Goal: Task Accomplishment & Management: Manage account settings

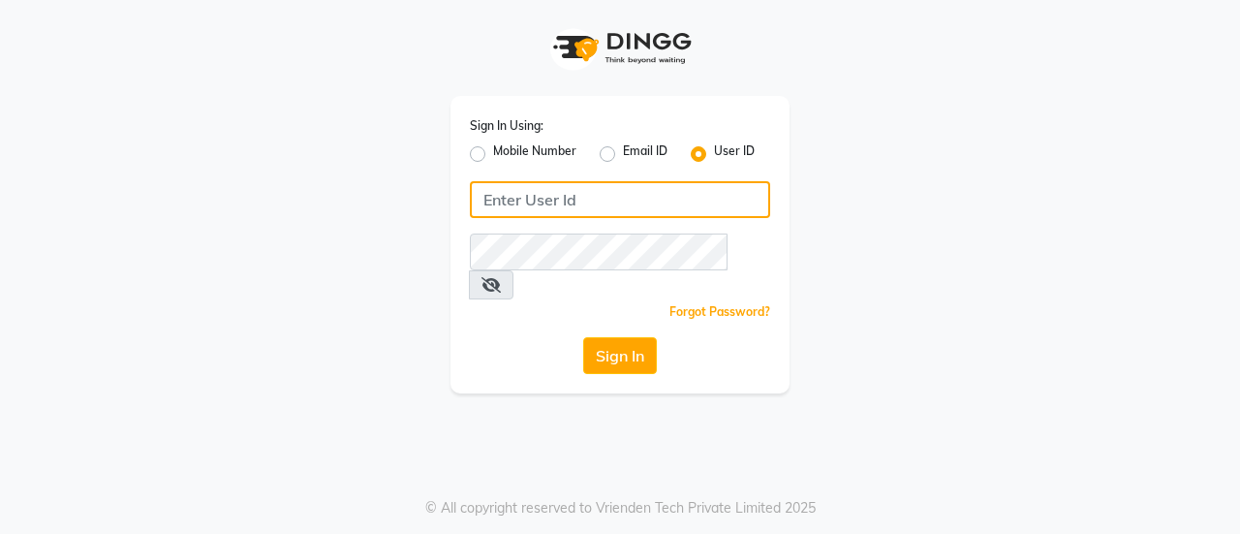
click at [585, 201] on input "Username" at bounding box center [620, 199] width 300 height 37
type input "noitre"
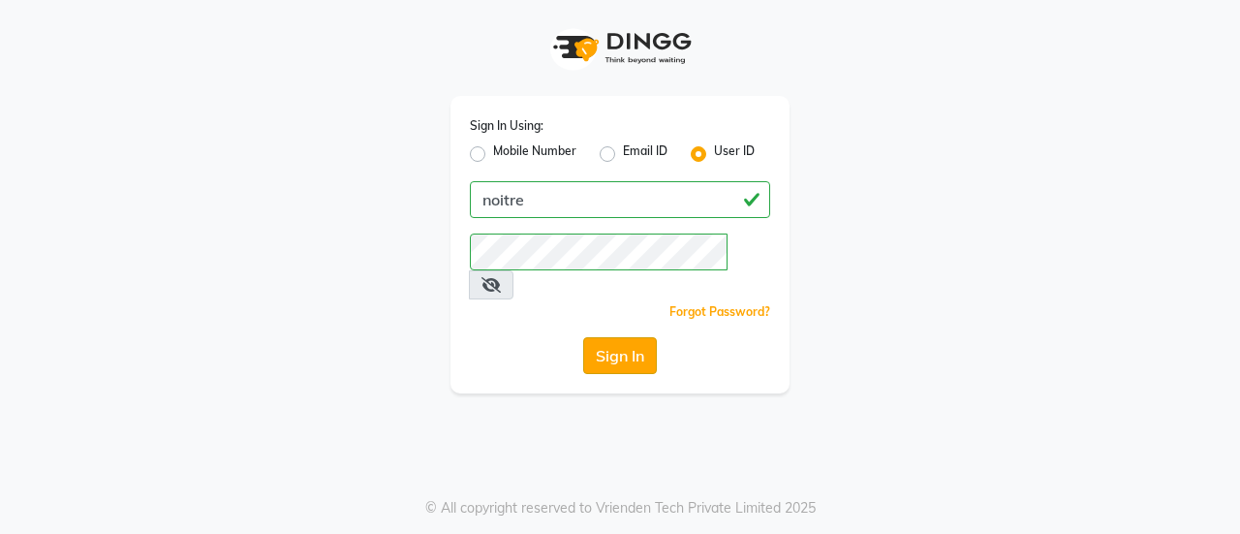
click at [625, 342] on button "Sign In" at bounding box center [620, 355] width 74 height 37
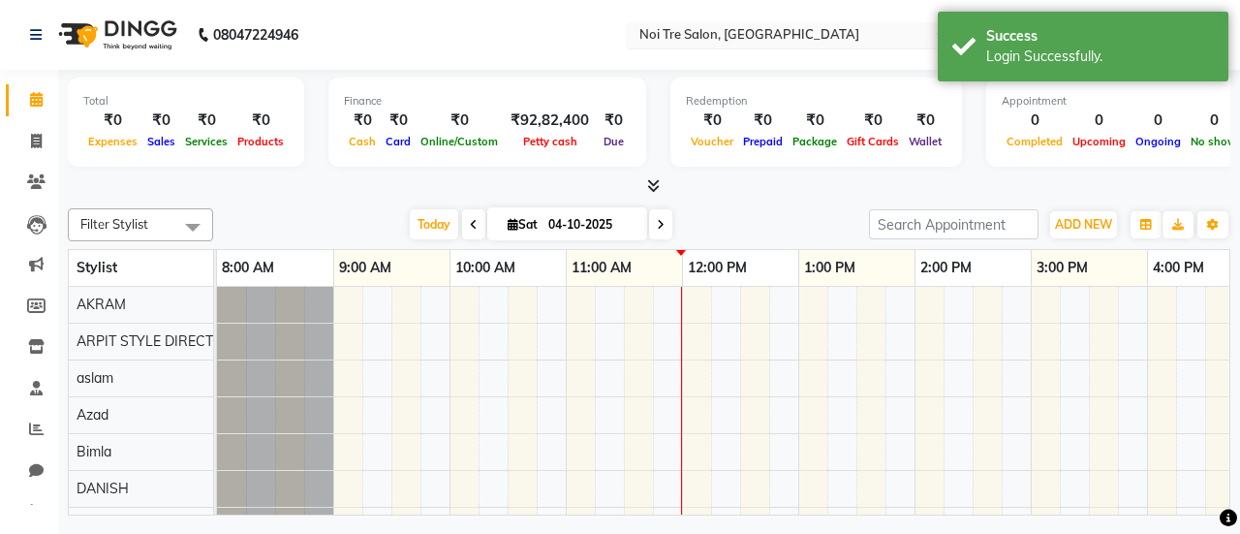
click at [731, 30] on input "text" at bounding box center [776, 36] width 281 height 19
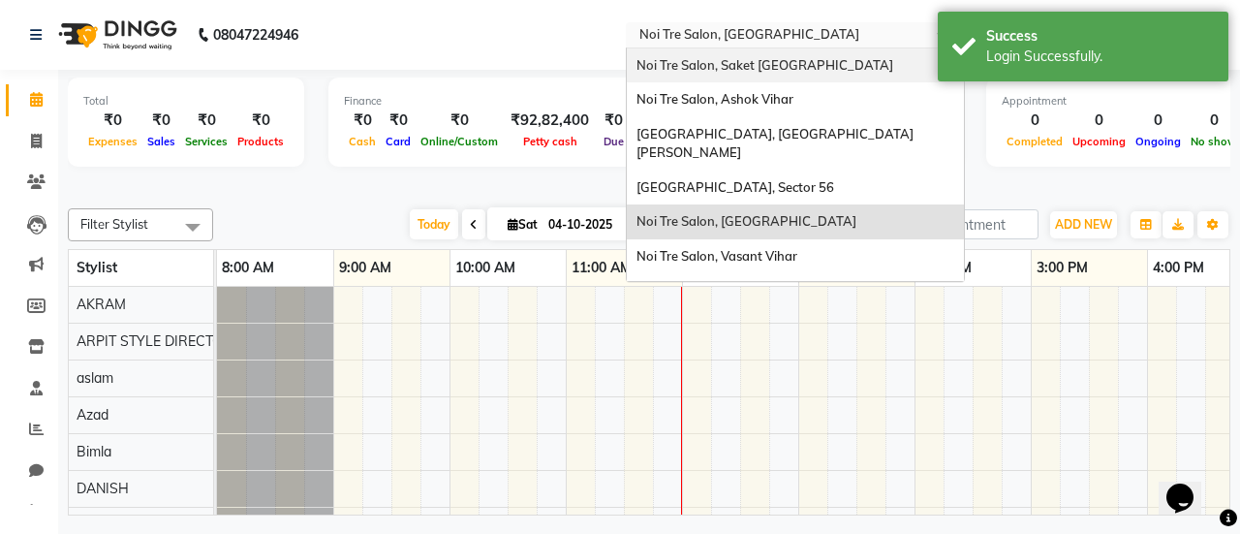
click at [735, 72] on span "Noi Tre Salon, Saket [GEOGRAPHIC_DATA]" at bounding box center [765, 65] width 257 height 16
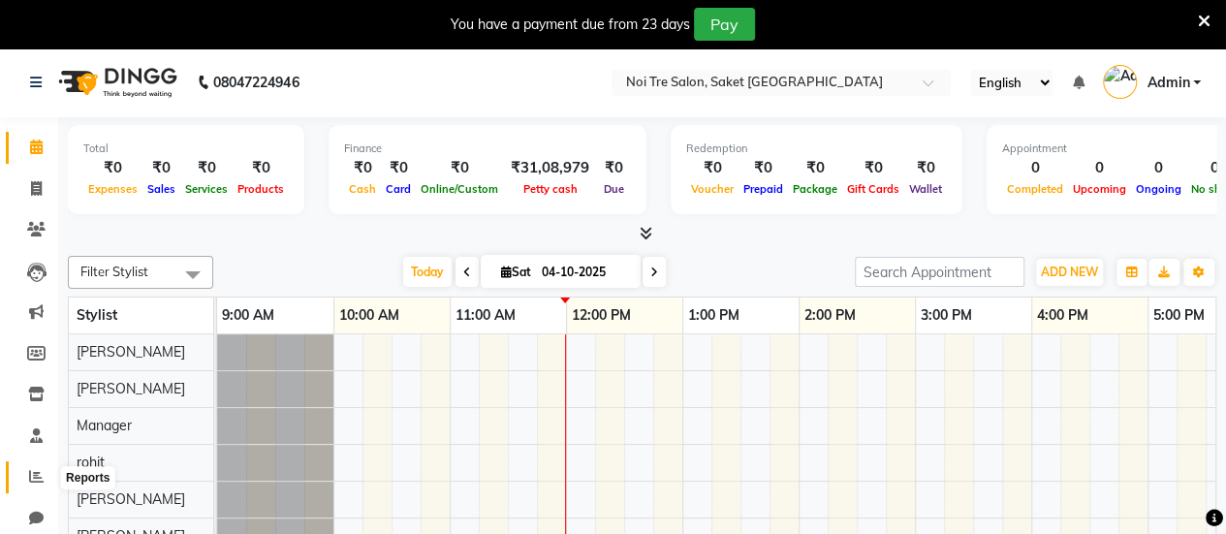
click at [35, 474] on icon at bounding box center [36, 476] width 15 height 15
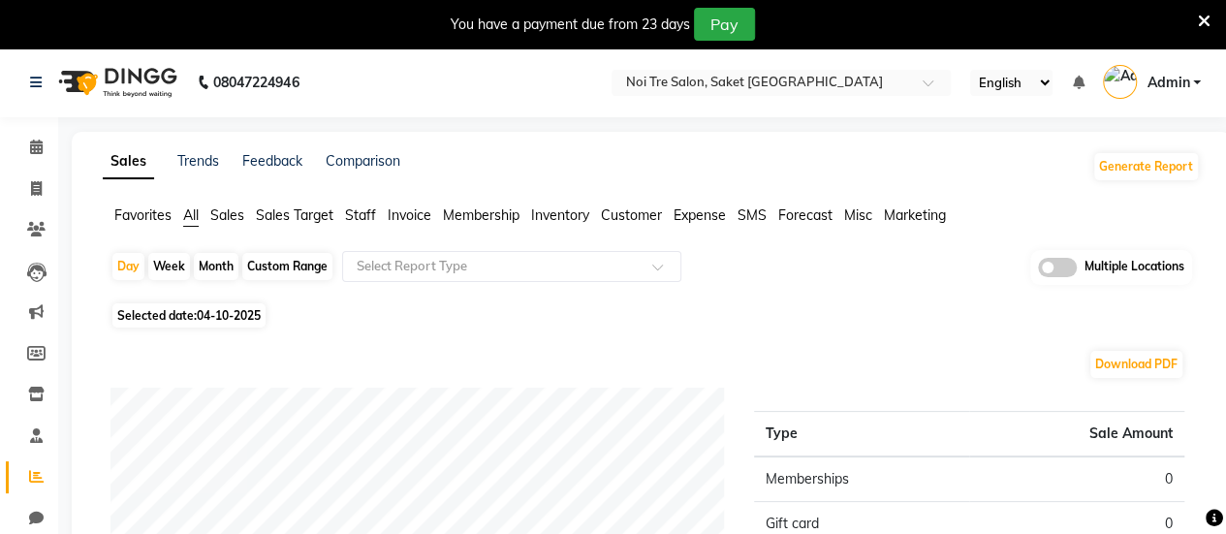
click at [401, 219] on span "Invoice" at bounding box center [410, 214] width 44 height 17
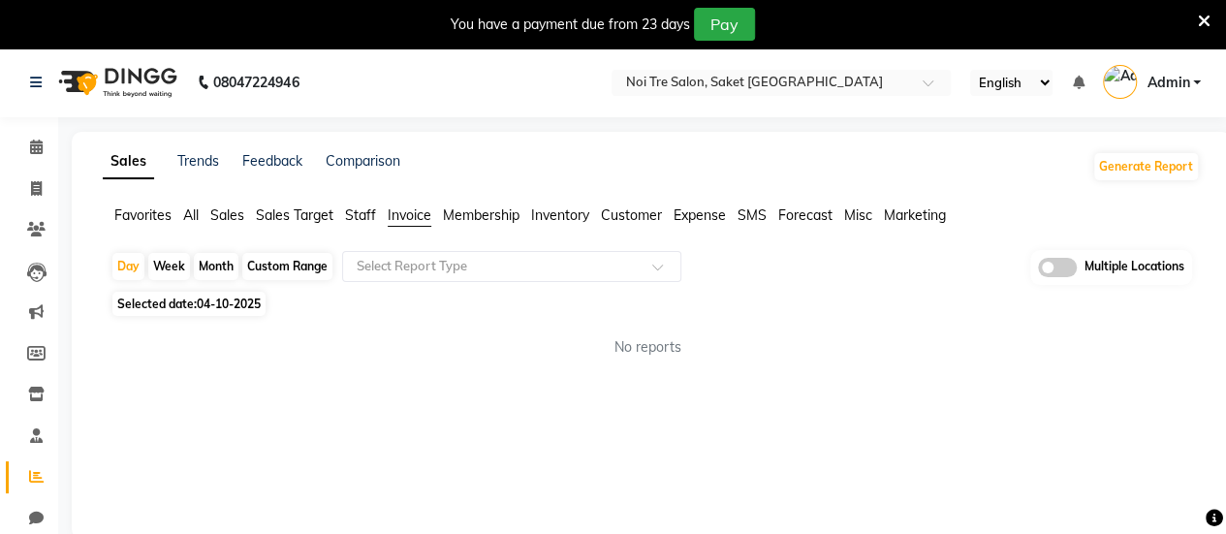
click at [300, 271] on div "Custom Range" at bounding box center [287, 266] width 90 height 27
select select "10"
select select "2025"
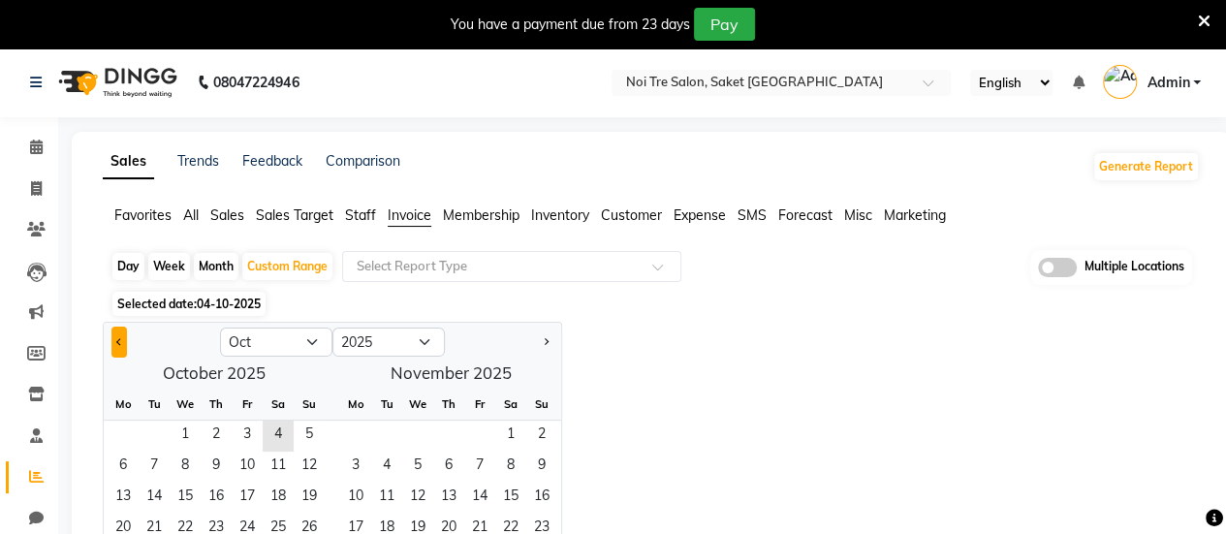
click at [117, 344] on button "Previous month" at bounding box center [119, 342] width 16 height 31
select select "9"
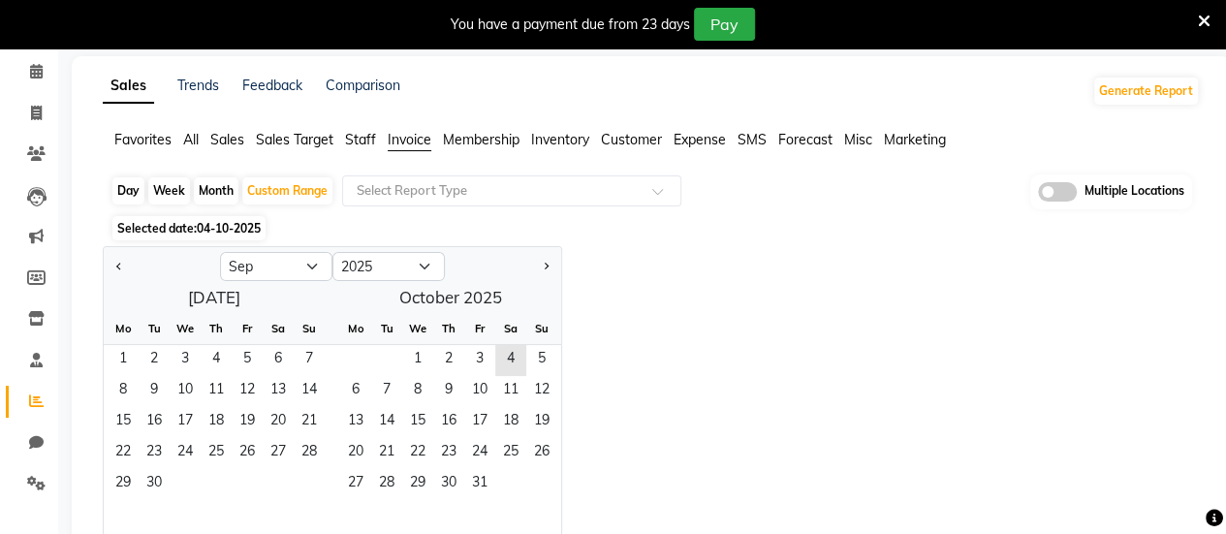
scroll to position [83, 0]
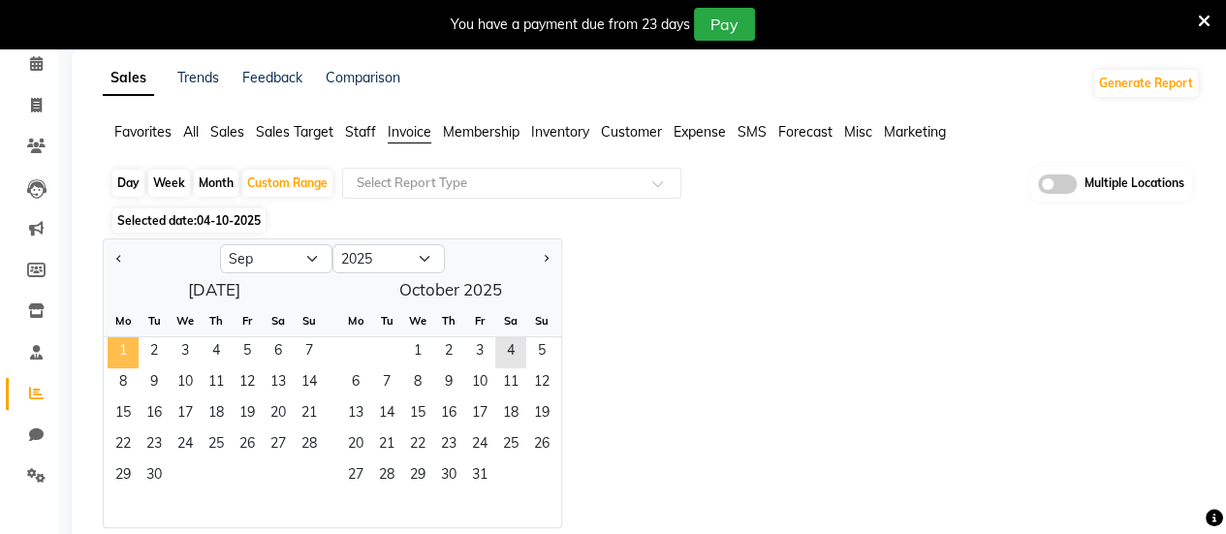
click at [122, 348] on span "1" at bounding box center [123, 352] width 31 height 31
click at [161, 482] on span "30" at bounding box center [154, 476] width 31 height 31
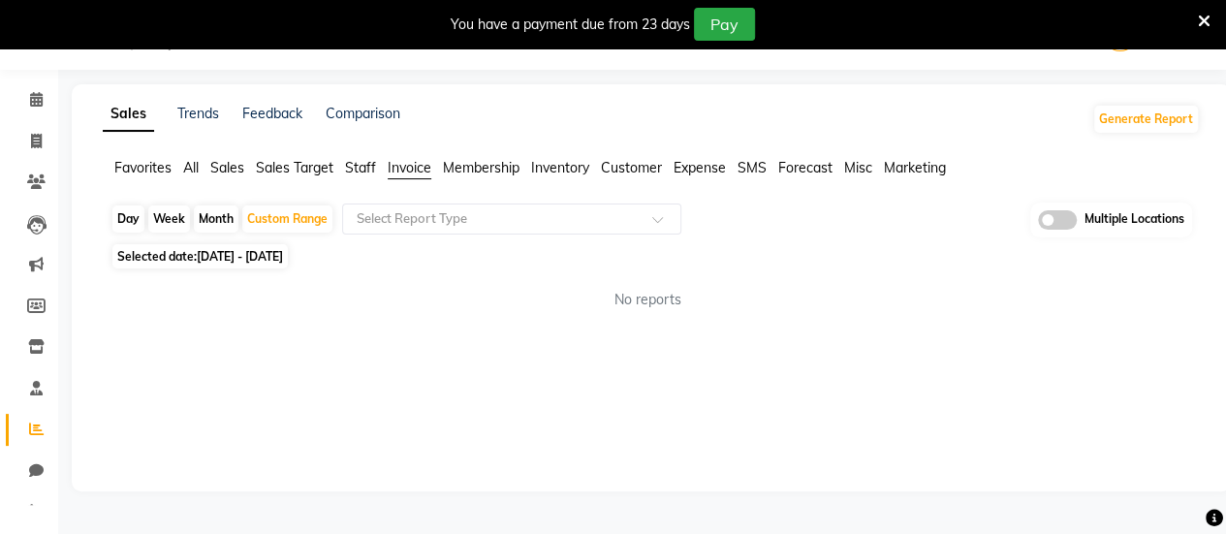
scroll to position [47, 0]
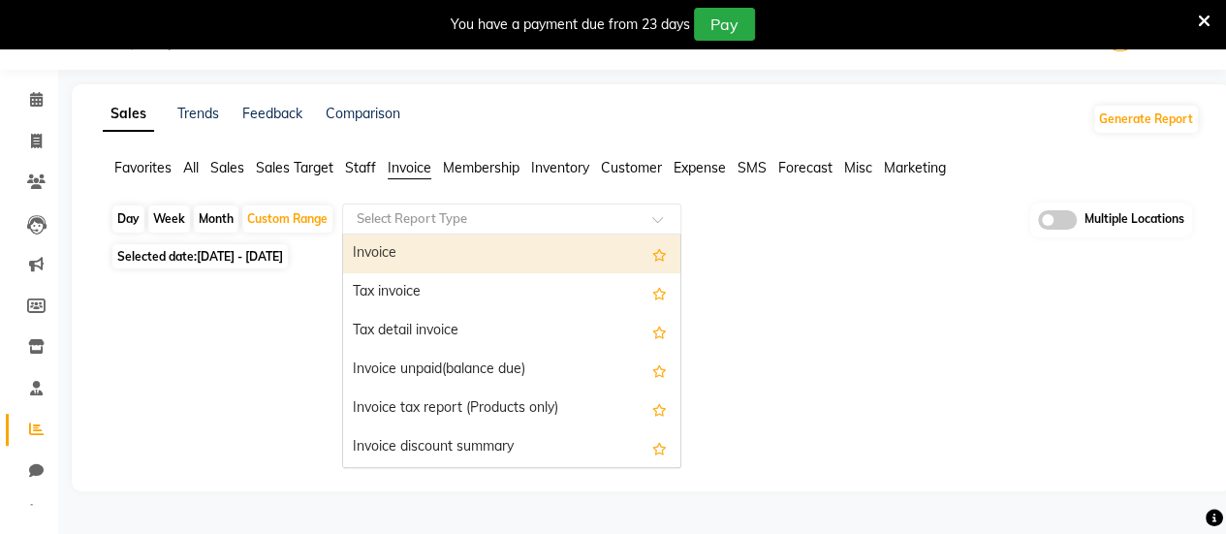
click at [487, 233] on ng-select "Select Report Type Invoice Tax invoice Tax detail invoice Invoice unpaid(balanc…" at bounding box center [511, 218] width 339 height 31
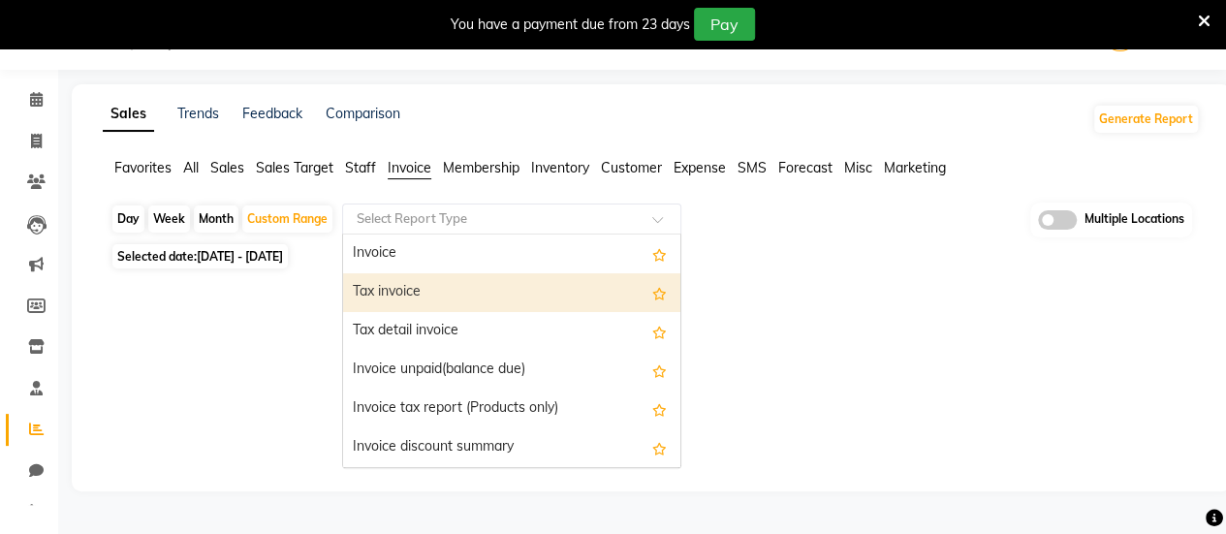
click at [473, 301] on div "Tax invoice" at bounding box center [511, 292] width 337 height 39
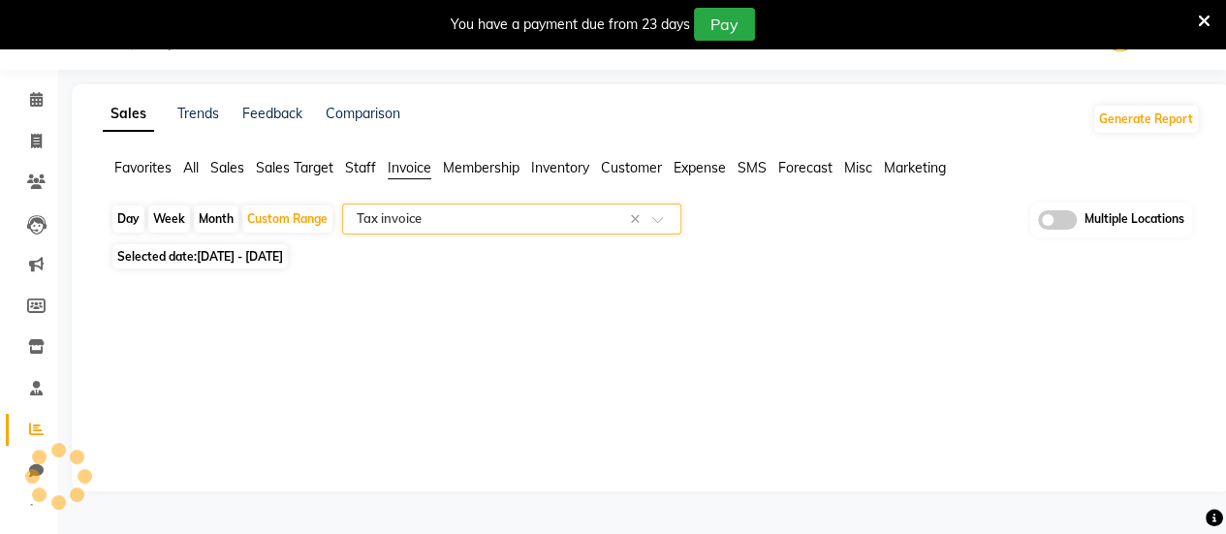
select select "filtered_report"
select select "csv"
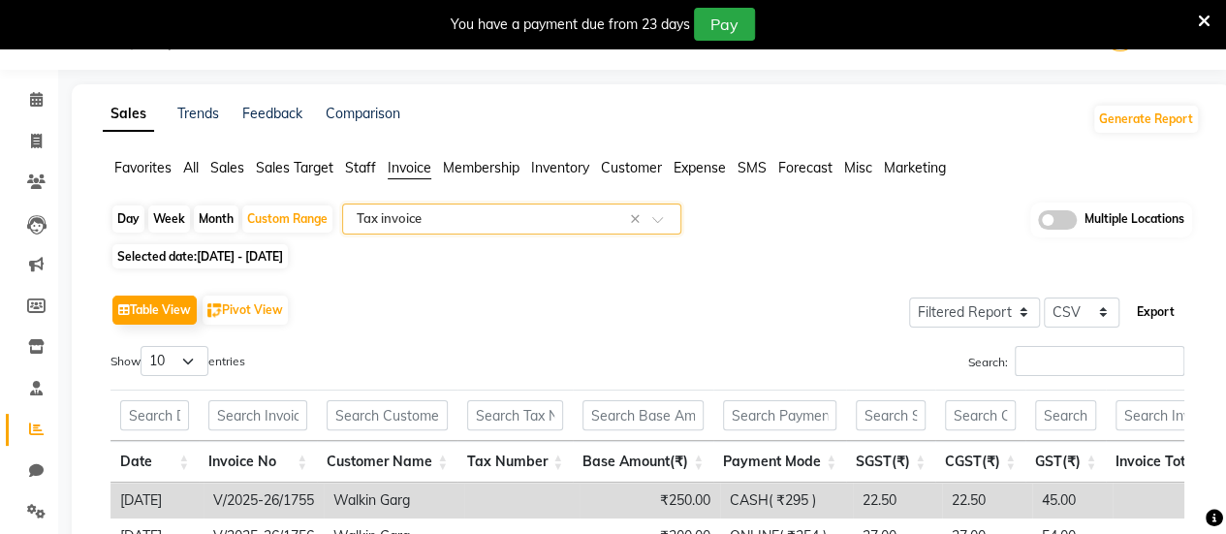
click at [1171, 303] on button "Export" at bounding box center [1155, 312] width 53 height 33
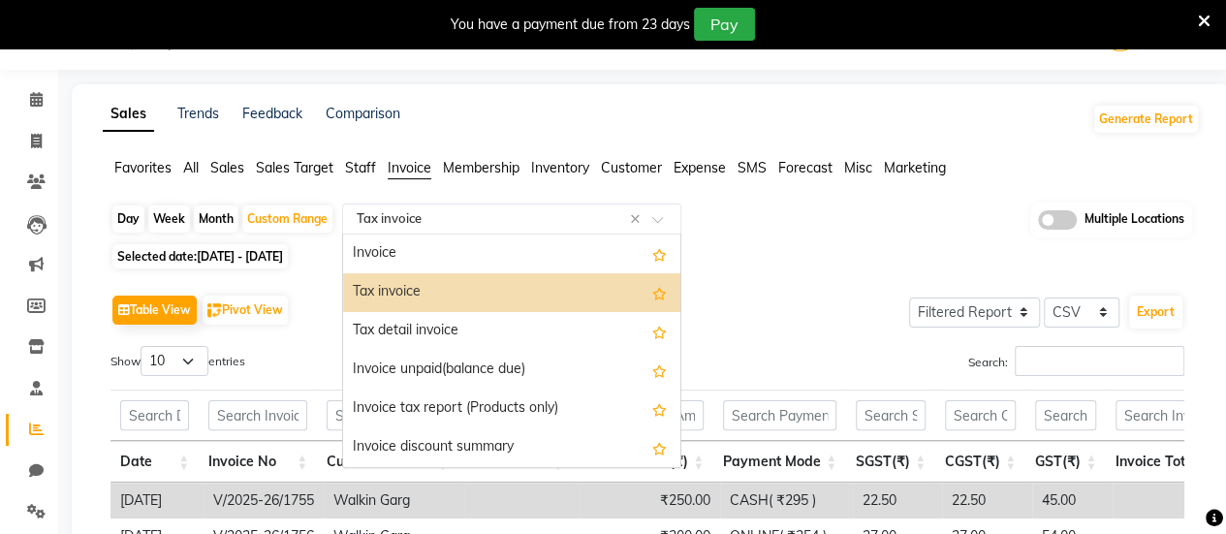
click at [527, 211] on input "text" at bounding box center [492, 218] width 279 height 19
click at [530, 318] on div "Tax detail invoice" at bounding box center [511, 331] width 337 height 39
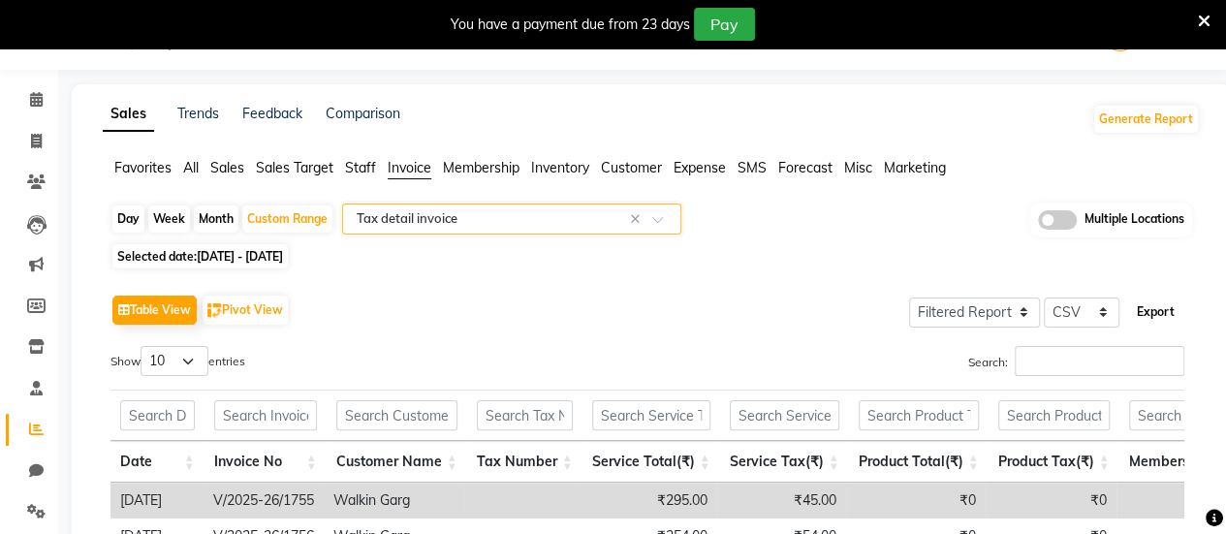
click at [1163, 312] on button "Export" at bounding box center [1155, 312] width 53 height 33
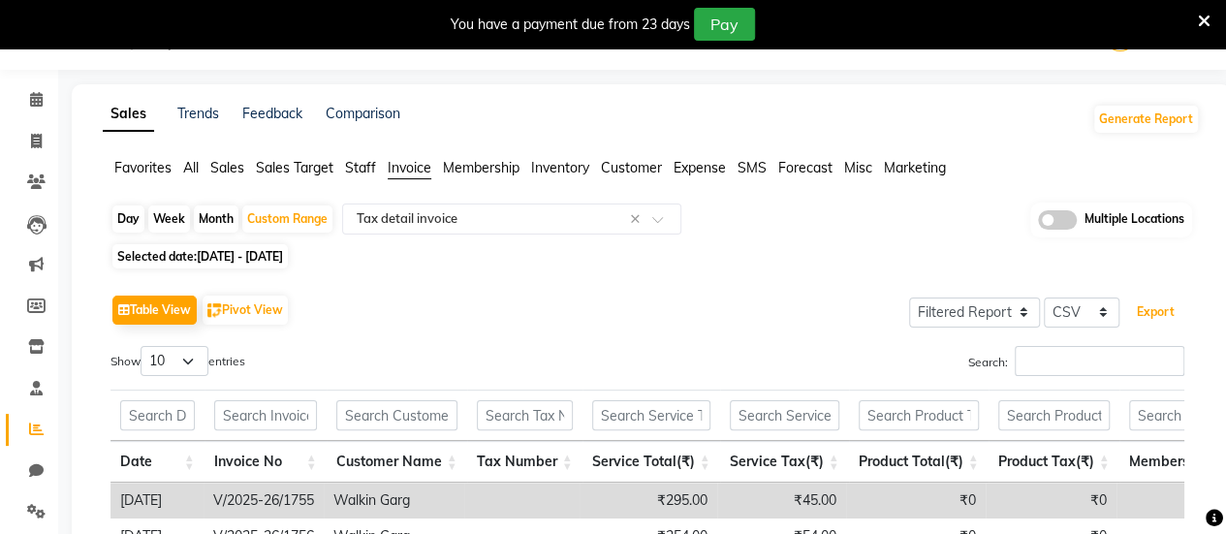
scroll to position [0, 0]
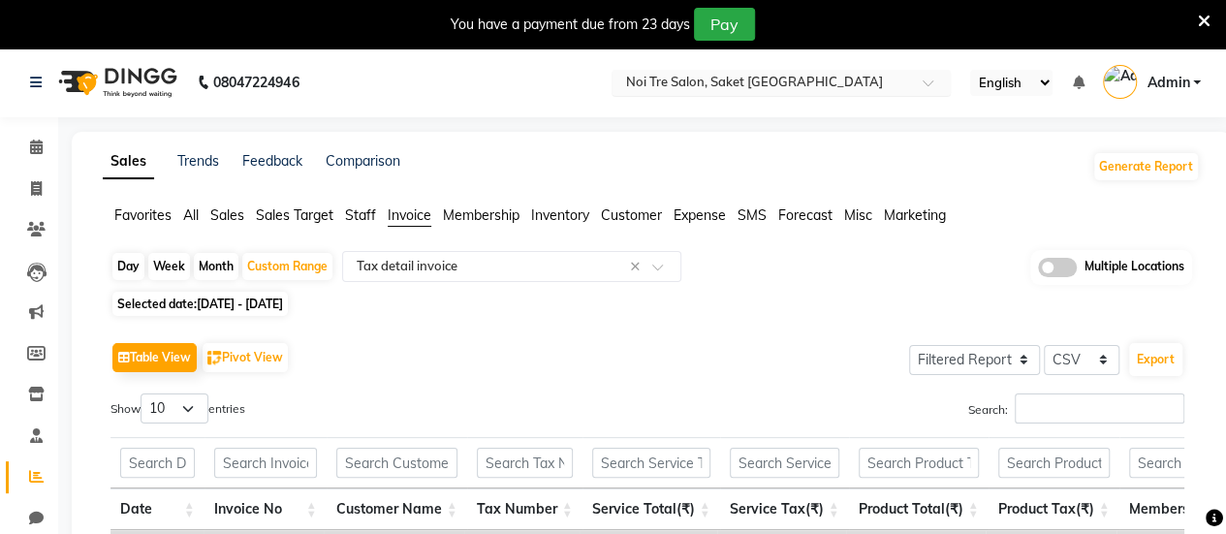
click at [692, 72] on div "Select Location × Noi Tre Salon, Saket South Delhi" at bounding box center [780, 83] width 339 height 26
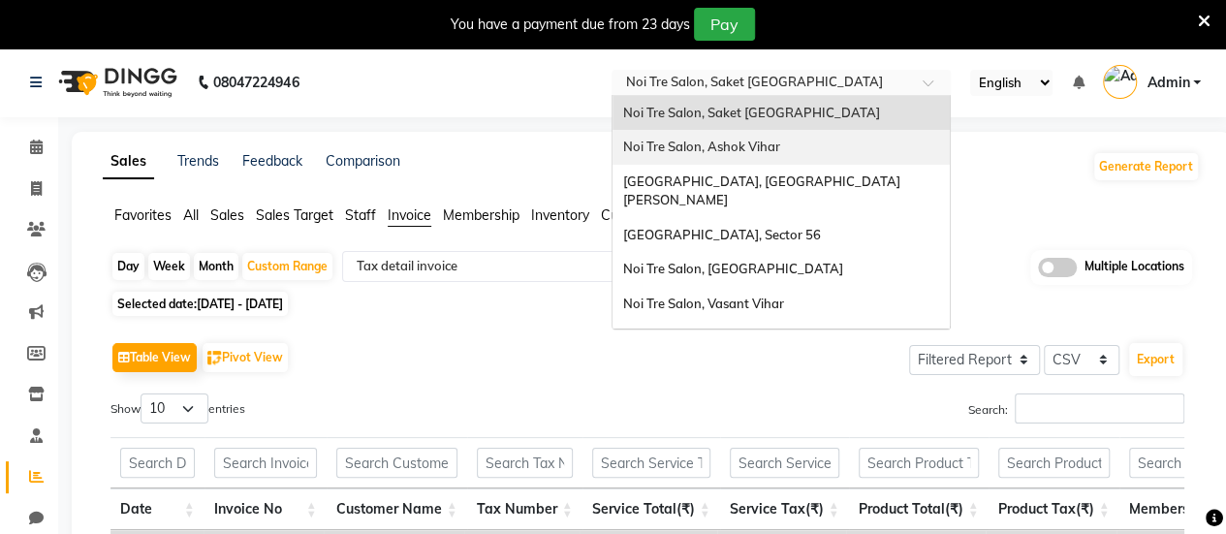
click at [681, 146] on span "Noi Tre Salon, Ashok Vihar" at bounding box center [700, 147] width 157 height 16
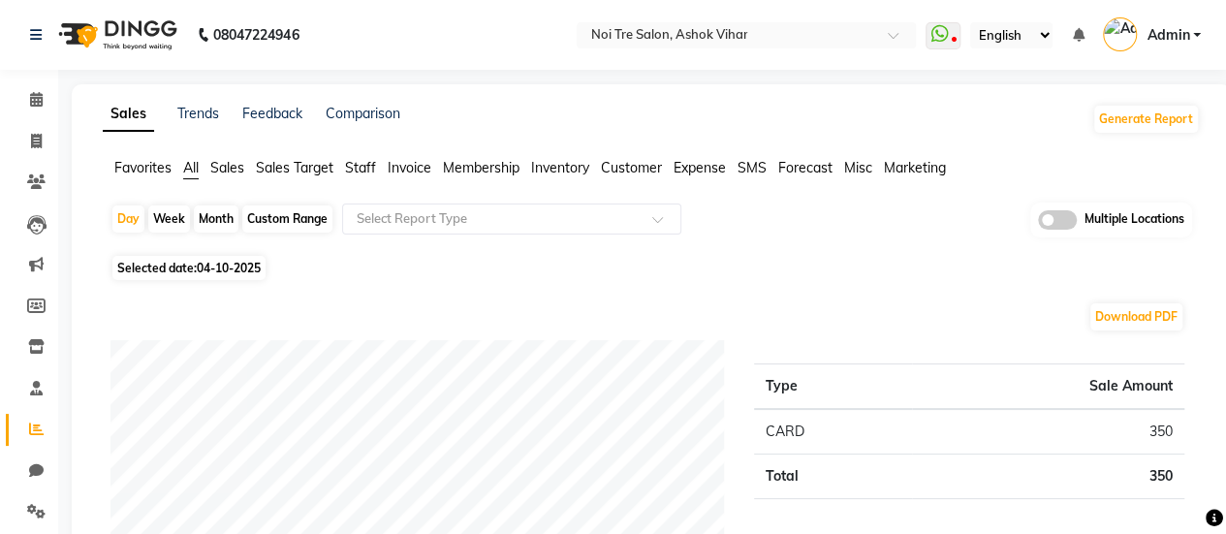
click at [422, 179] on div "Favorites All Sales Sales Target Staff Invoice Membership Inventory Customer Ex…" at bounding box center [651, 176] width 1126 height 37
click at [420, 171] on span "Invoice" at bounding box center [410, 167] width 44 height 17
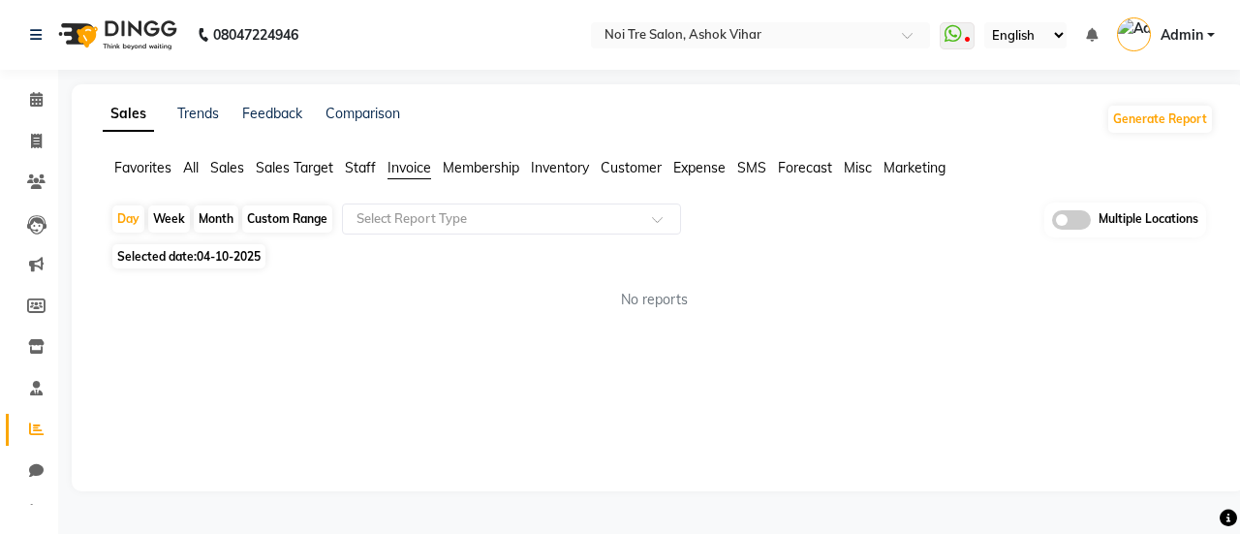
click at [308, 225] on div "Custom Range" at bounding box center [287, 218] width 90 height 27
select select "10"
select select "2025"
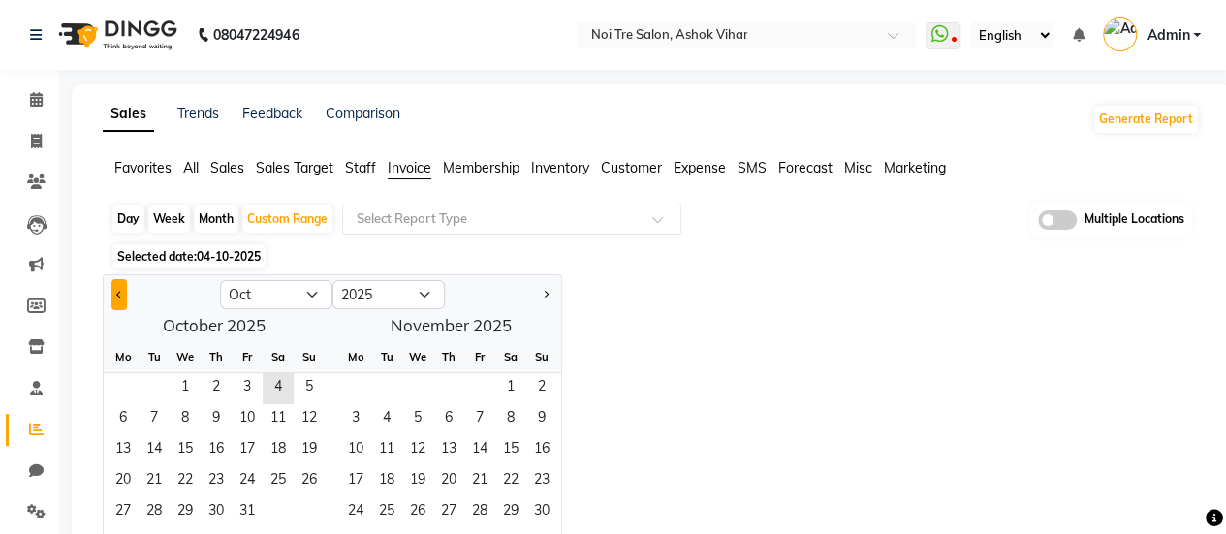
click at [122, 293] on span "Previous month" at bounding box center [119, 293] width 7 height 7
select select "9"
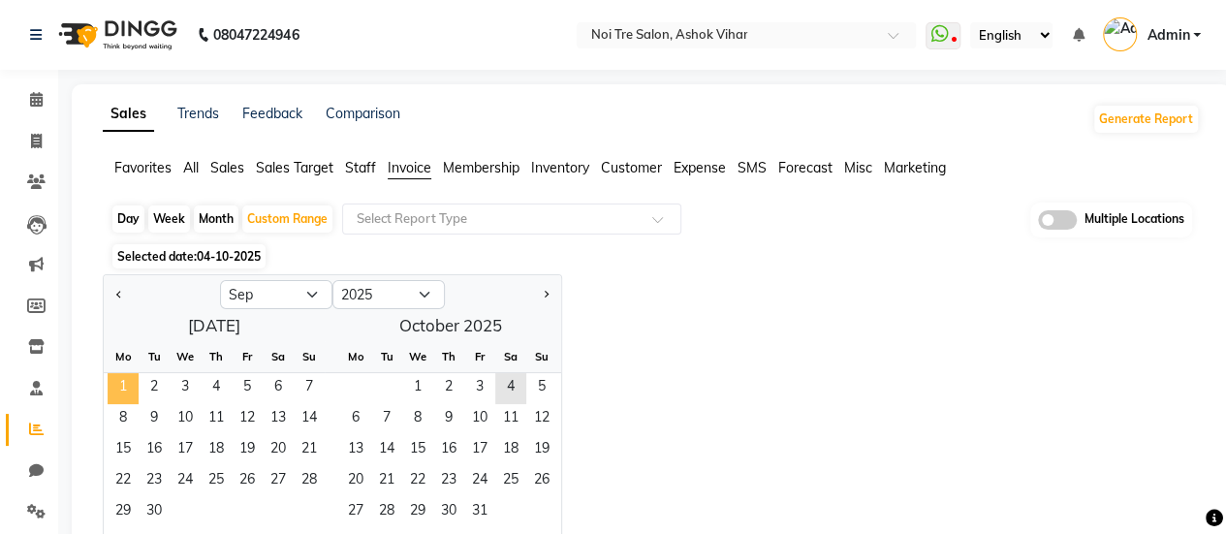
click at [122, 389] on span "1" at bounding box center [123, 388] width 31 height 31
click at [152, 503] on span "30" at bounding box center [154, 512] width 31 height 31
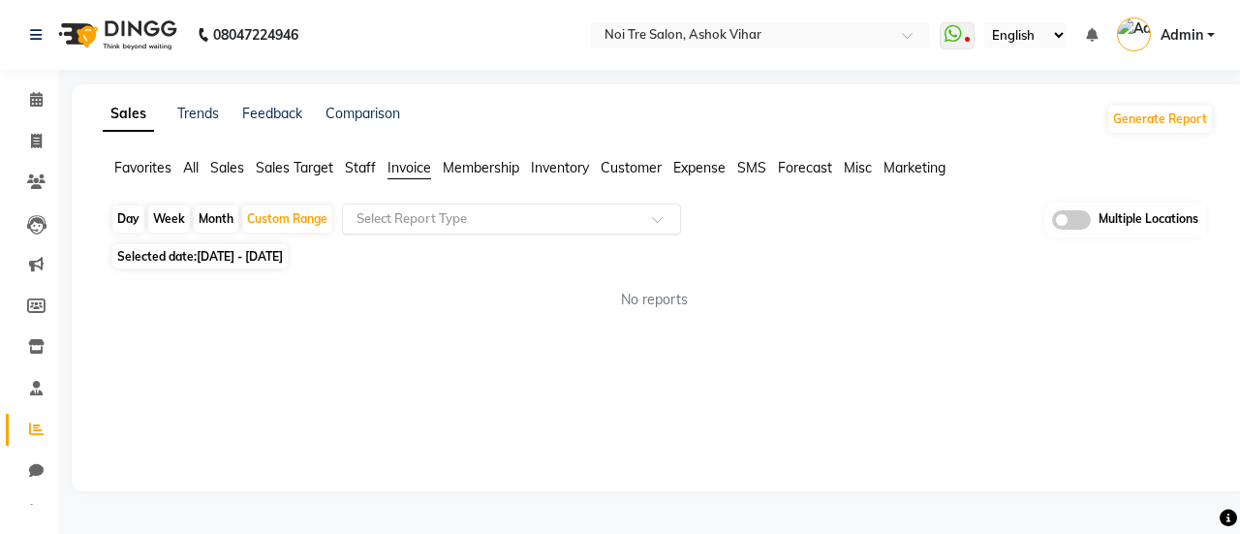
click at [391, 230] on div "Select Report Type" at bounding box center [511, 218] width 339 height 31
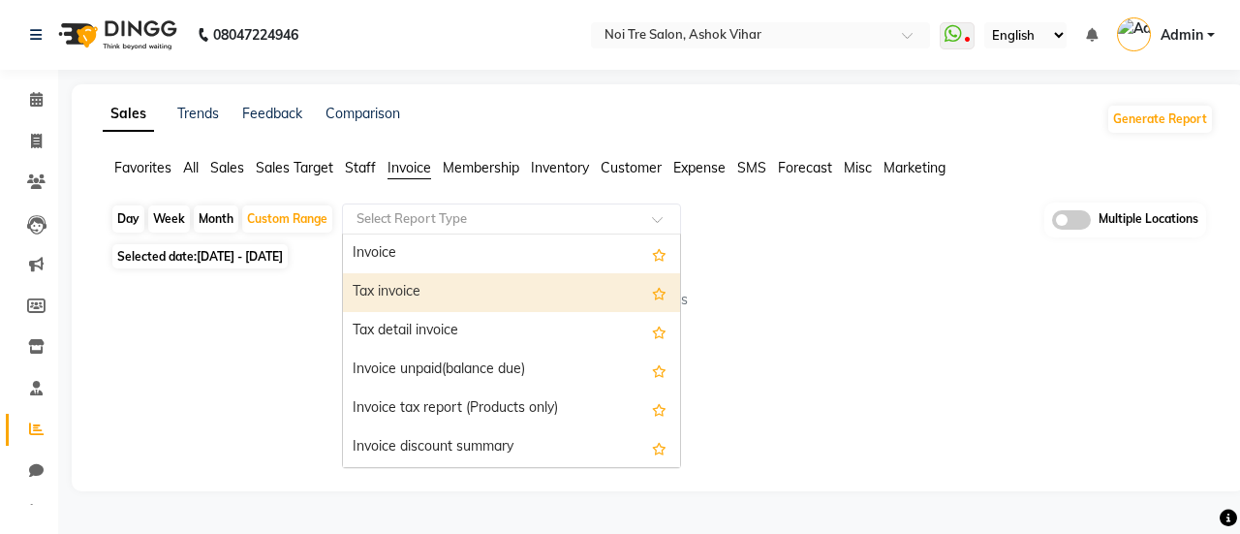
click at [395, 280] on div "Tax invoice" at bounding box center [511, 292] width 337 height 39
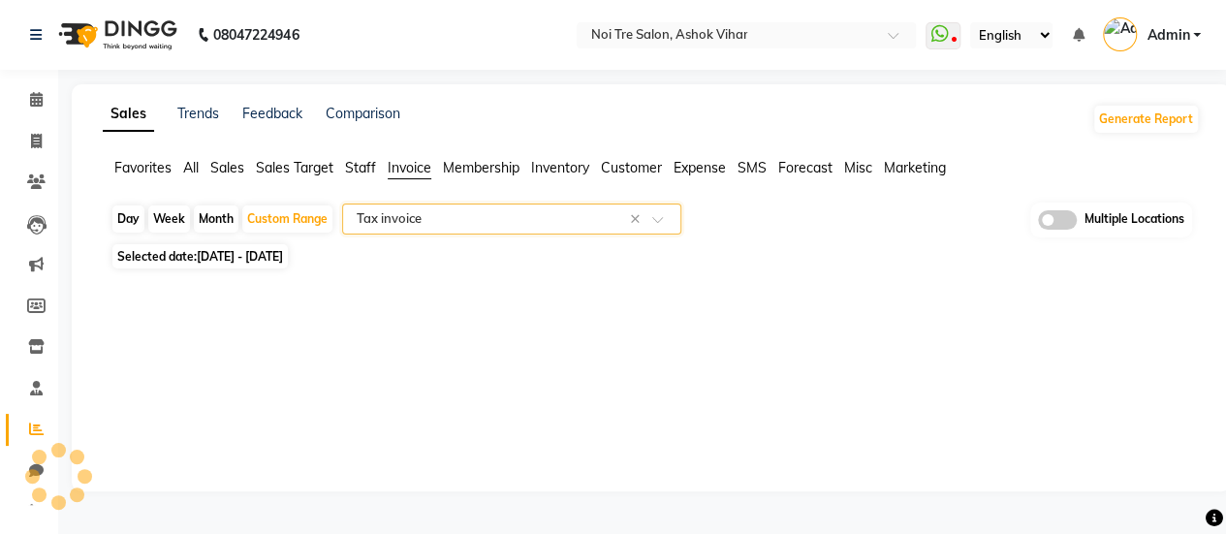
select select "full_report"
select select "csv"
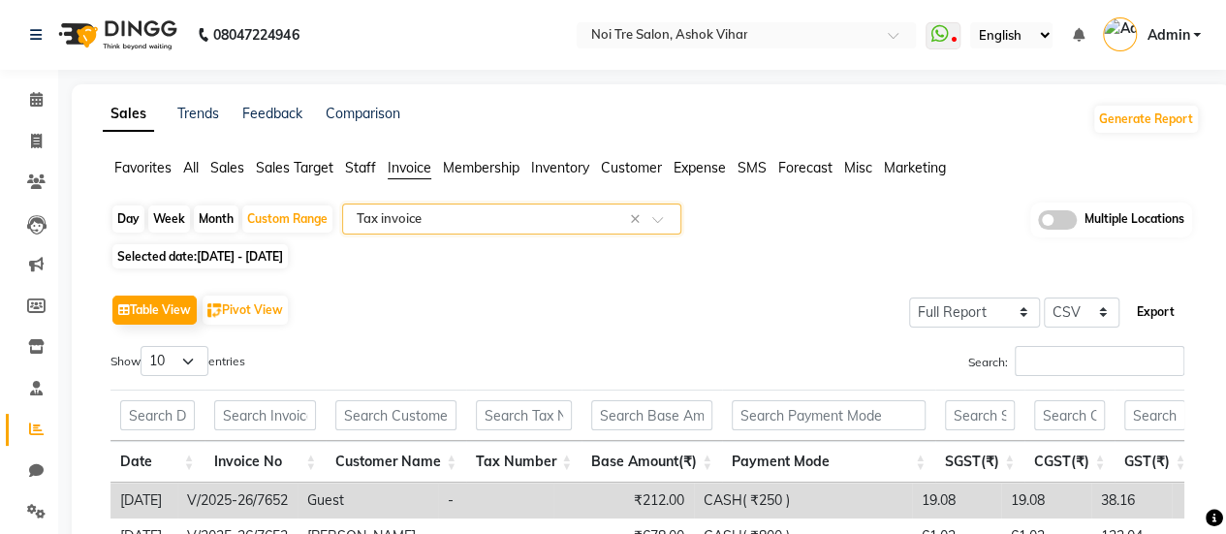
click at [1163, 313] on button "Export" at bounding box center [1155, 312] width 53 height 33
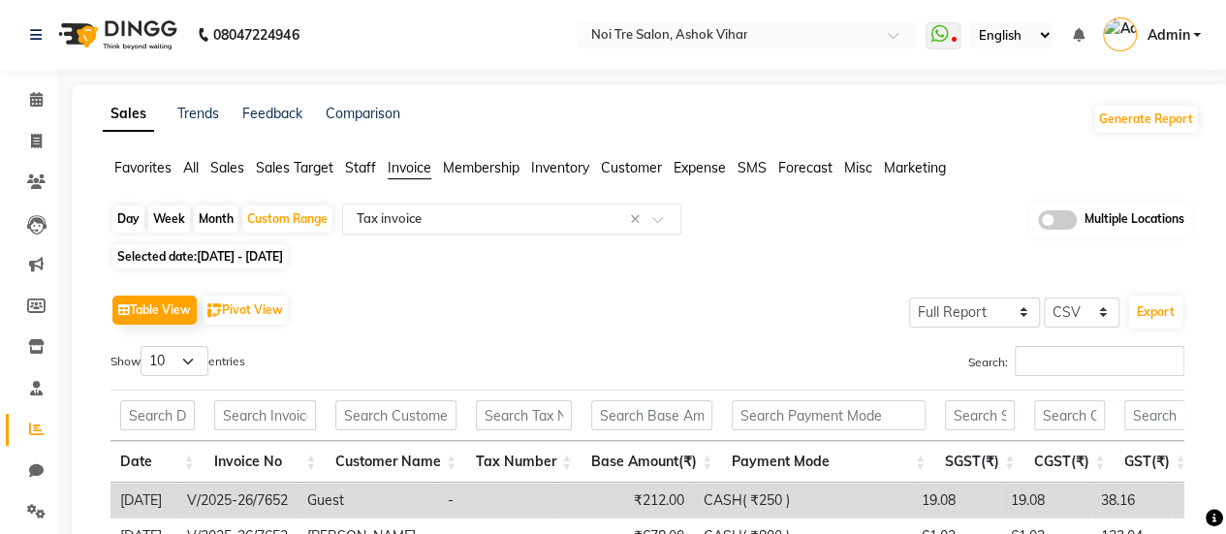
click at [561, 212] on input "text" at bounding box center [492, 218] width 279 height 19
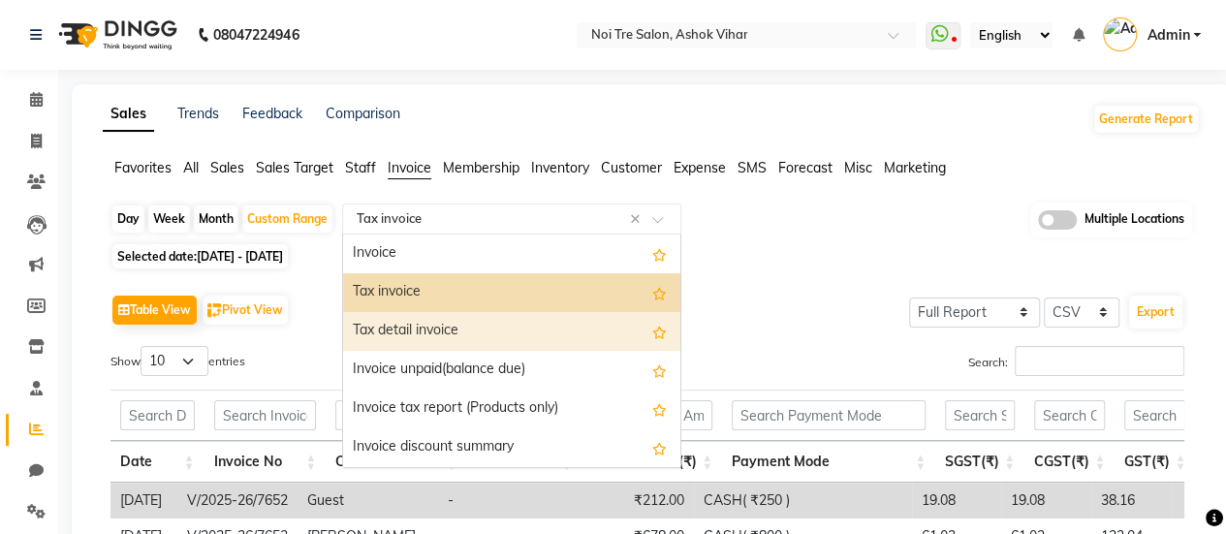
click at [519, 317] on div "Tax detail invoice" at bounding box center [511, 331] width 337 height 39
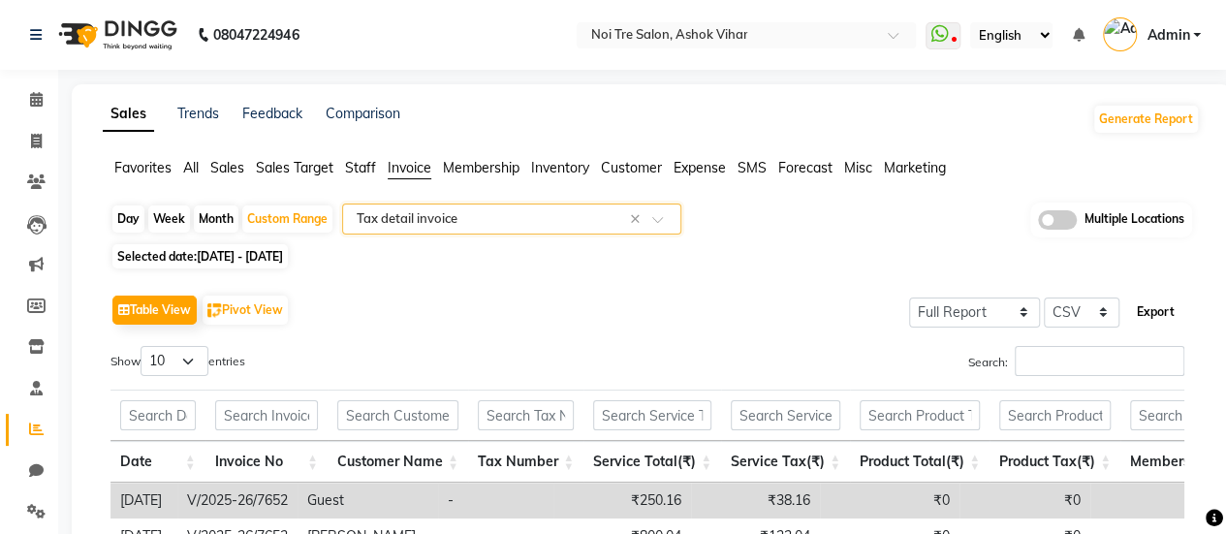
click at [1171, 309] on button "Export" at bounding box center [1155, 312] width 53 height 33
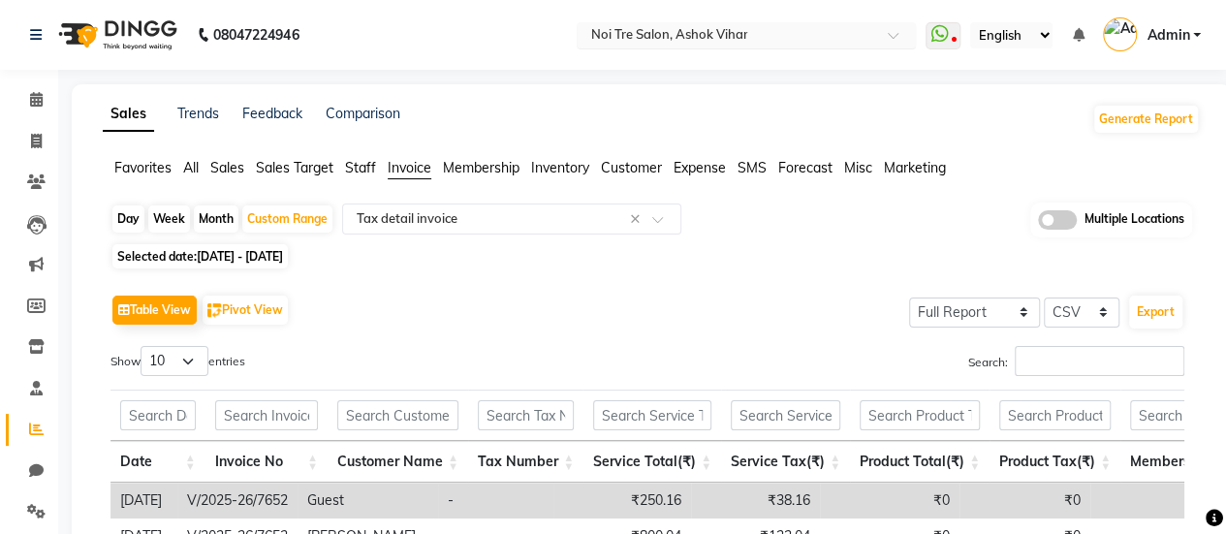
click at [692, 47] on nav "08047224946 Select Location × Noi Tre Salon, Ashok Vihar WhatsApp Status ✕ Stat…" at bounding box center [613, 35] width 1226 height 70
click at [693, 32] on input "text" at bounding box center [726, 36] width 281 height 19
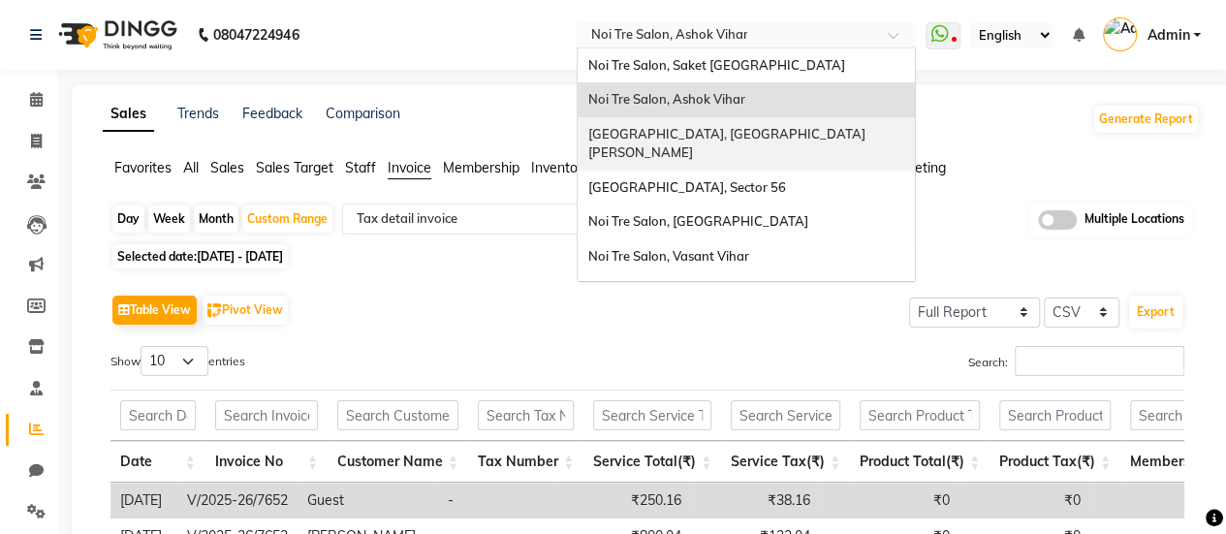
click at [678, 122] on div "[GEOGRAPHIC_DATA], [GEOGRAPHIC_DATA][PERSON_NAME]" at bounding box center [745, 143] width 337 height 53
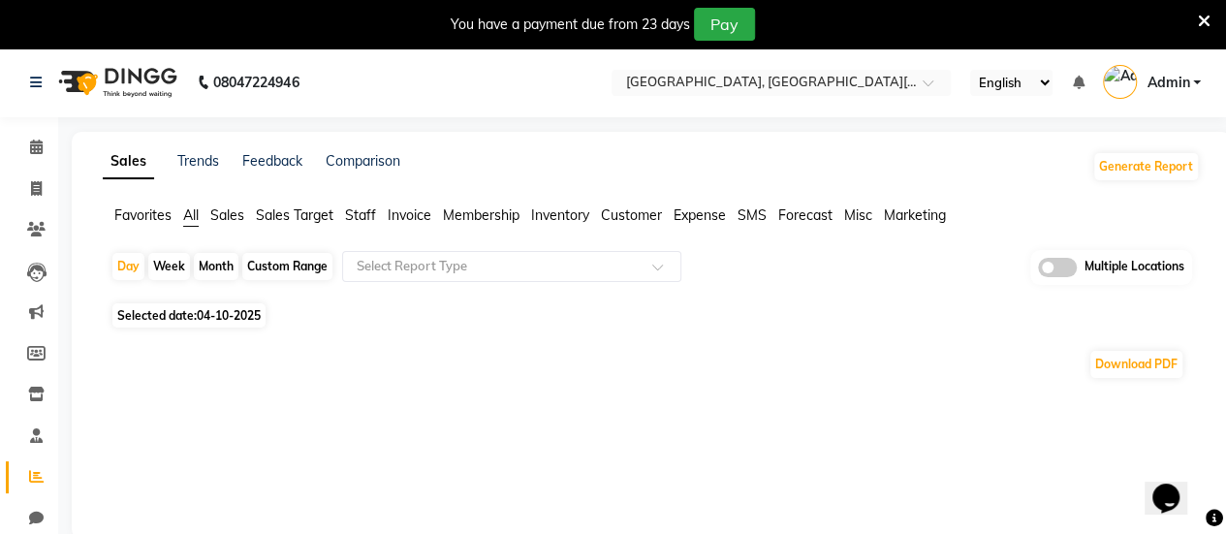
click at [280, 261] on div "Custom Range" at bounding box center [287, 266] width 90 height 27
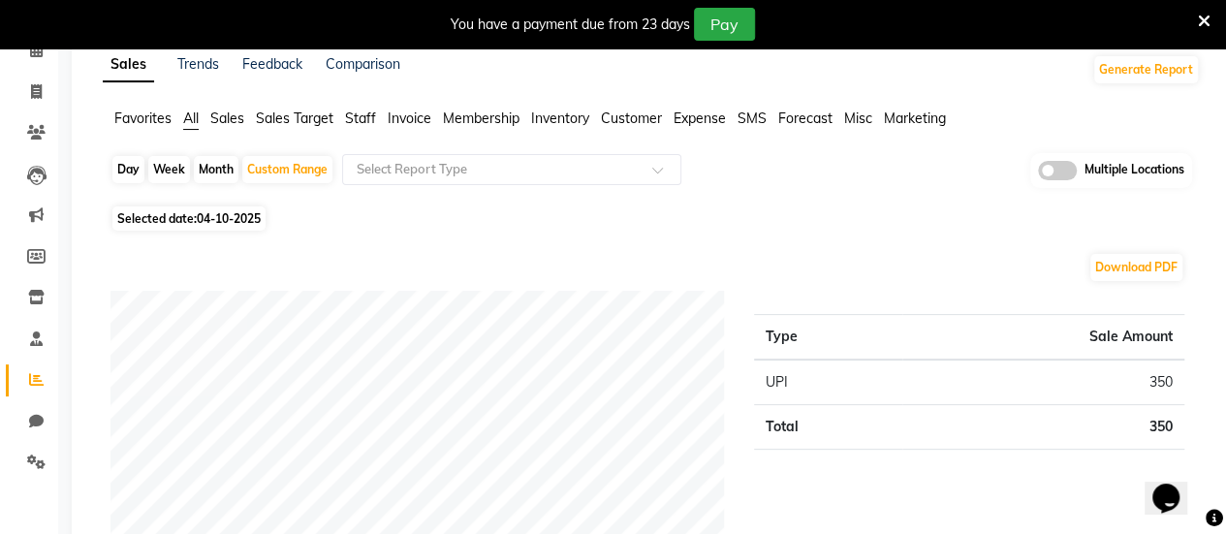
scroll to position [98, 0]
click at [272, 167] on div "Custom Range" at bounding box center [287, 168] width 90 height 27
select select "10"
select select "2025"
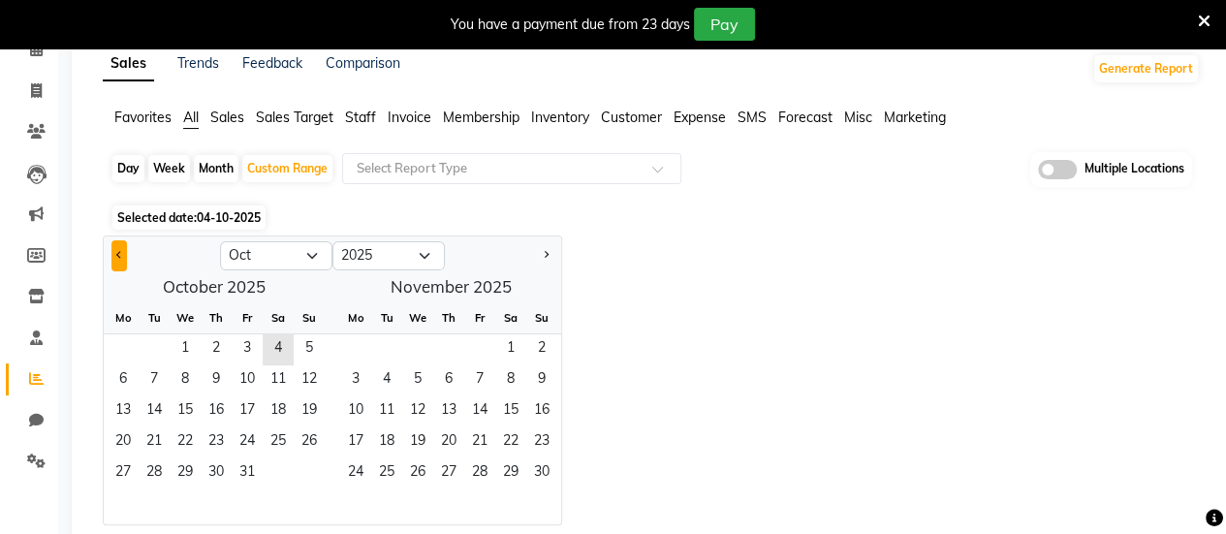
click at [118, 265] on button "Previous month" at bounding box center [119, 255] width 16 height 31
select select "9"
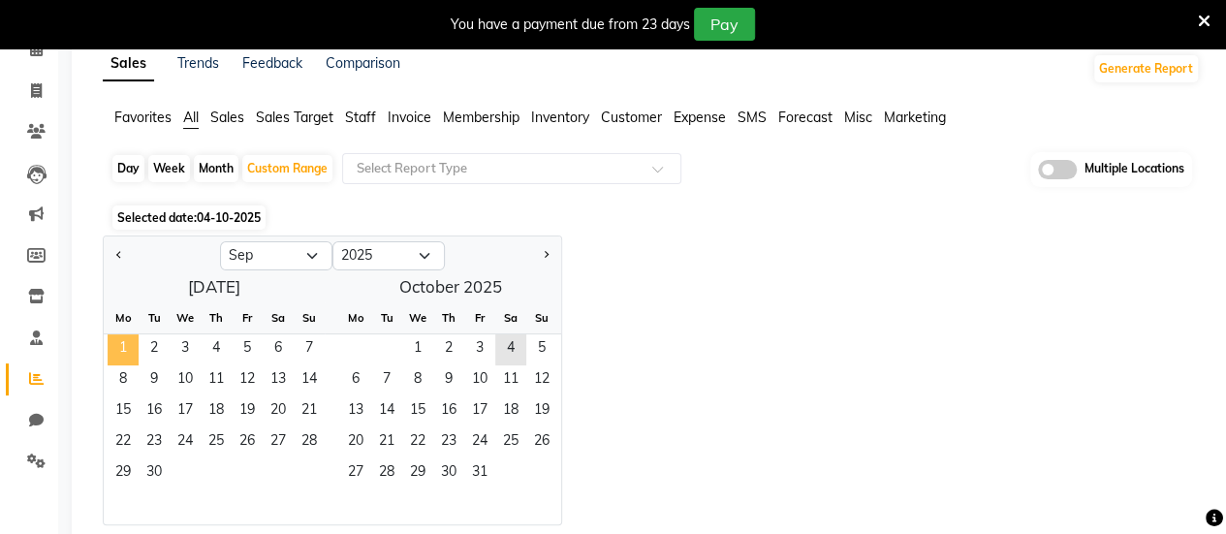
click at [120, 344] on span "1" at bounding box center [123, 349] width 31 height 31
click at [150, 473] on span "30" at bounding box center [154, 473] width 31 height 31
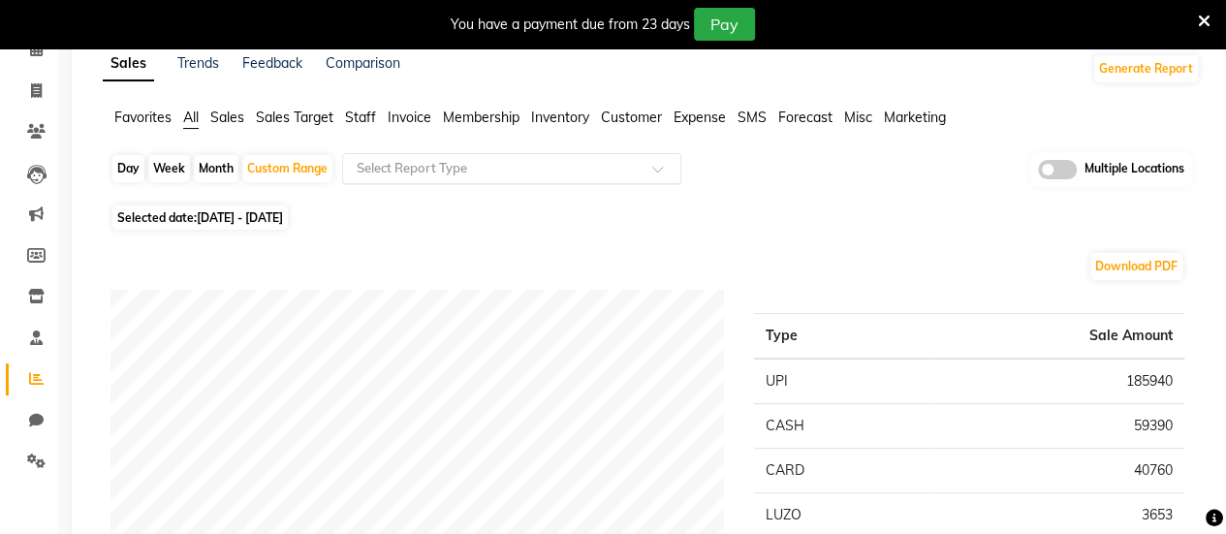
click at [508, 167] on input "text" at bounding box center [492, 168] width 279 height 19
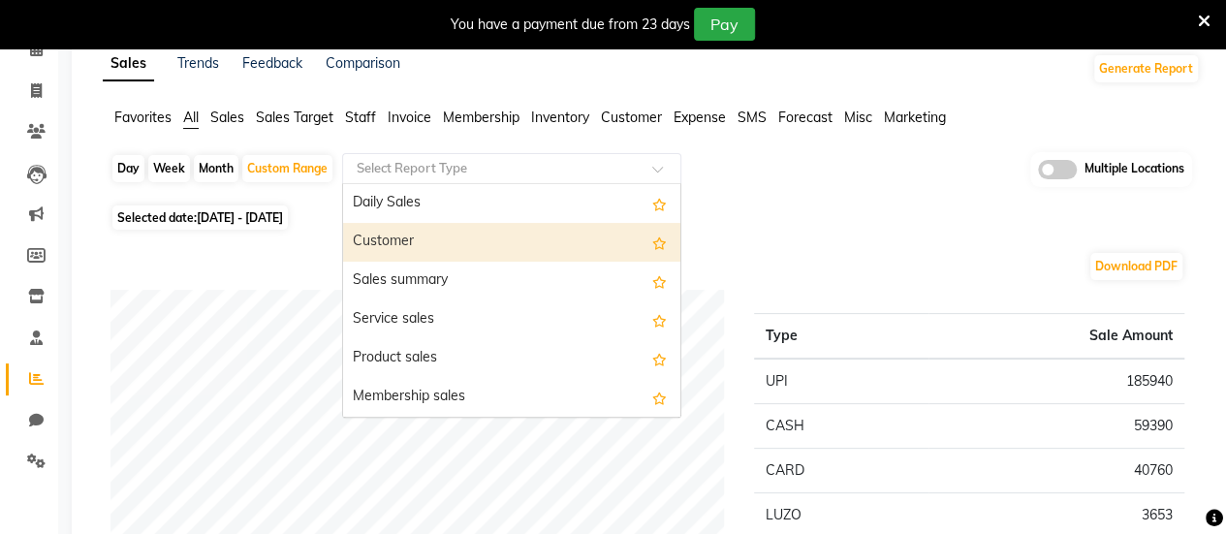
click at [488, 234] on div "Customer" at bounding box center [511, 242] width 337 height 39
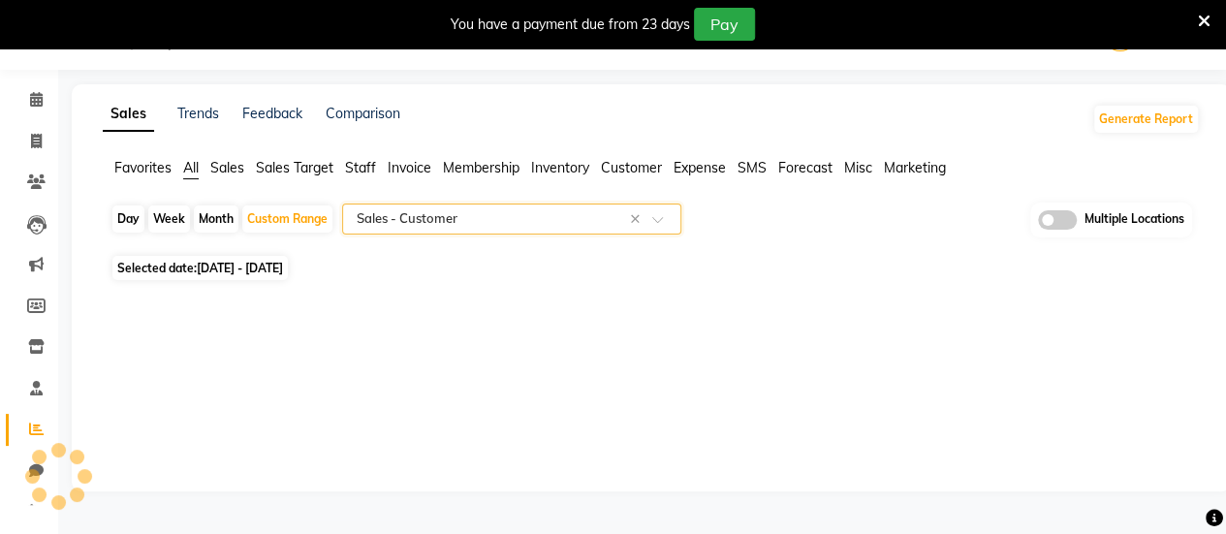
click at [415, 209] on input "text" at bounding box center [492, 218] width 279 height 19
select select "full_report"
select select "csv"
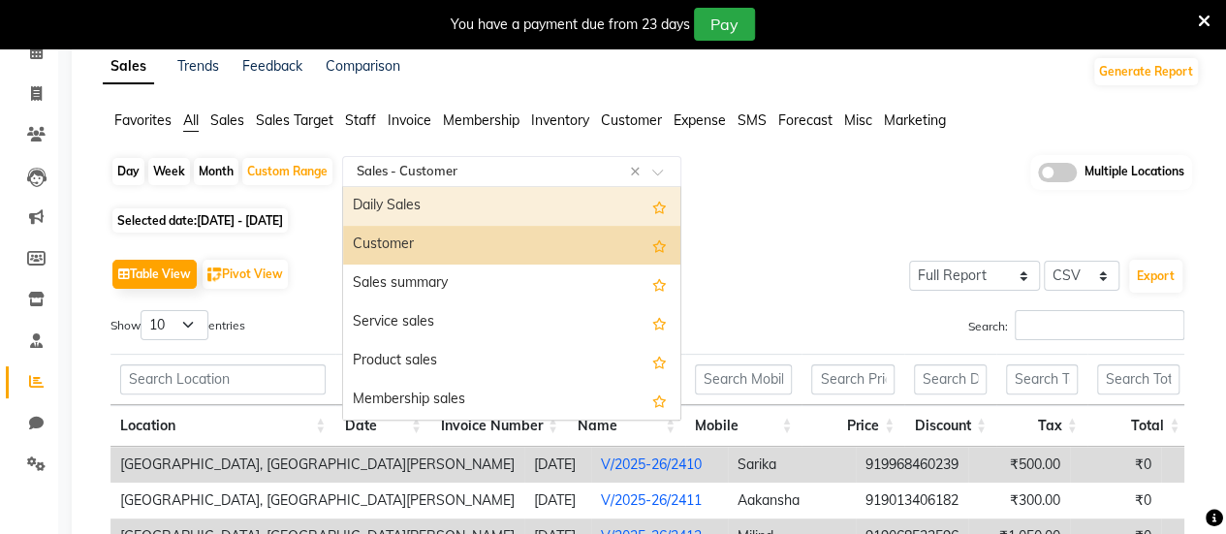
click at [413, 124] on span "Invoice" at bounding box center [410, 119] width 44 height 17
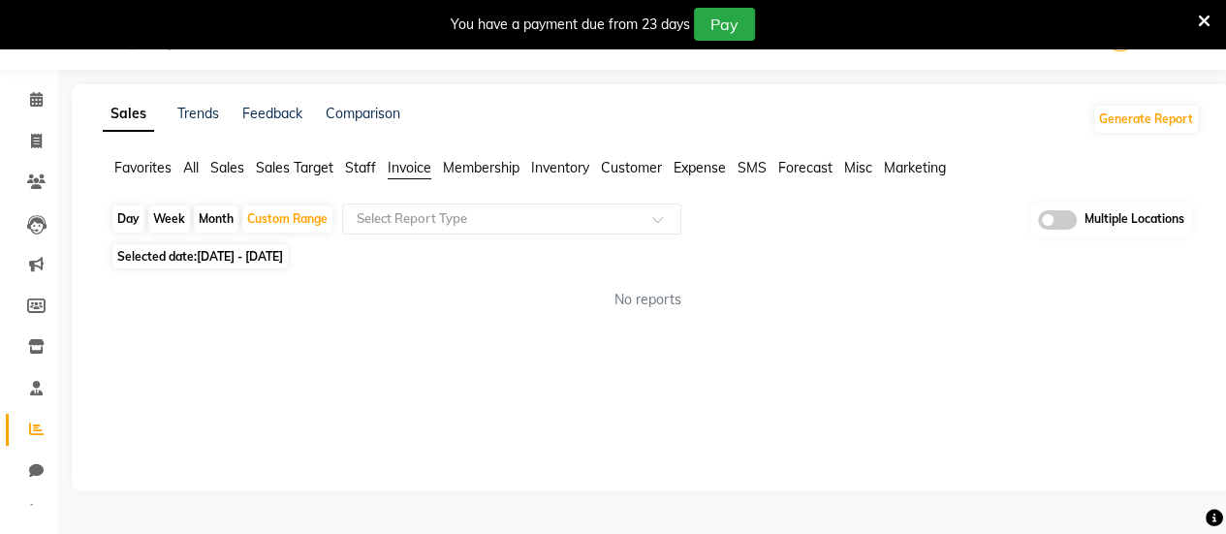
scroll to position [47, 0]
click at [439, 212] on input "text" at bounding box center [492, 218] width 279 height 19
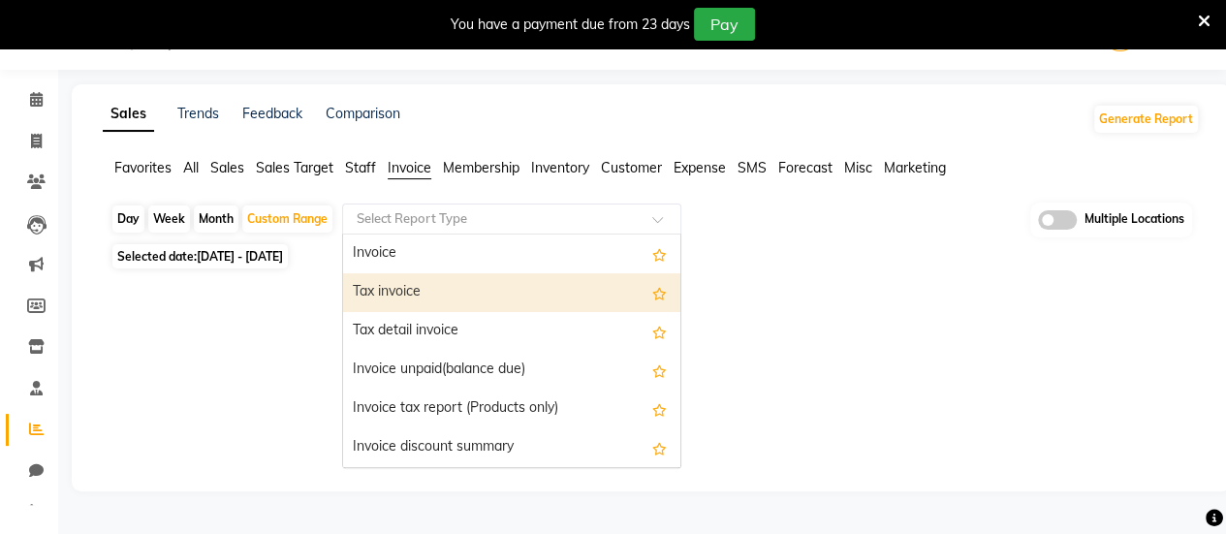
click at [438, 298] on div "Tax invoice" at bounding box center [511, 292] width 337 height 39
select select "full_report"
select select "csv"
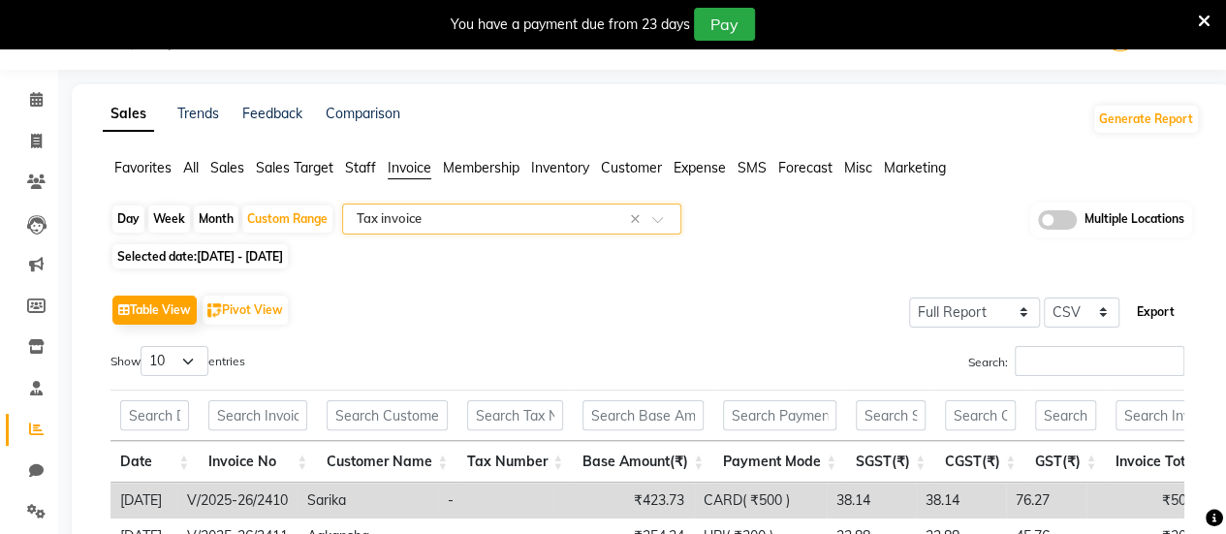
click at [1145, 304] on button "Export" at bounding box center [1155, 312] width 53 height 33
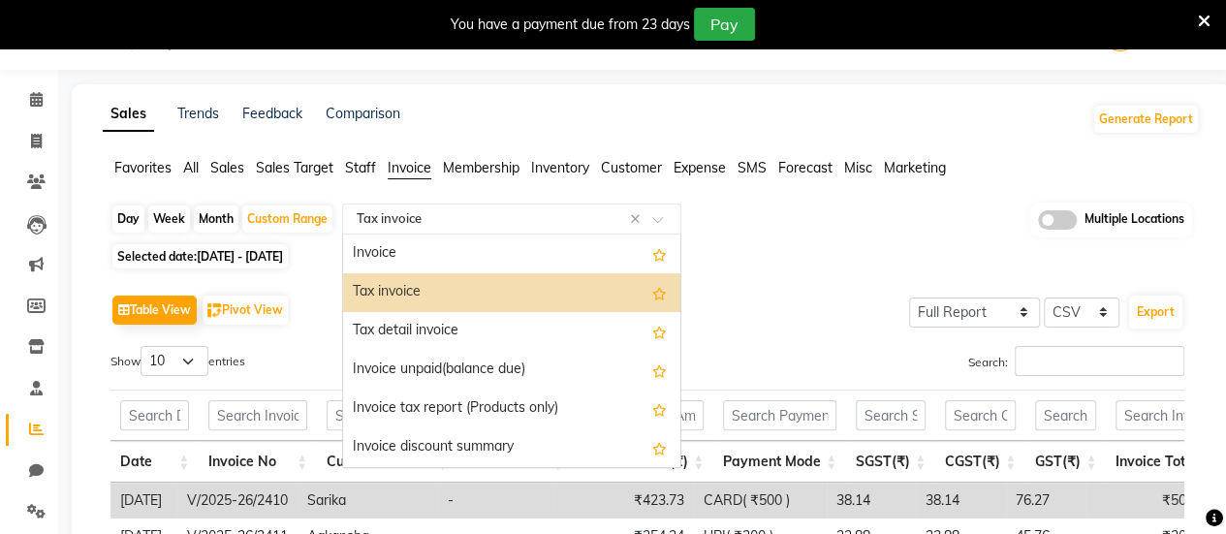
click at [490, 209] on input "text" at bounding box center [492, 218] width 279 height 19
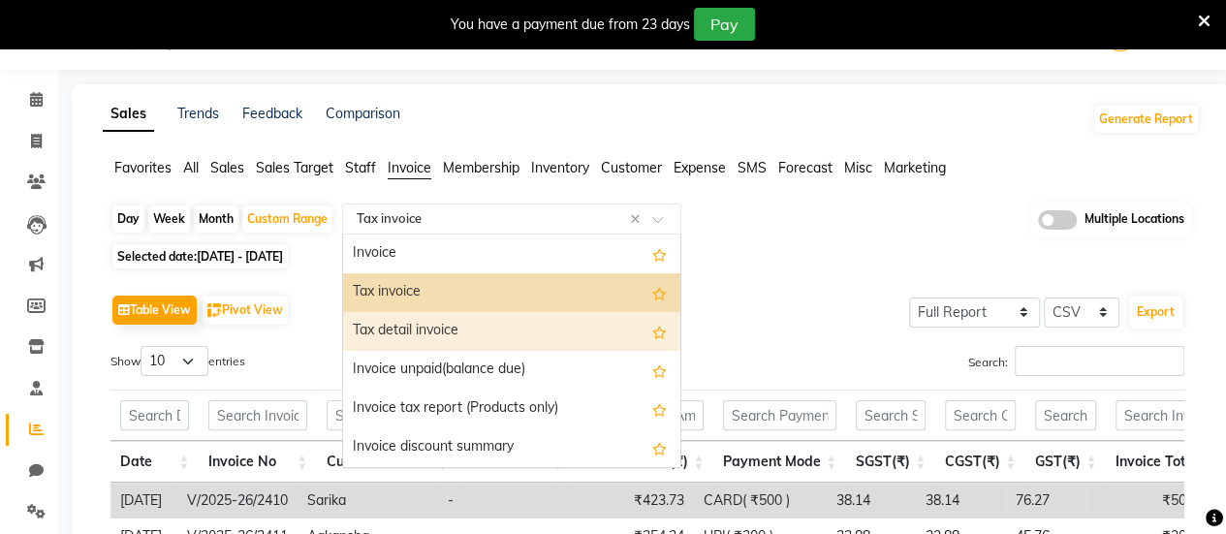
click at [488, 328] on div "Tax detail invoice" at bounding box center [511, 331] width 337 height 39
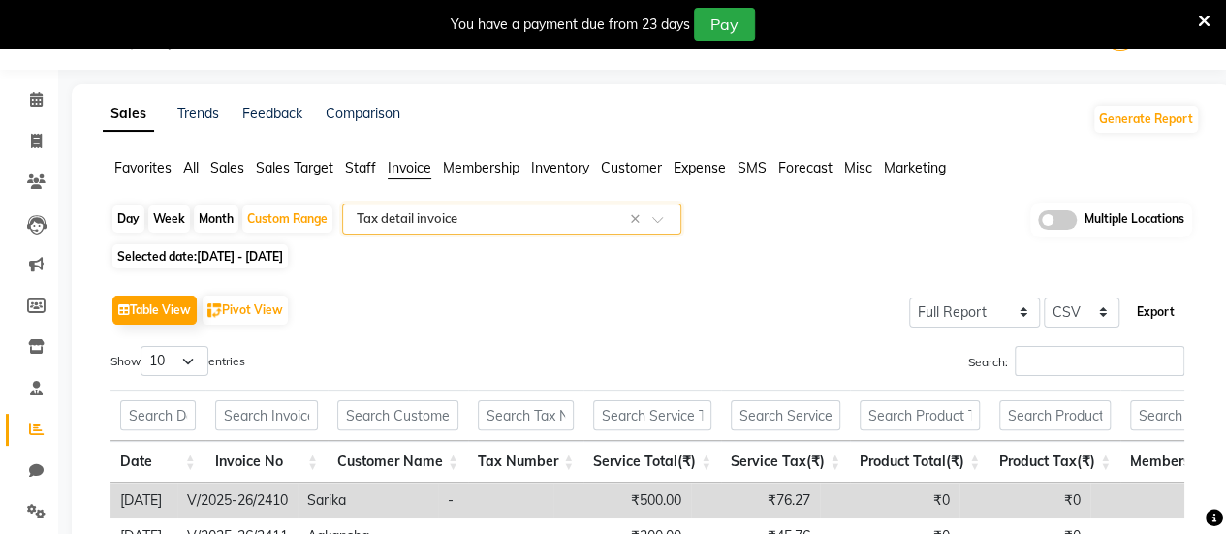
click at [1138, 311] on button "Export" at bounding box center [1155, 312] width 53 height 33
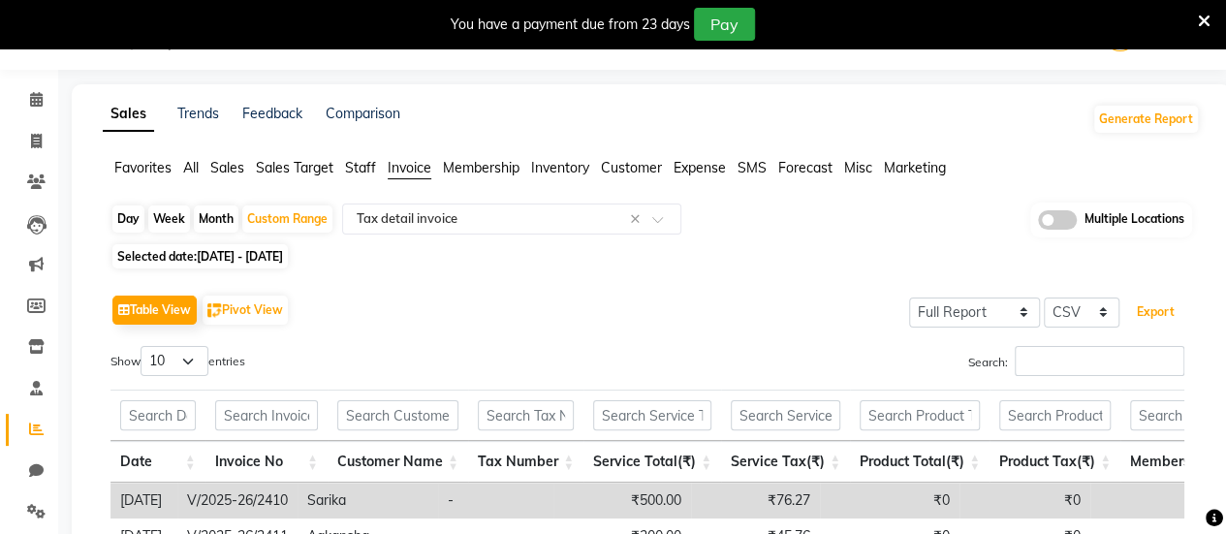
scroll to position [0, 0]
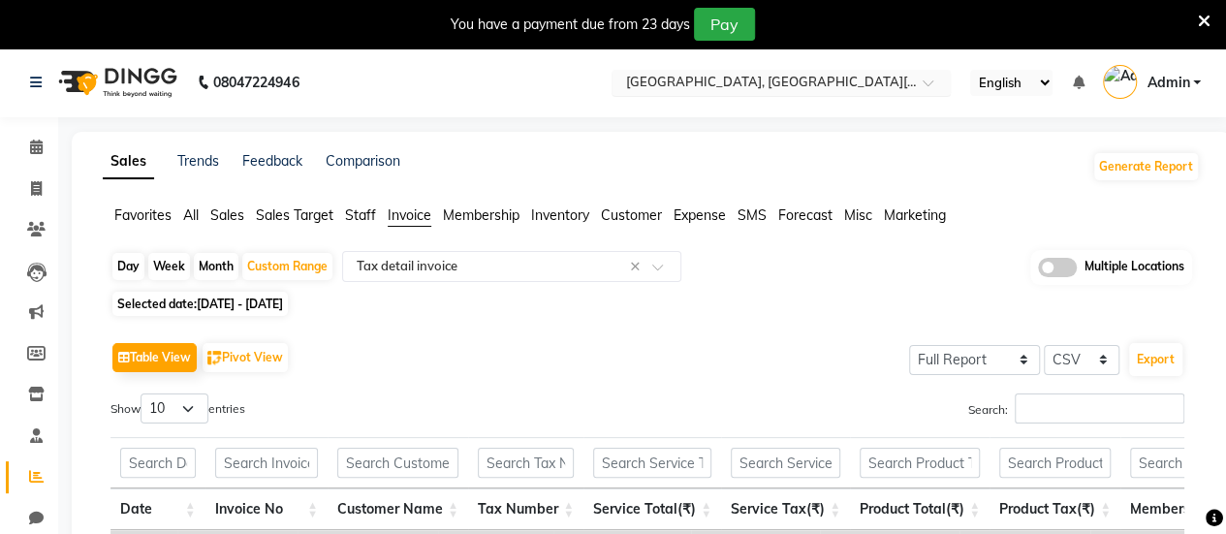
click at [706, 71] on div "Select Location × Noi Tre Studio, East Kidwai Nagar" at bounding box center [780, 83] width 339 height 26
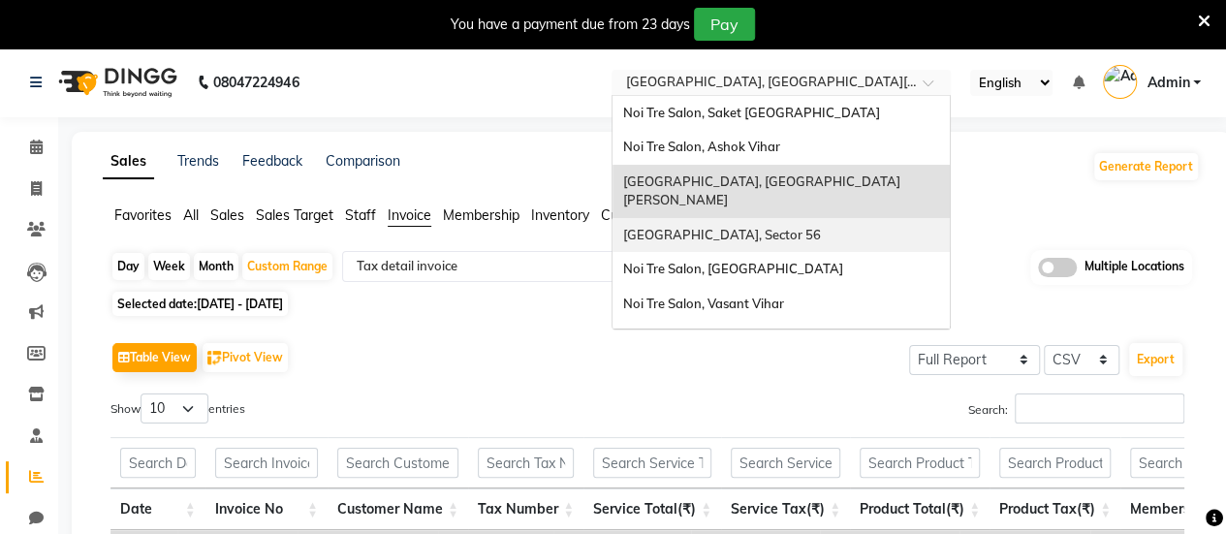
click at [683, 218] on div "[GEOGRAPHIC_DATA], Sector 56" at bounding box center [780, 235] width 337 height 35
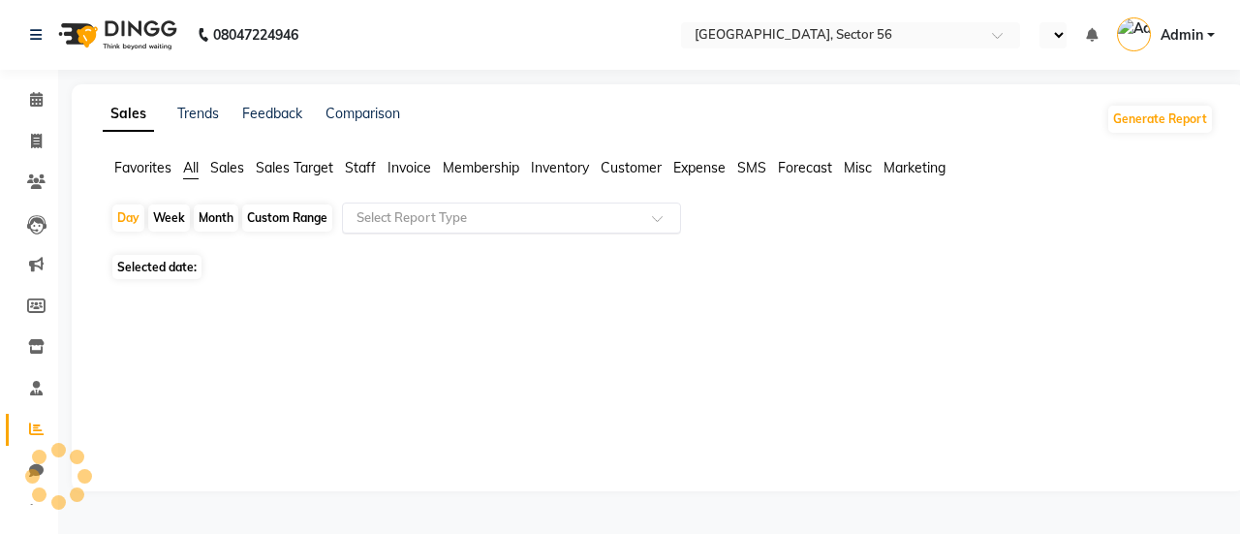
select select "en"
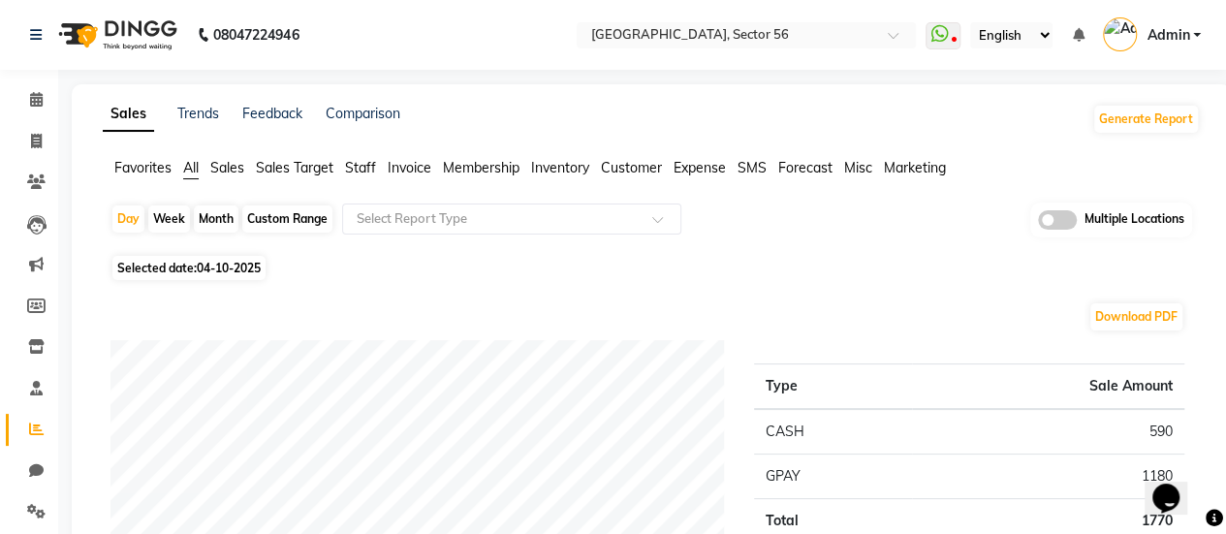
click at [420, 161] on span "Invoice" at bounding box center [410, 167] width 44 height 17
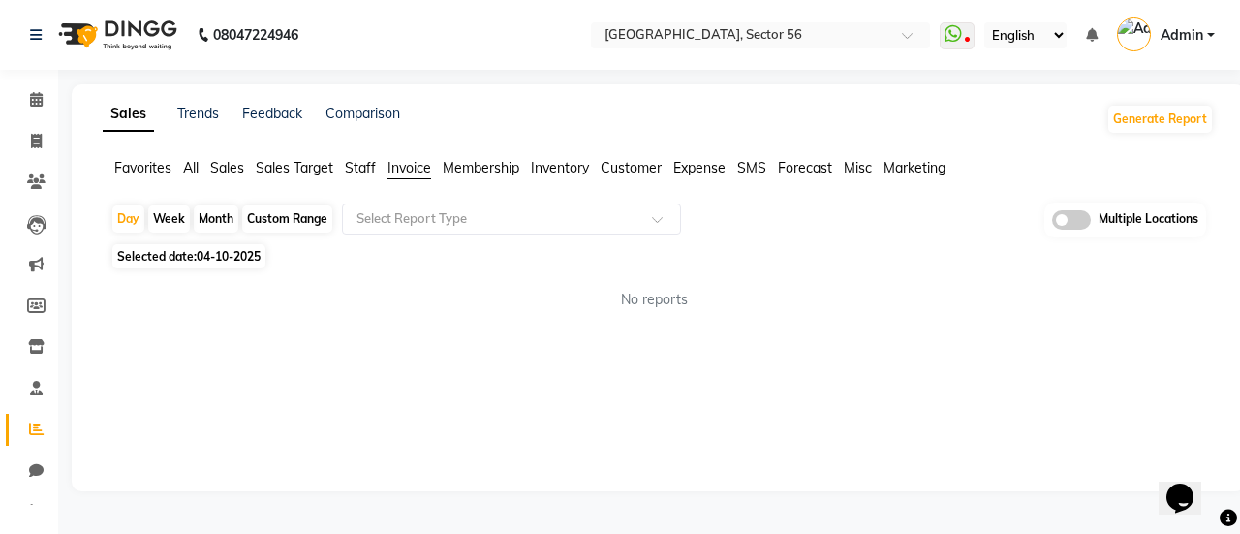
click at [420, 164] on span "Invoice" at bounding box center [410, 167] width 44 height 17
click at [273, 219] on div "Custom Range" at bounding box center [287, 218] width 90 height 27
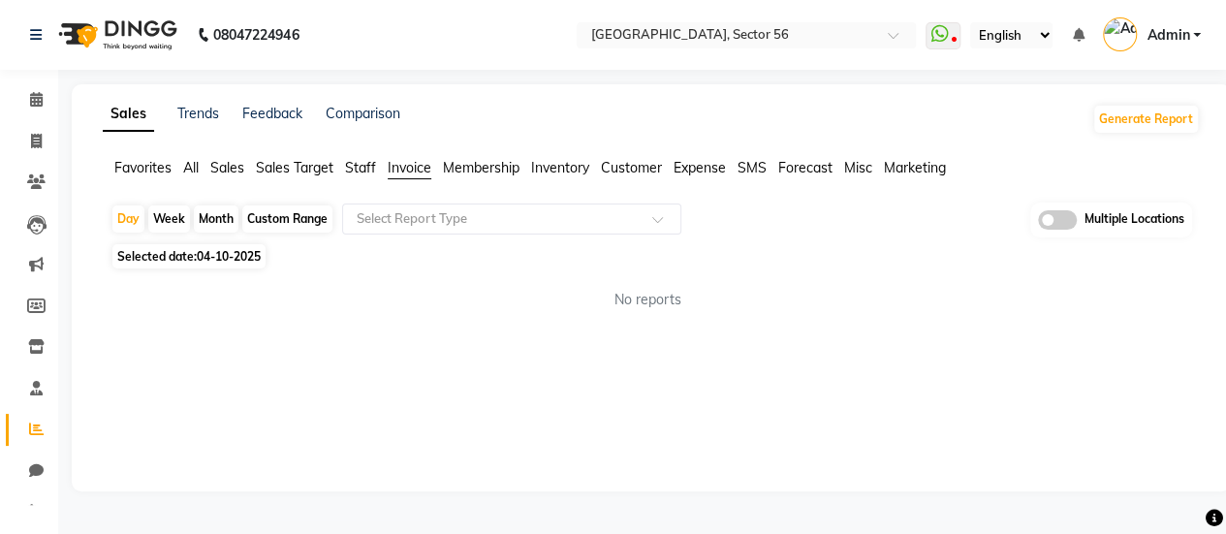
select select "10"
select select "2025"
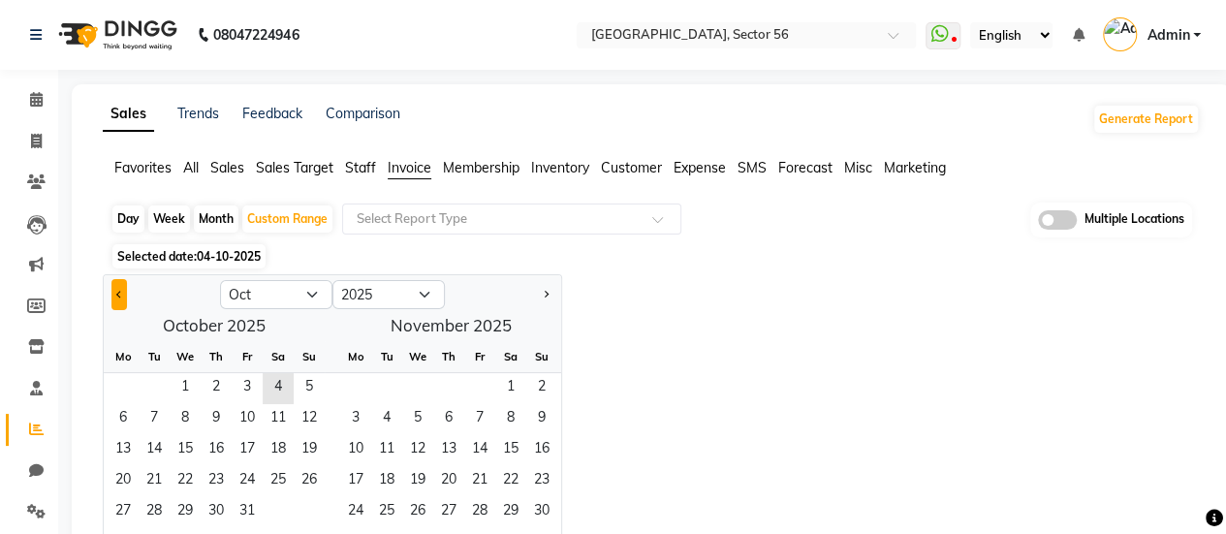
click at [116, 296] on button "Previous month" at bounding box center [119, 294] width 16 height 31
select select "9"
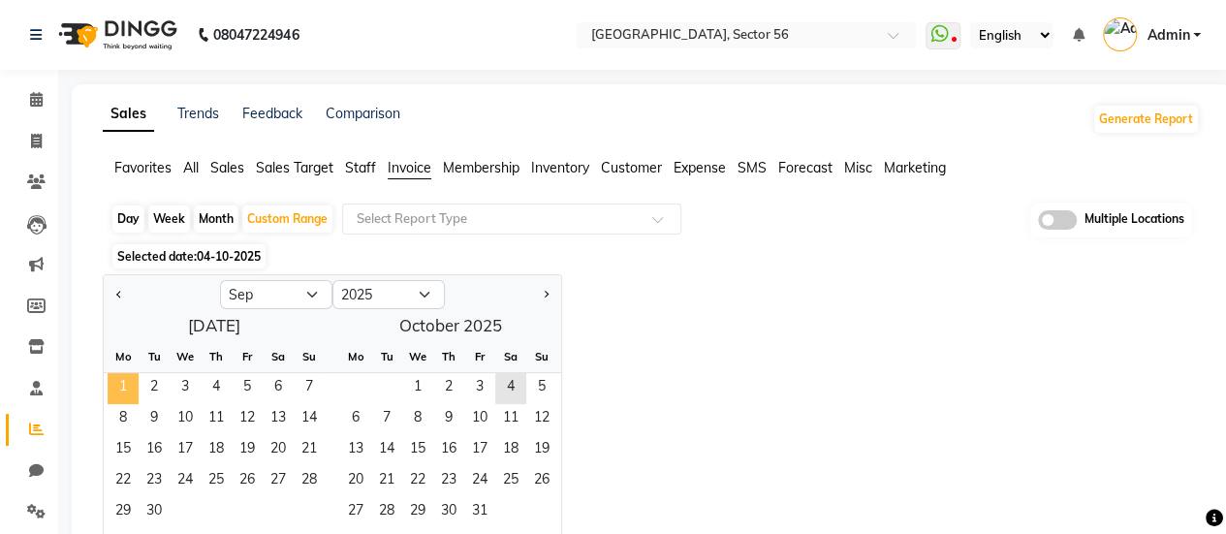
click at [120, 378] on span "1" at bounding box center [123, 388] width 31 height 31
click at [147, 513] on span "30" at bounding box center [154, 512] width 31 height 31
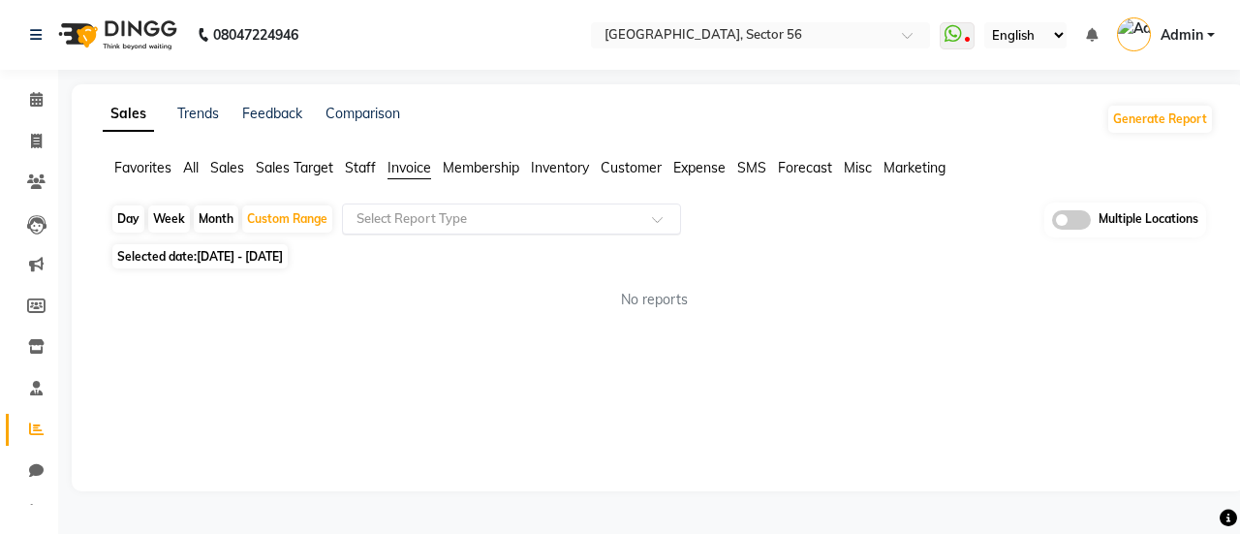
click at [436, 219] on input "text" at bounding box center [492, 218] width 279 height 19
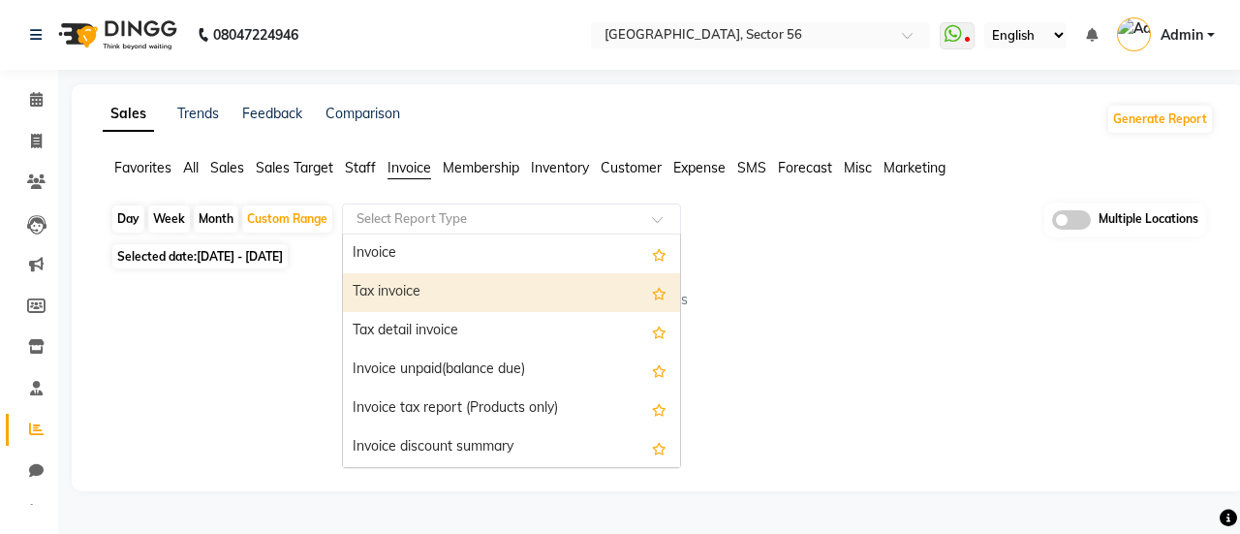
click at [428, 300] on div "Tax invoice" at bounding box center [511, 292] width 337 height 39
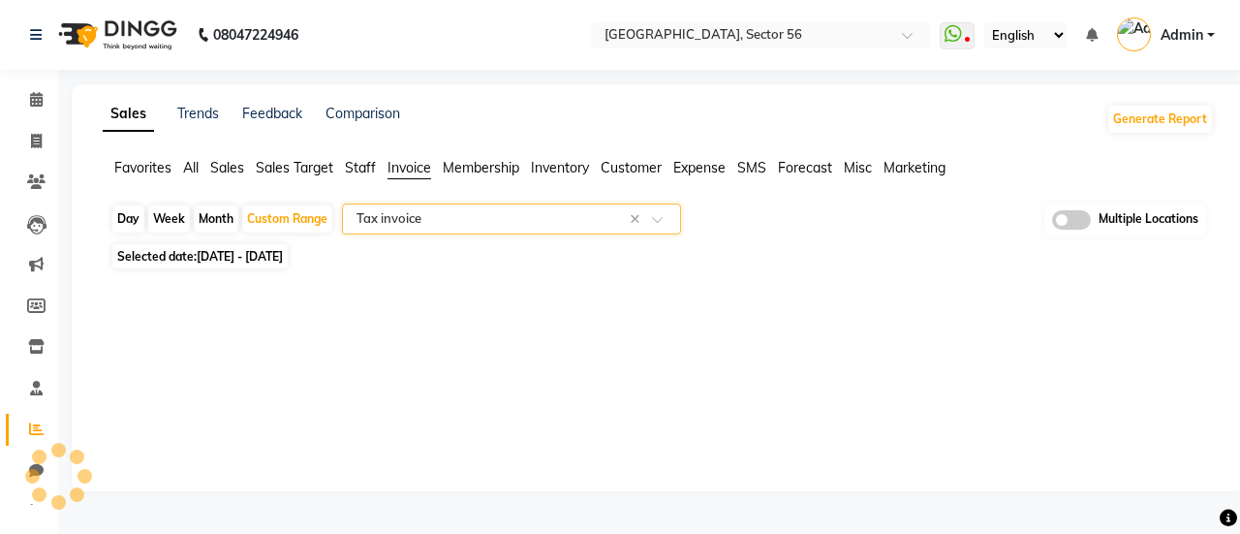
select select "full_report"
select select "csv"
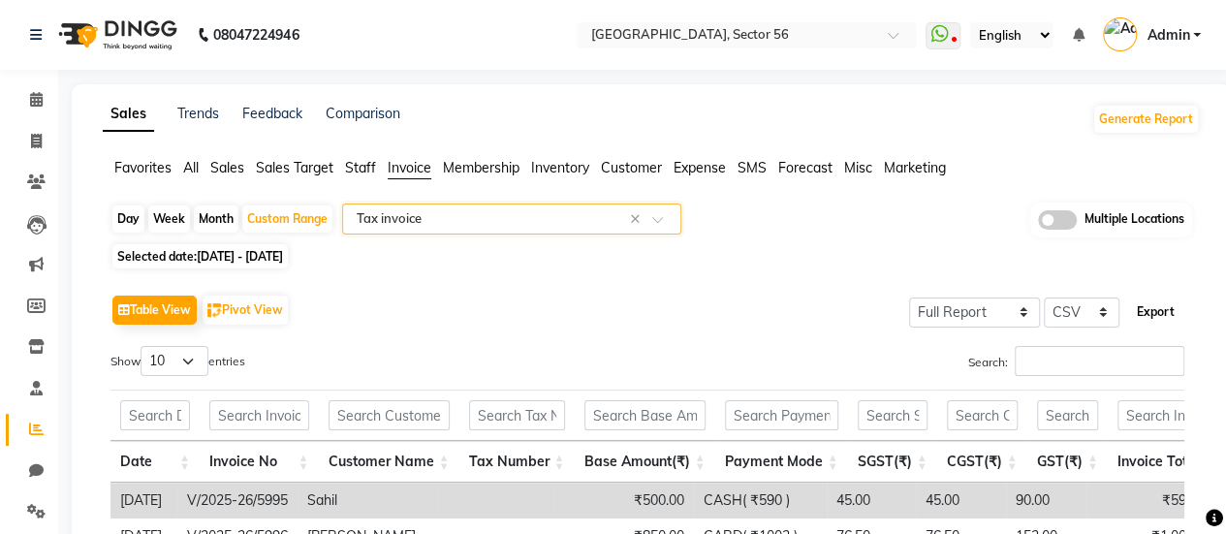
click at [1158, 304] on button "Export" at bounding box center [1155, 312] width 53 height 33
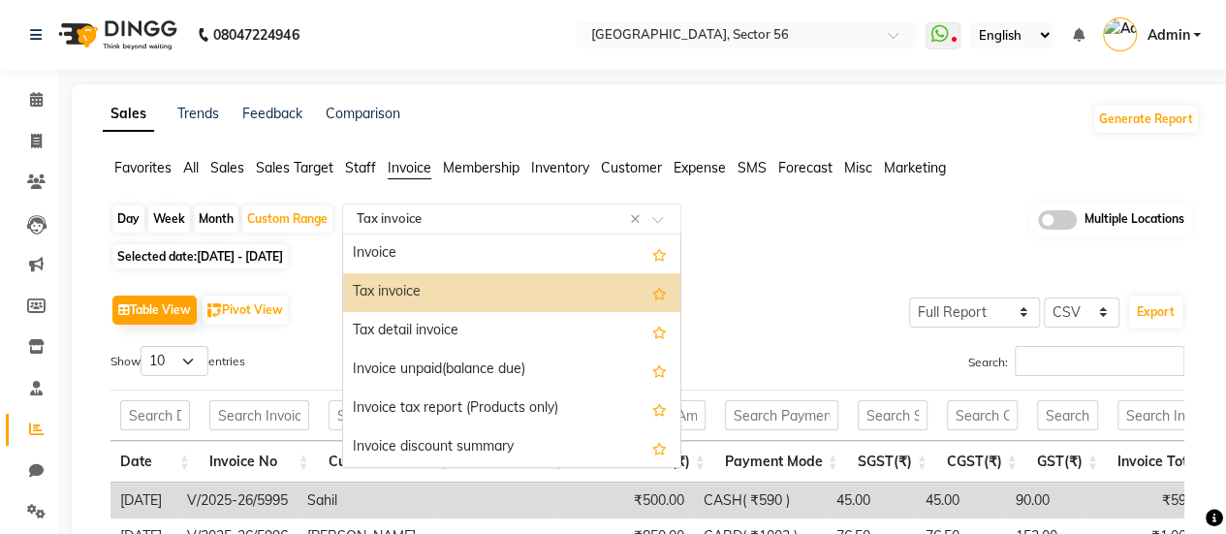
click at [553, 224] on input "text" at bounding box center [492, 218] width 279 height 19
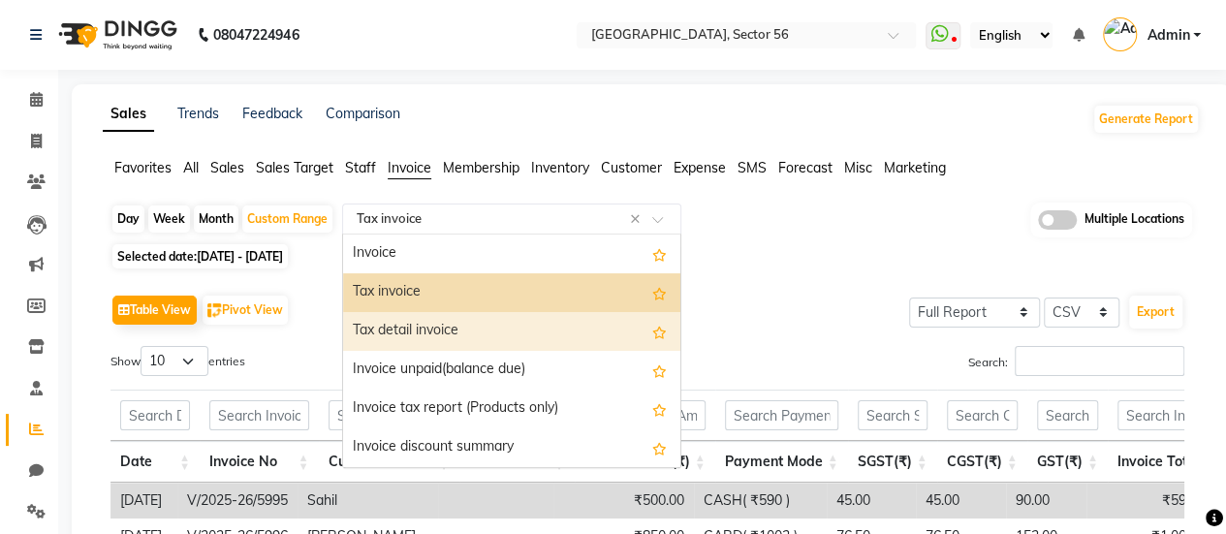
click at [545, 323] on div "Tax detail invoice" at bounding box center [511, 331] width 337 height 39
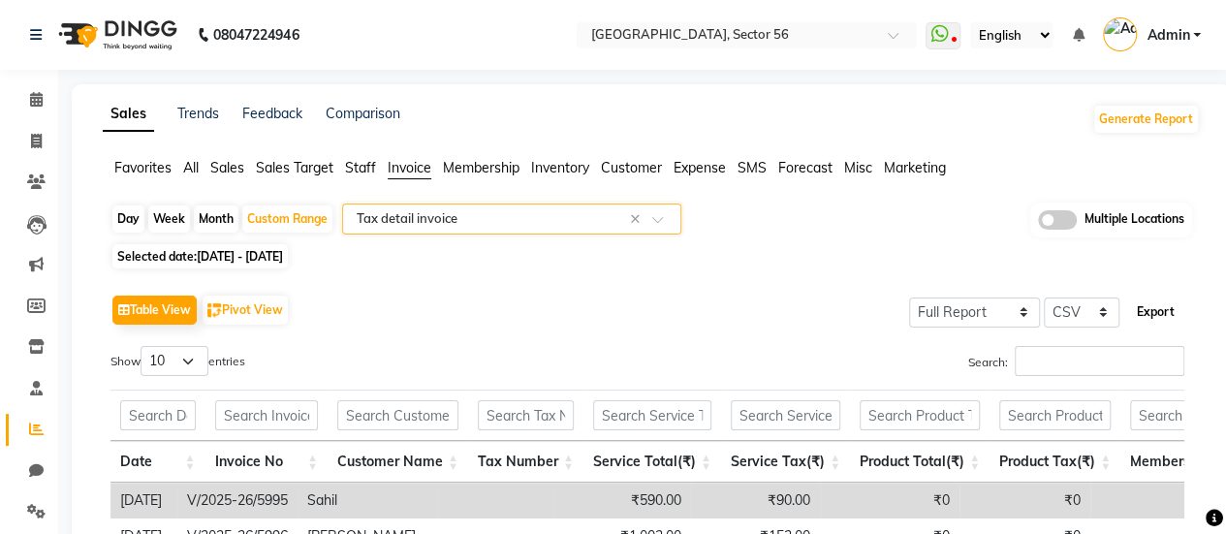
click at [1161, 303] on button "Export" at bounding box center [1155, 312] width 53 height 33
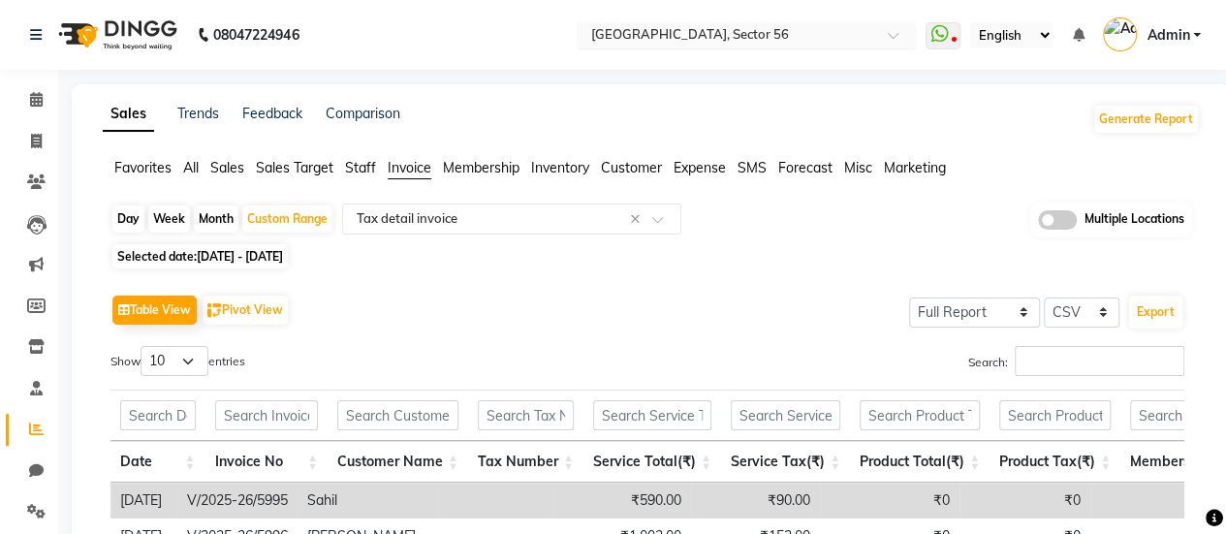
click at [701, 38] on input "text" at bounding box center [726, 36] width 281 height 19
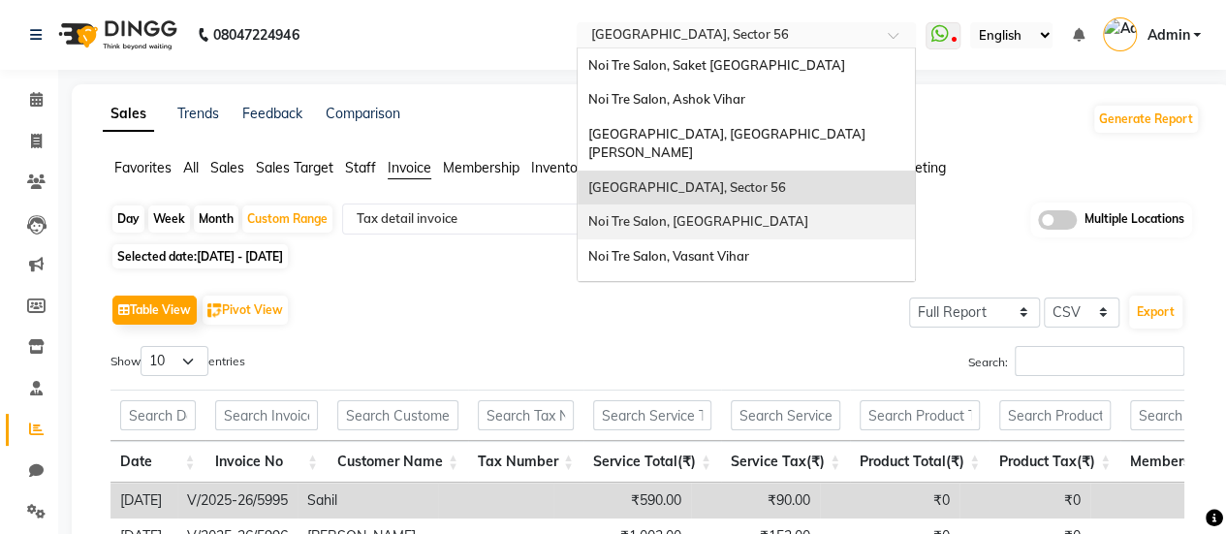
click at [649, 213] on span "Noi Tre Salon, [GEOGRAPHIC_DATA]" at bounding box center [697, 221] width 220 height 16
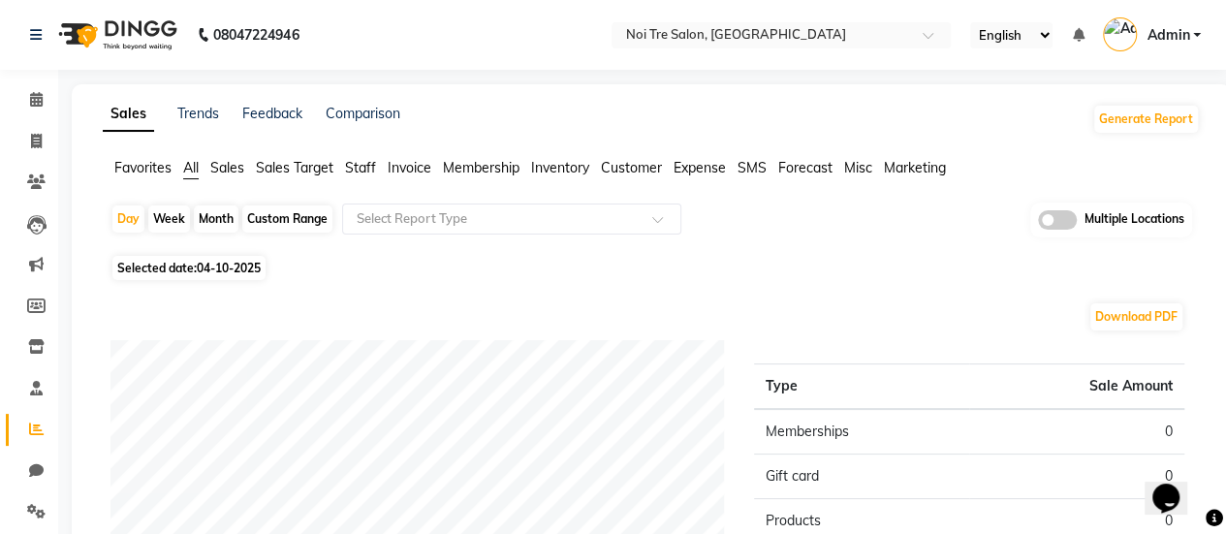
click at [402, 170] on span "Invoice" at bounding box center [410, 167] width 44 height 17
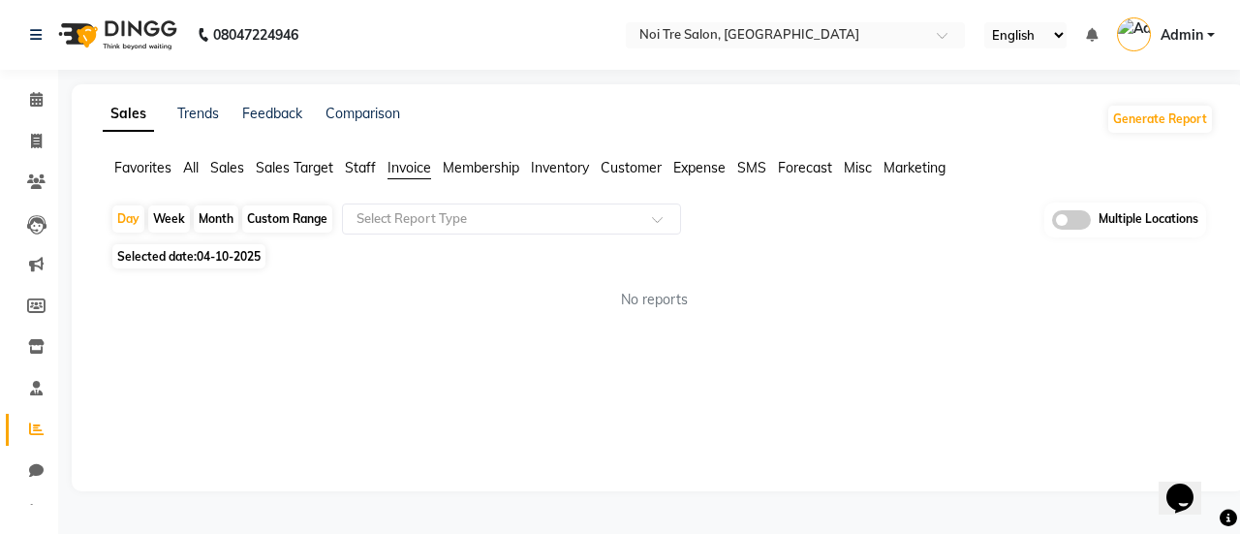
click at [292, 214] on div "Custom Range" at bounding box center [287, 218] width 90 height 27
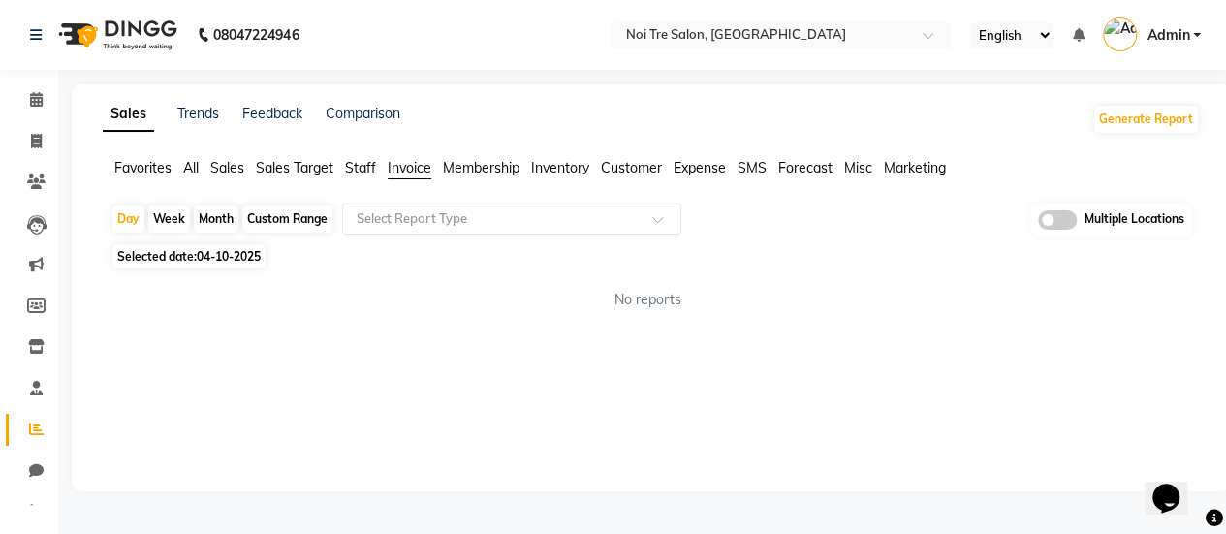
select select "10"
select select "2025"
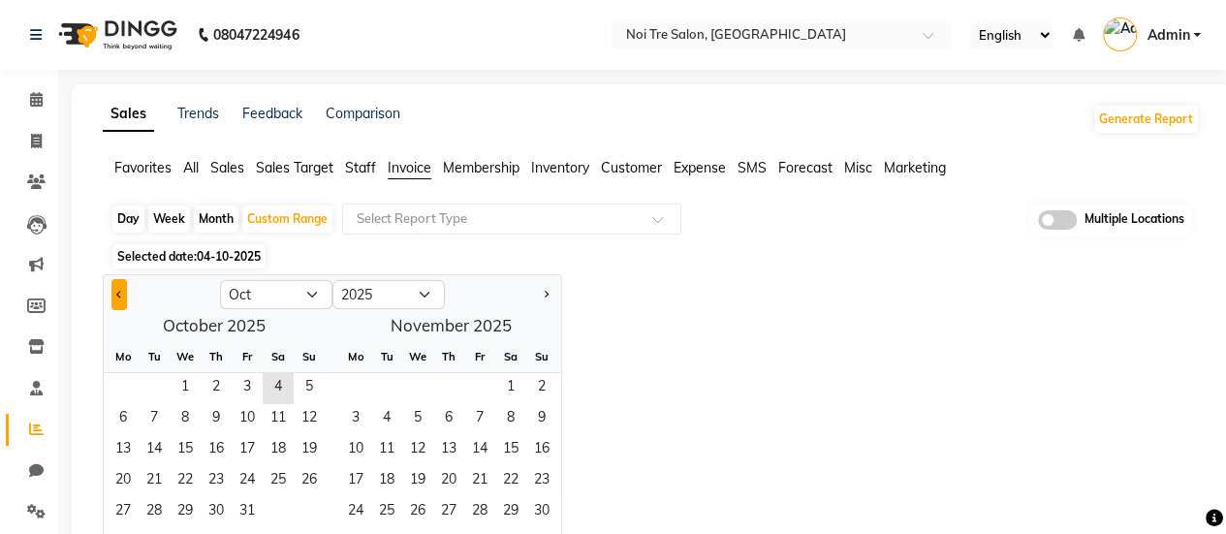
click at [122, 295] on button "Previous month" at bounding box center [119, 294] width 16 height 31
select select "9"
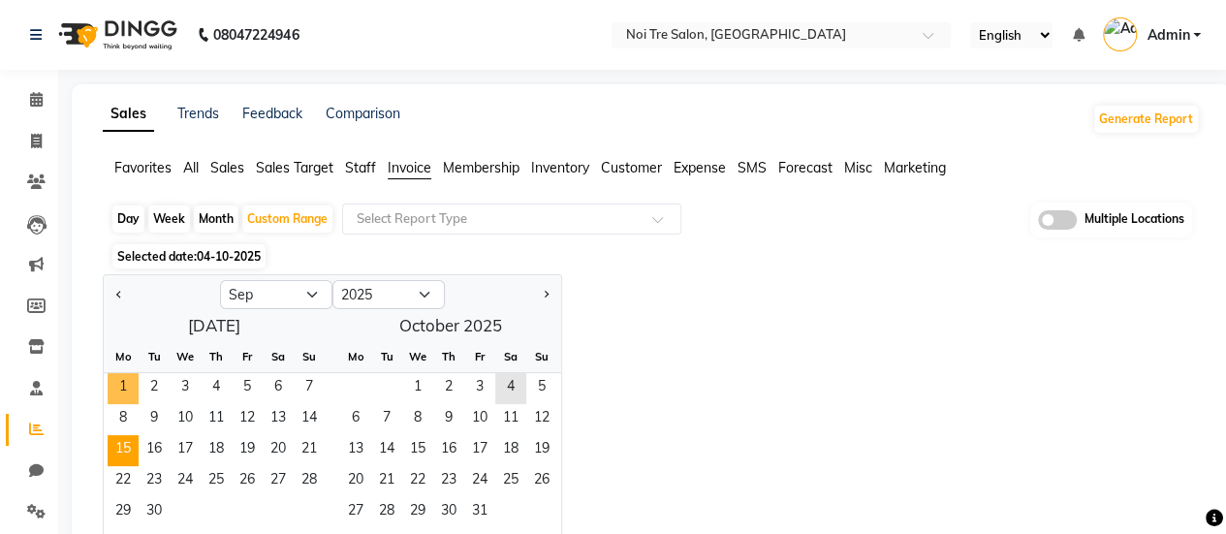
drag, startPoint x: 122, startPoint y: 392, endPoint x: 134, endPoint y: 443, distance: 51.7
click at [122, 391] on span "1" at bounding box center [123, 388] width 31 height 31
click at [144, 520] on span "30" at bounding box center [154, 512] width 31 height 31
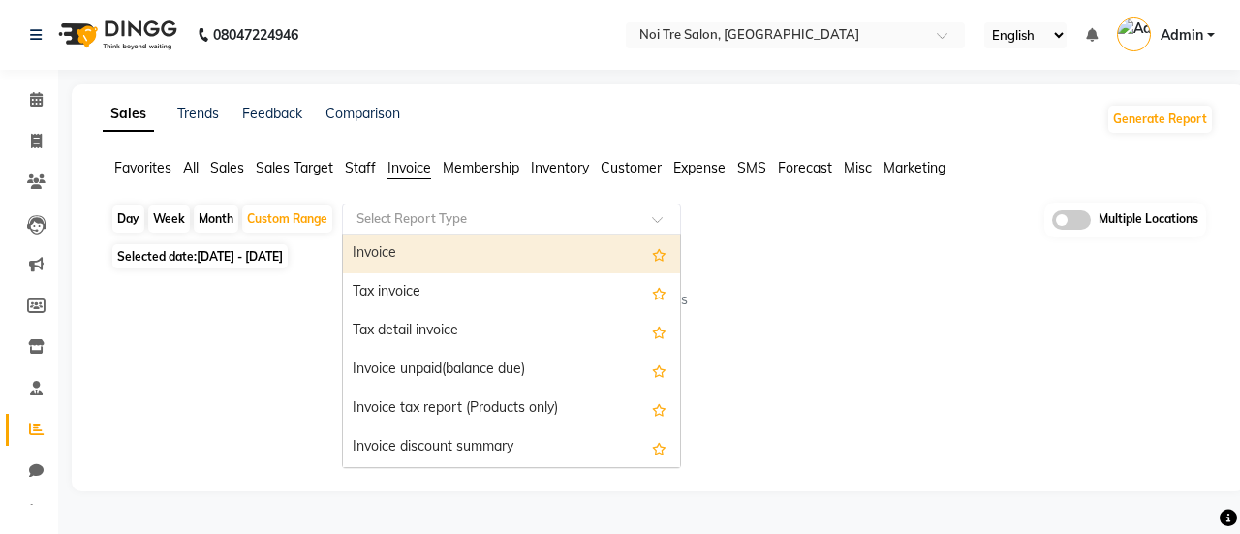
click at [437, 232] on div "Select Report Type" at bounding box center [511, 218] width 339 height 31
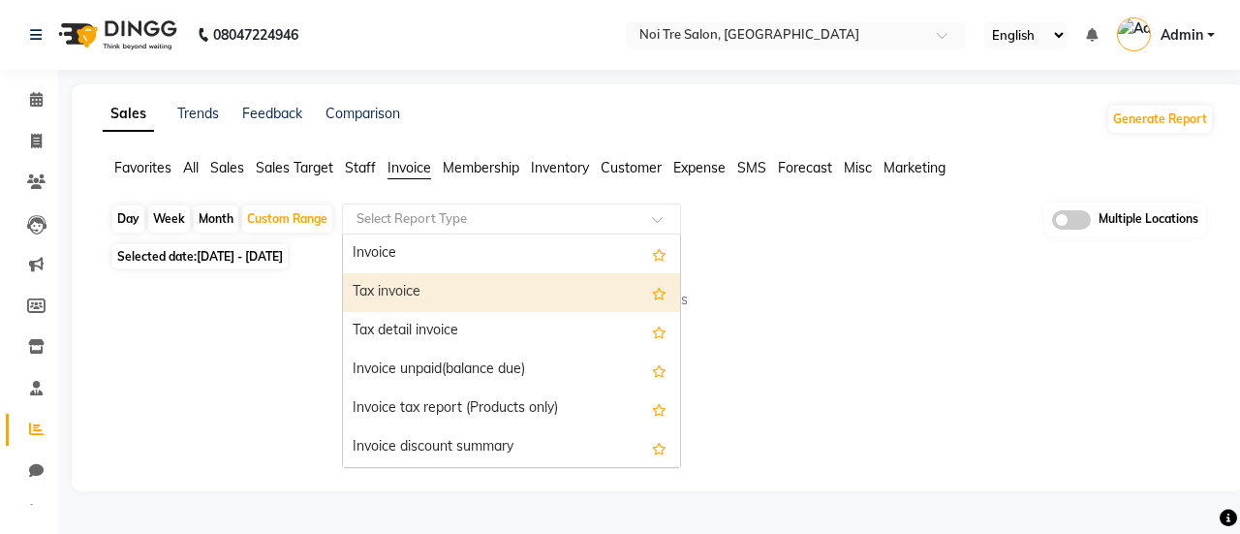
click at [430, 303] on div "Tax invoice" at bounding box center [511, 292] width 337 height 39
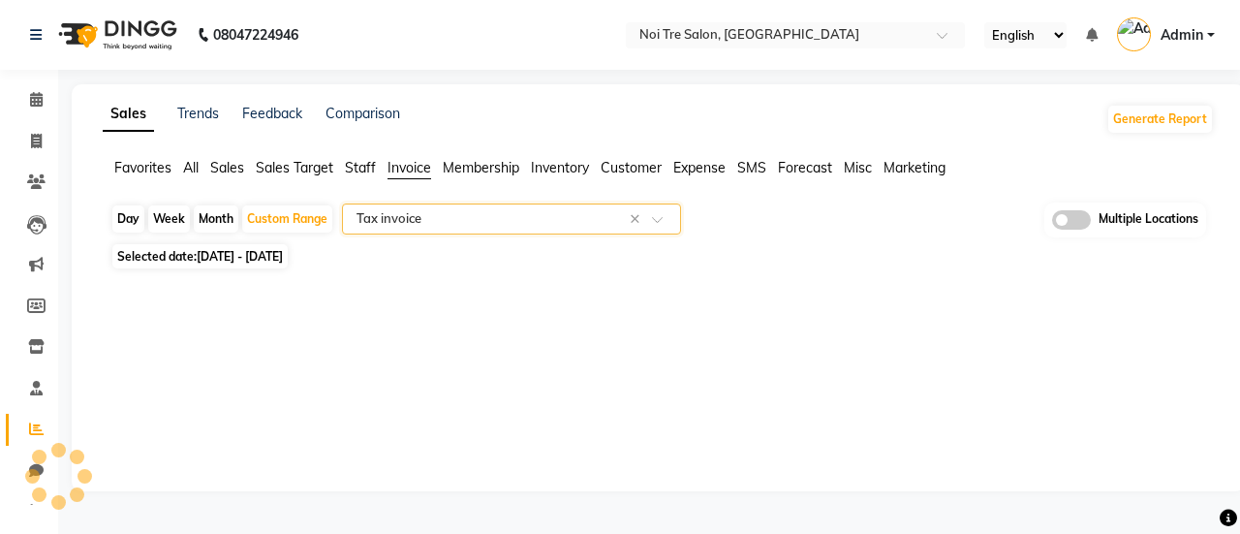
select select "full_report"
select select "csv"
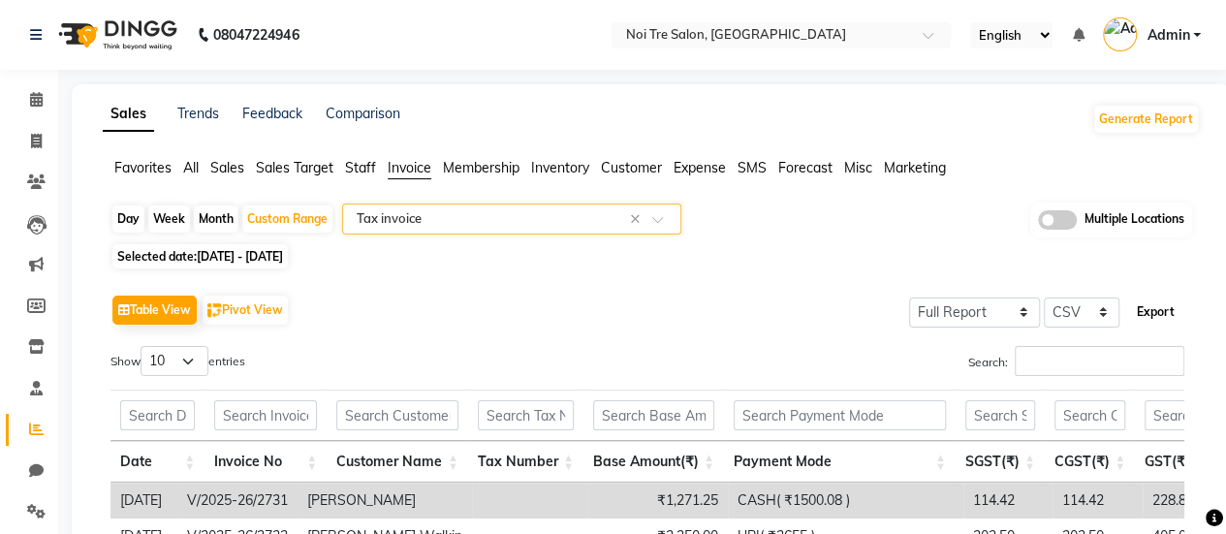
click at [1163, 305] on button "Export" at bounding box center [1155, 312] width 53 height 33
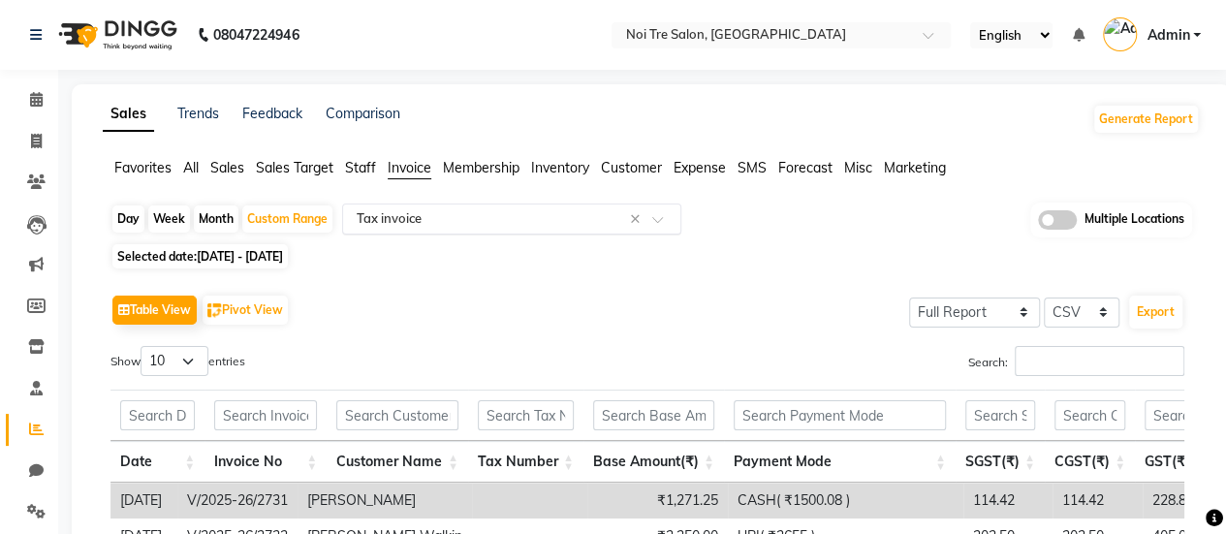
click at [528, 212] on input "text" at bounding box center [492, 218] width 279 height 19
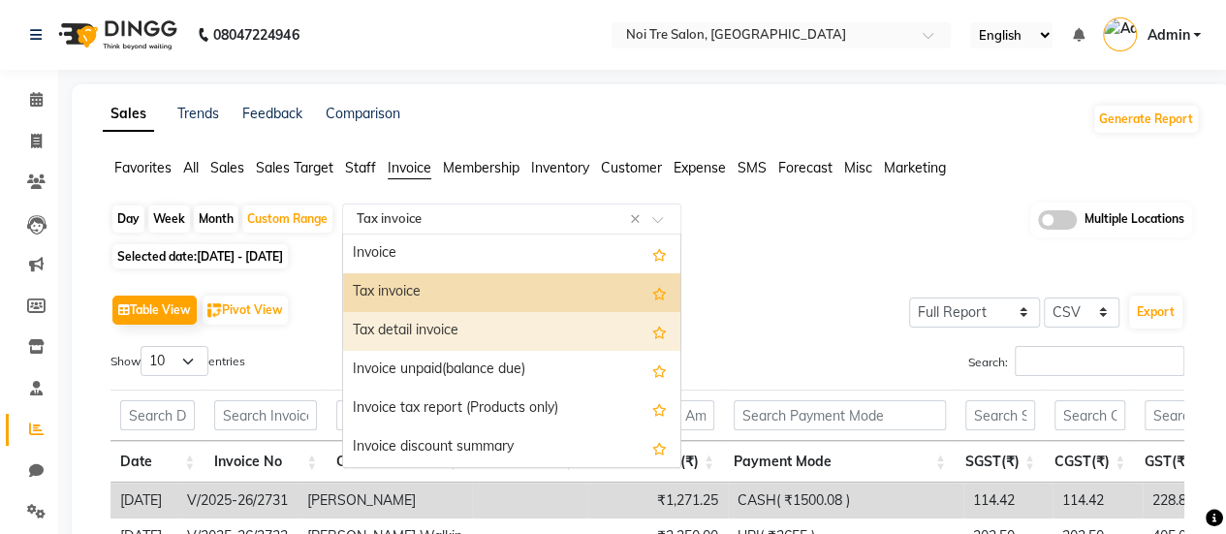
click at [513, 315] on div "Tax detail invoice" at bounding box center [511, 331] width 337 height 39
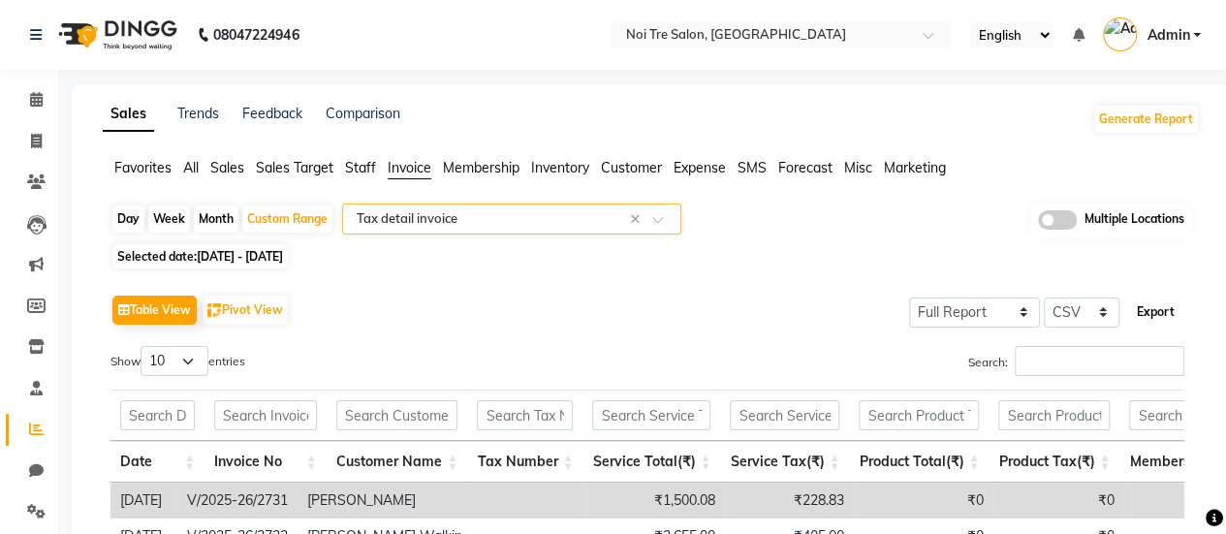
click at [1151, 322] on button "Export" at bounding box center [1155, 312] width 53 height 33
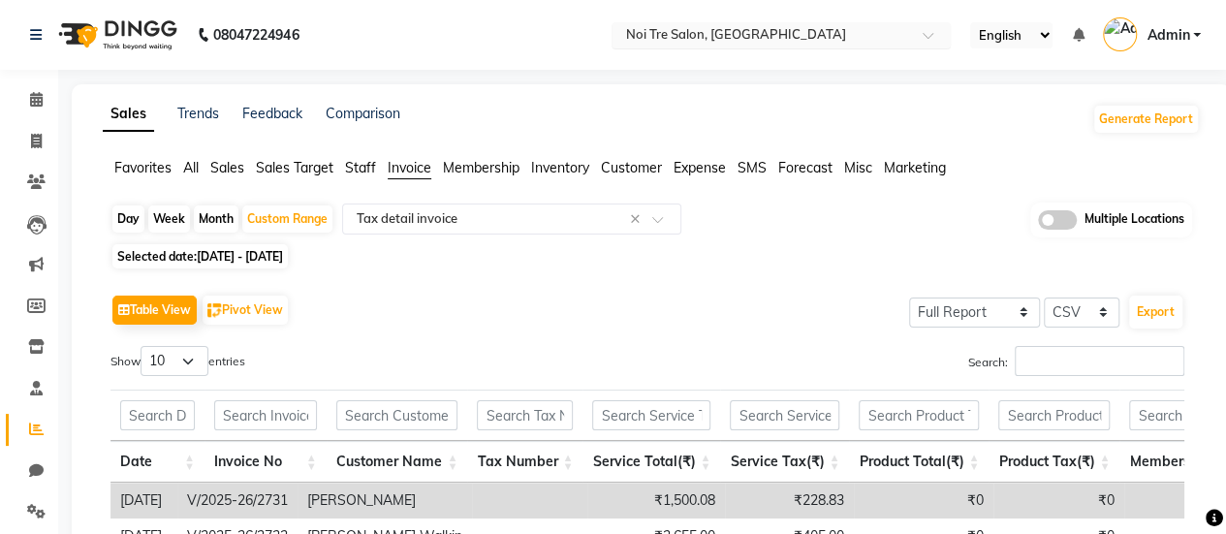
click at [705, 44] on input "text" at bounding box center [761, 36] width 281 height 19
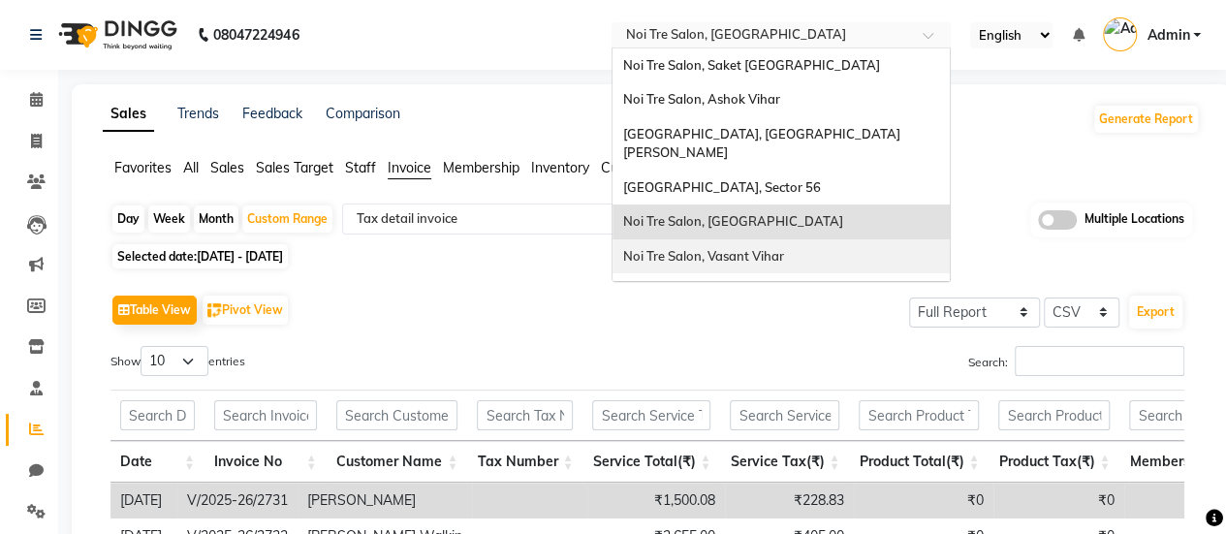
click at [684, 248] on span "Noi Tre Salon, Vasant Vihar" at bounding box center [702, 256] width 161 height 16
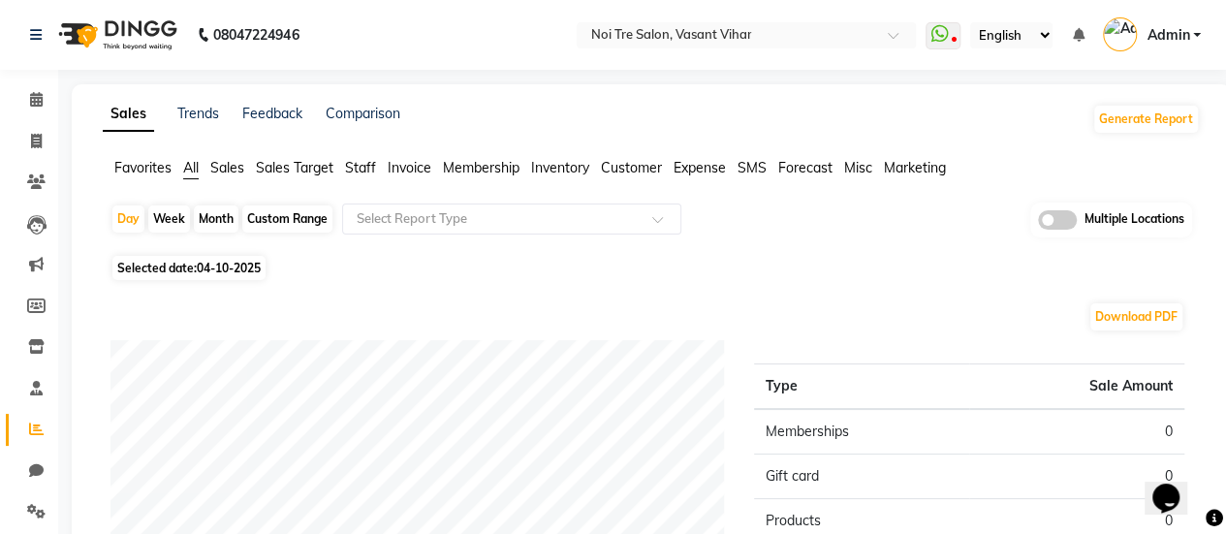
click at [426, 164] on span "Invoice" at bounding box center [410, 167] width 44 height 17
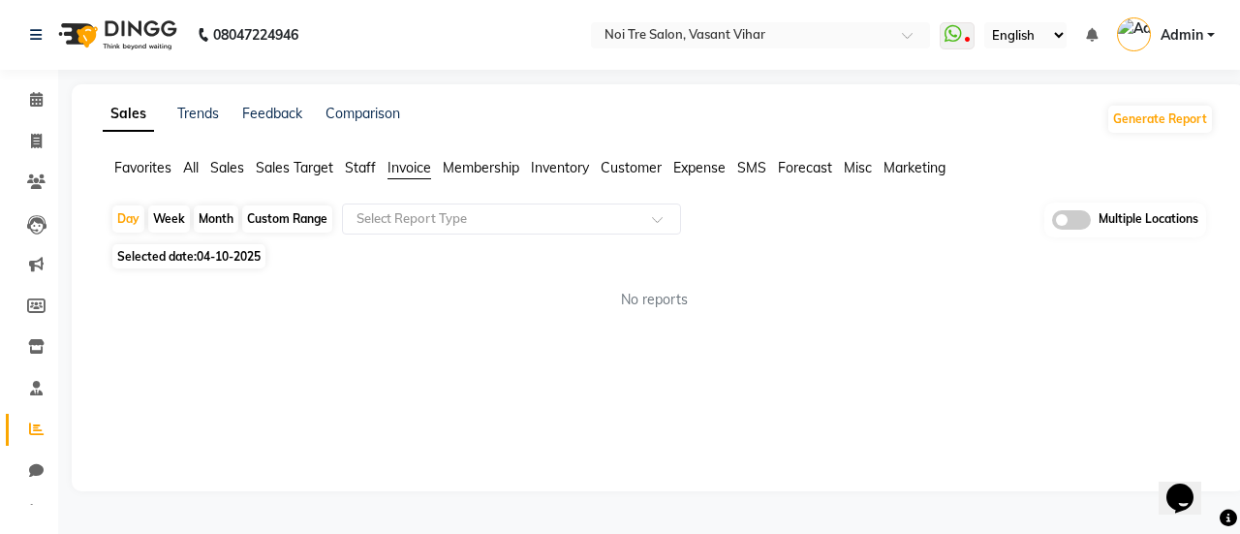
click at [276, 231] on div "Custom Range" at bounding box center [287, 218] width 90 height 27
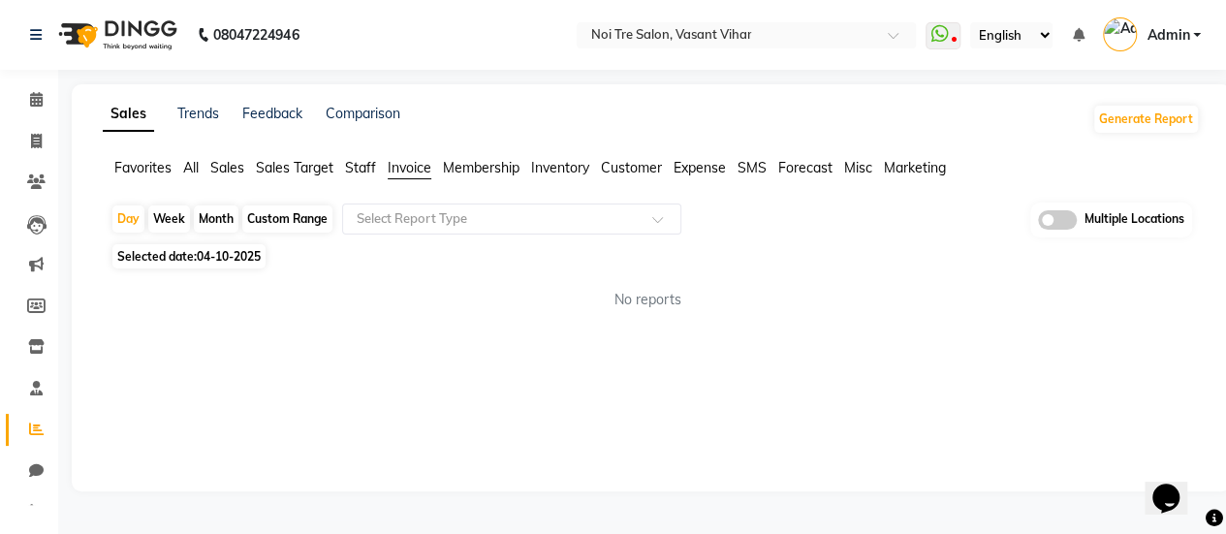
select select "10"
select select "2025"
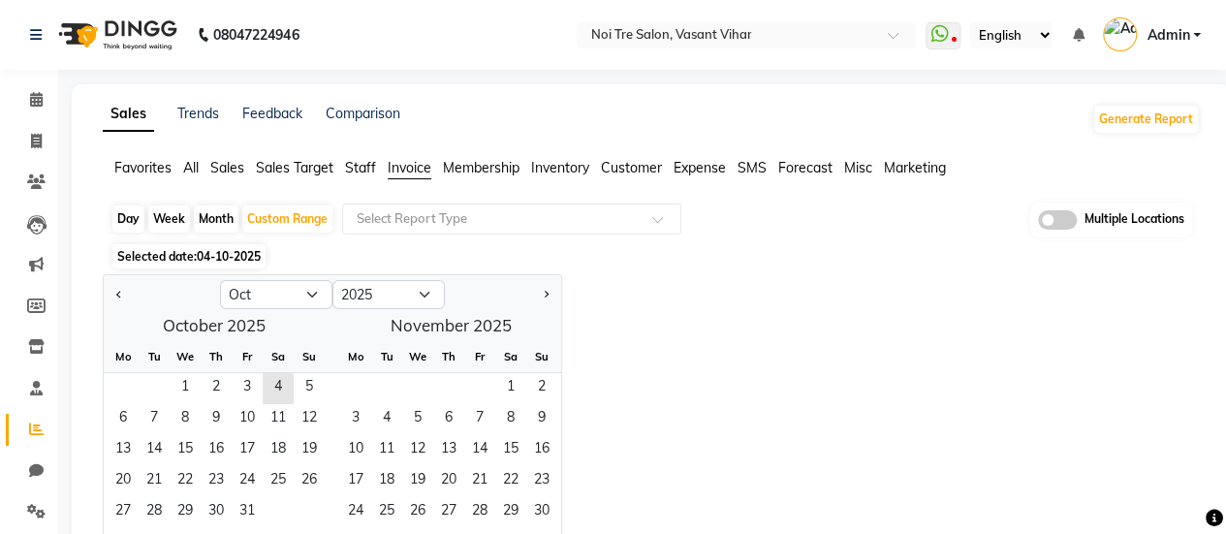
click at [128, 299] on div at bounding box center [162, 294] width 116 height 31
click at [121, 294] on span "Previous month" at bounding box center [119, 293] width 7 height 7
select select "9"
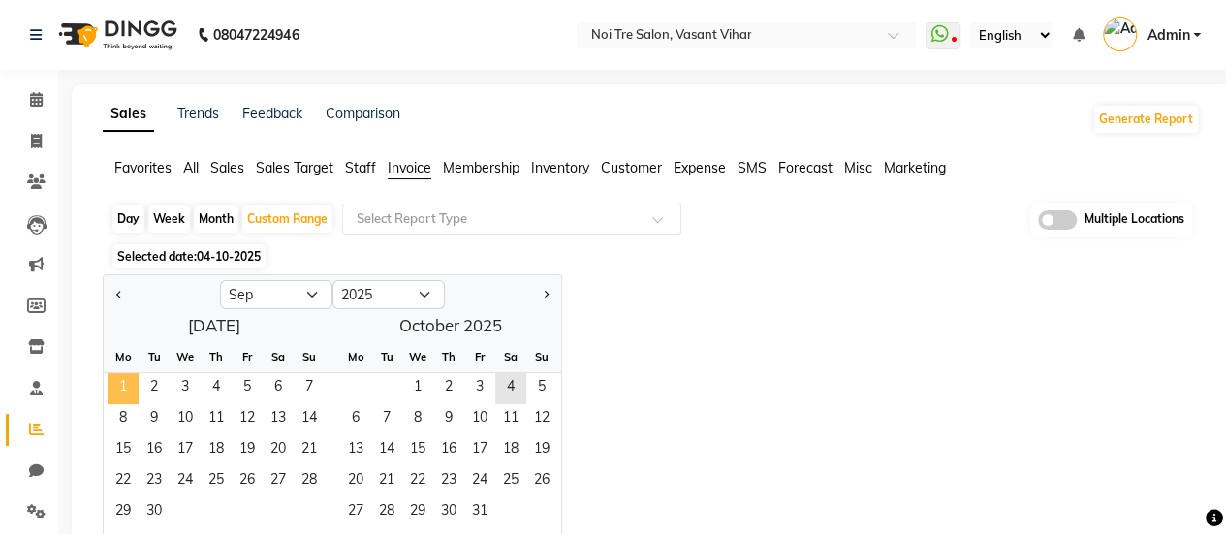
click at [115, 390] on span "1" at bounding box center [123, 388] width 31 height 31
click at [157, 522] on span "30" at bounding box center [154, 512] width 31 height 31
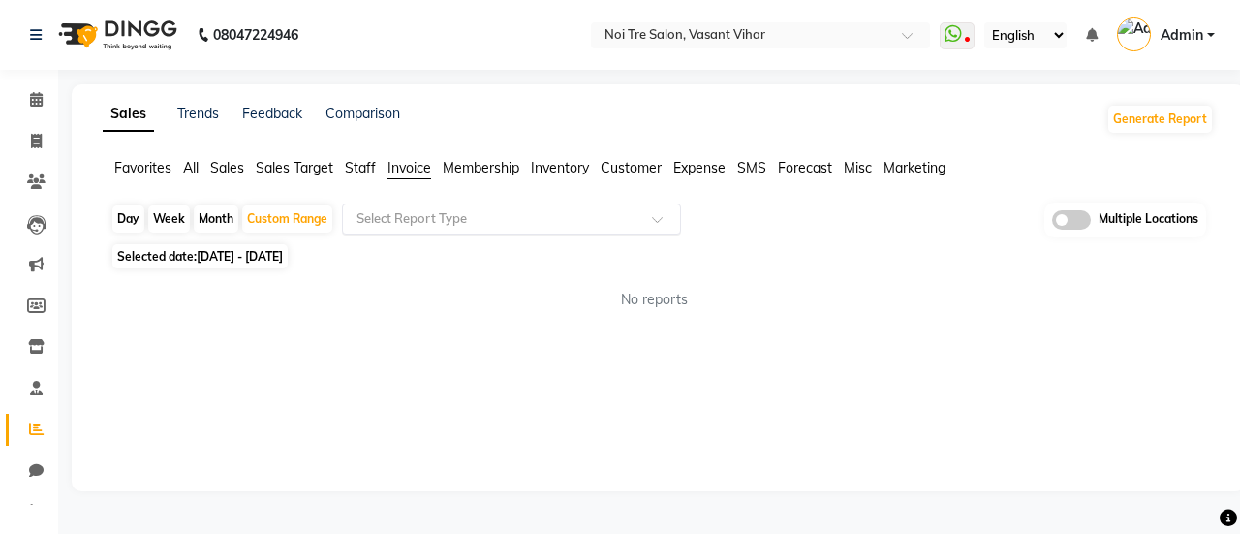
click at [442, 220] on input "text" at bounding box center [492, 218] width 279 height 19
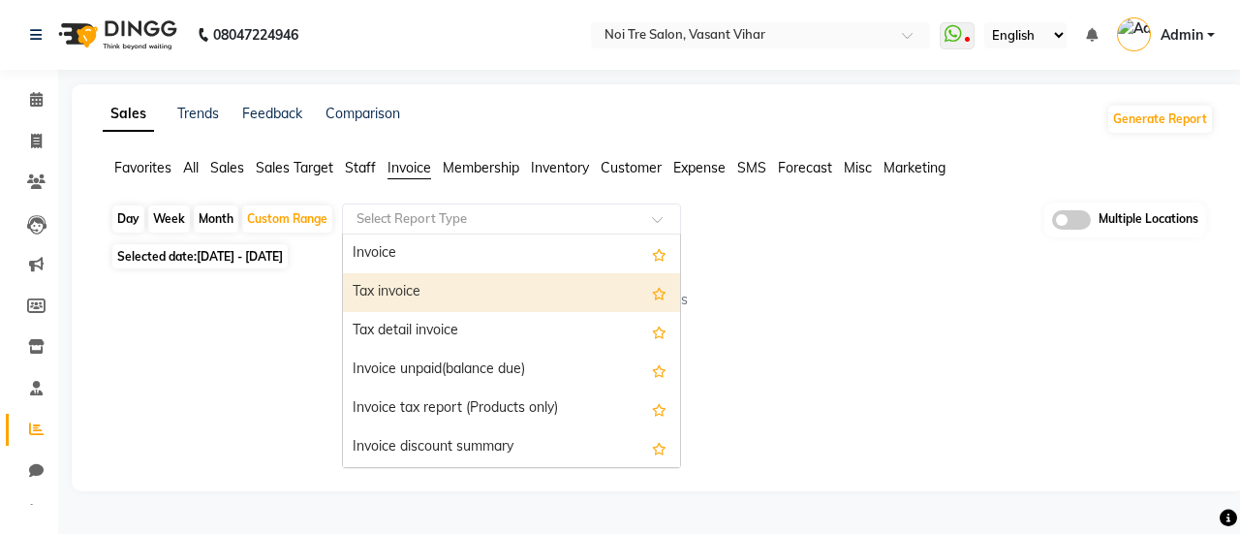
click at [437, 282] on div "Tax invoice" at bounding box center [511, 292] width 337 height 39
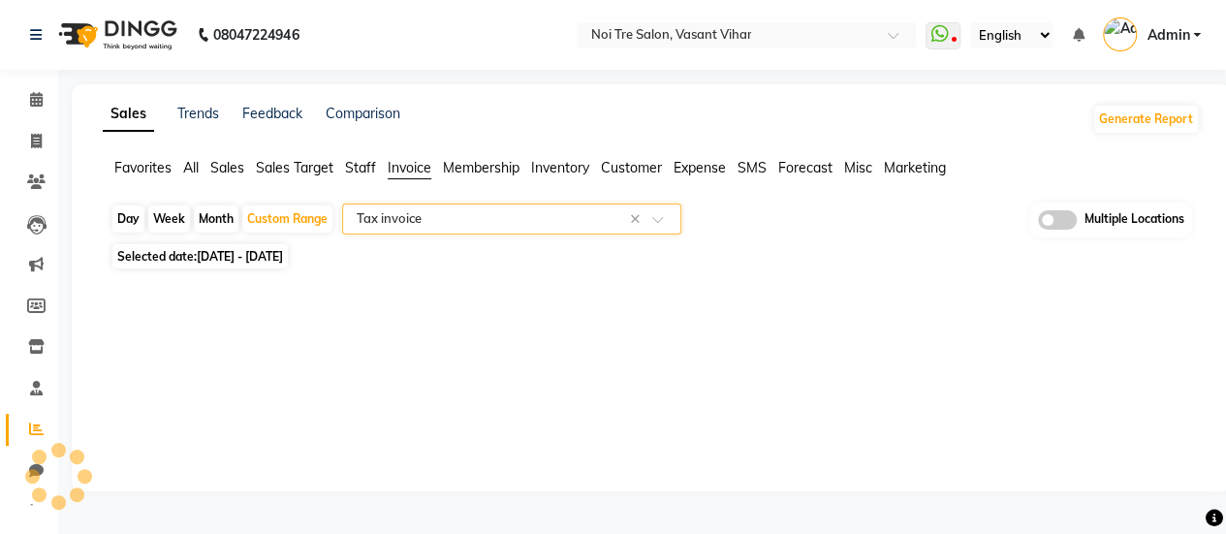
select select "full_report"
select select "csv"
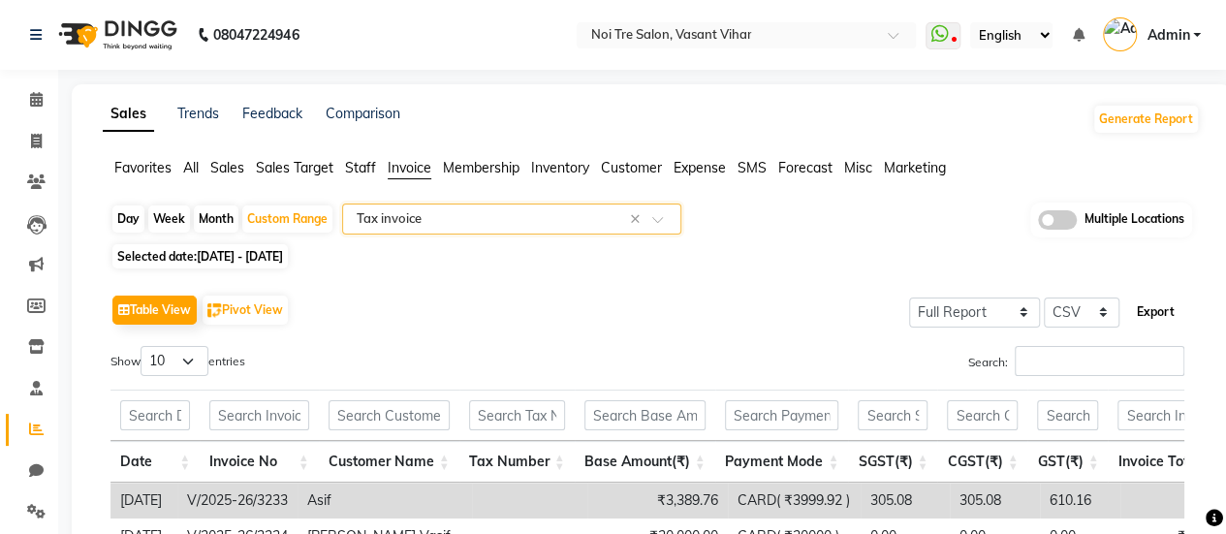
click at [1151, 303] on button "Export" at bounding box center [1155, 312] width 53 height 33
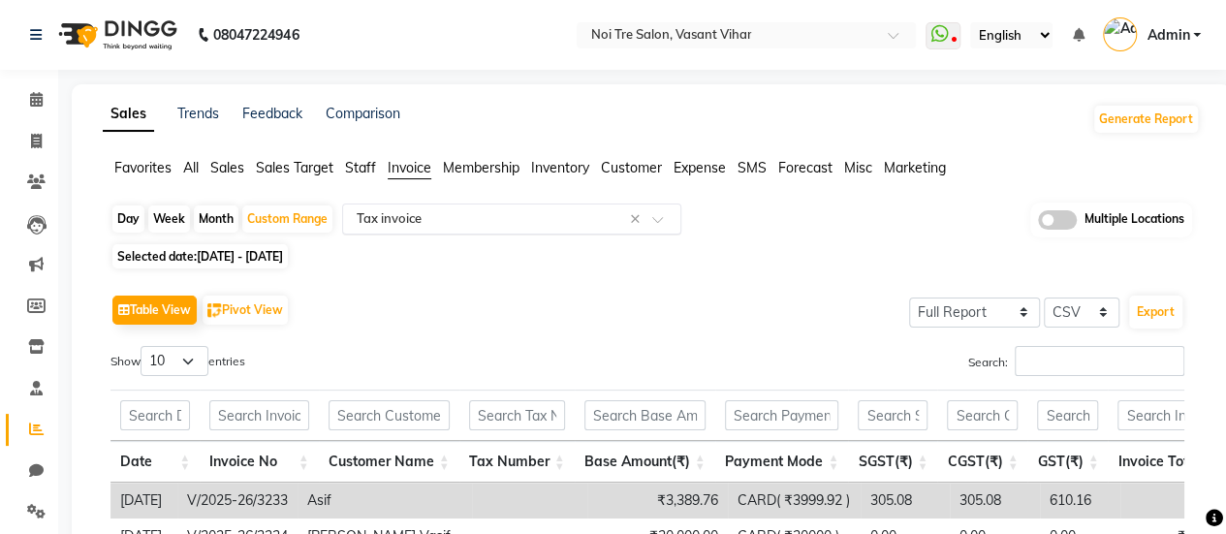
click at [469, 214] on input "text" at bounding box center [492, 218] width 279 height 19
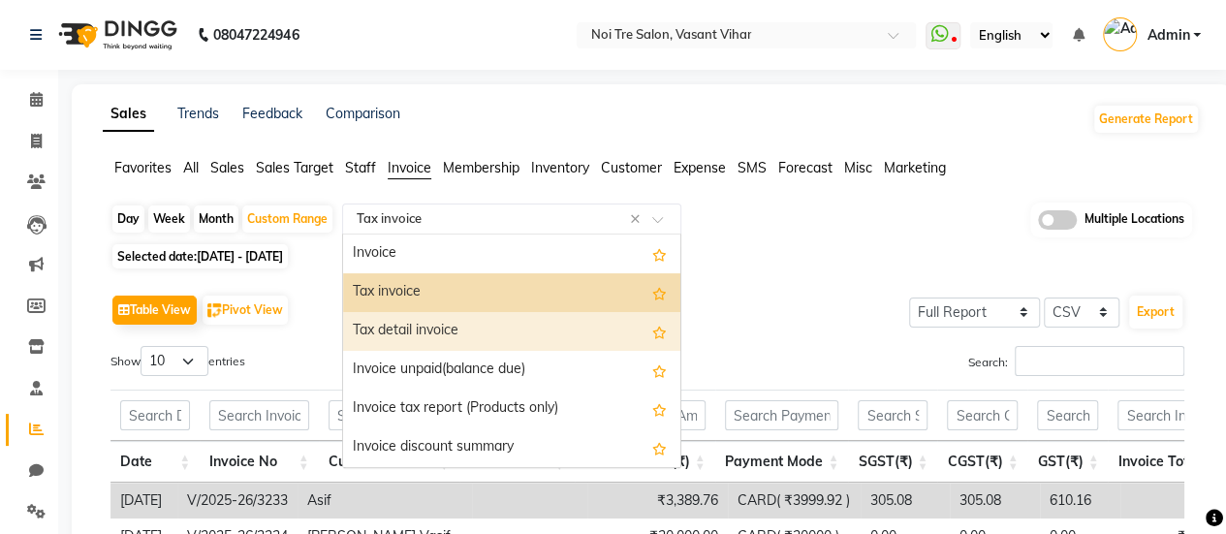
click at [451, 323] on div "Tax detail invoice" at bounding box center [511, 331] width 337 height 39
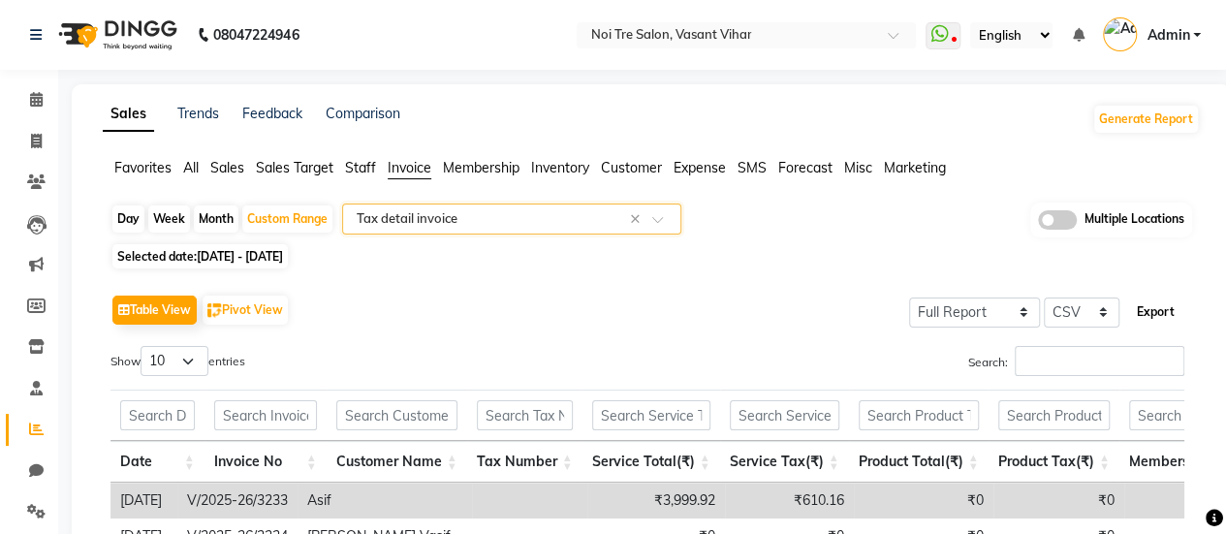
click at [1159, 317] on button "Export" at bounding box center [1155, 312] width 53 height 33
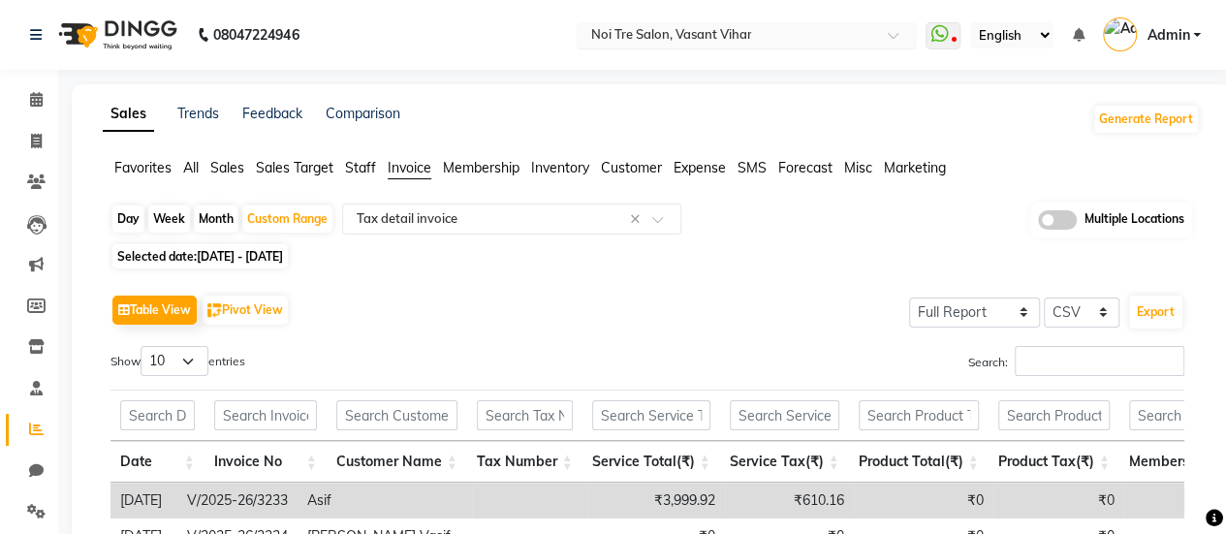
click at [660, 39] on input "text" at bounding box center [726, 36] width 281 height 19
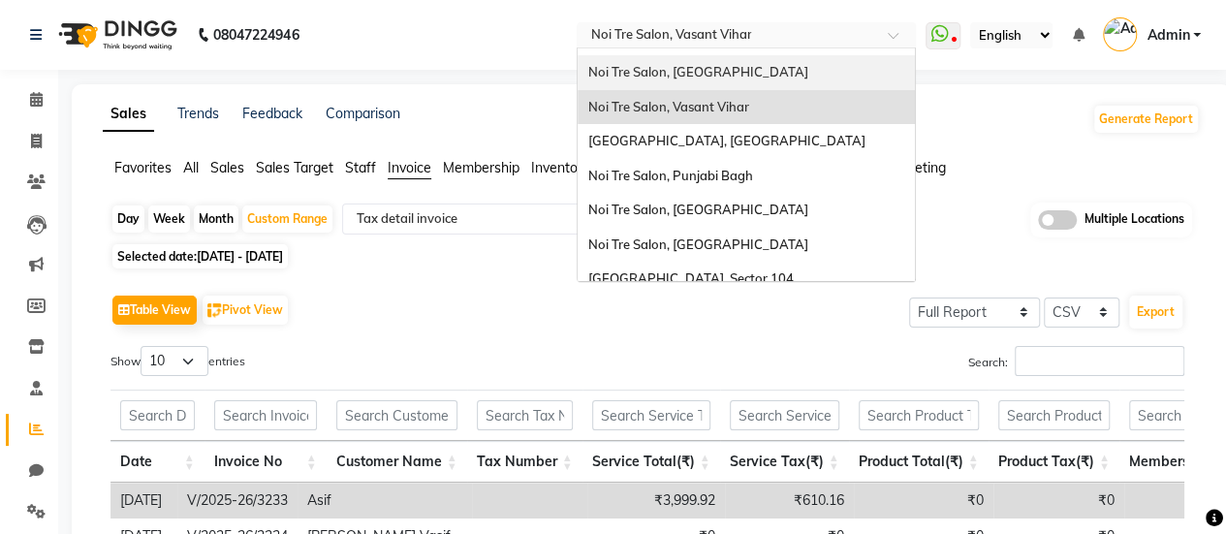
scroll to position [150, 0]
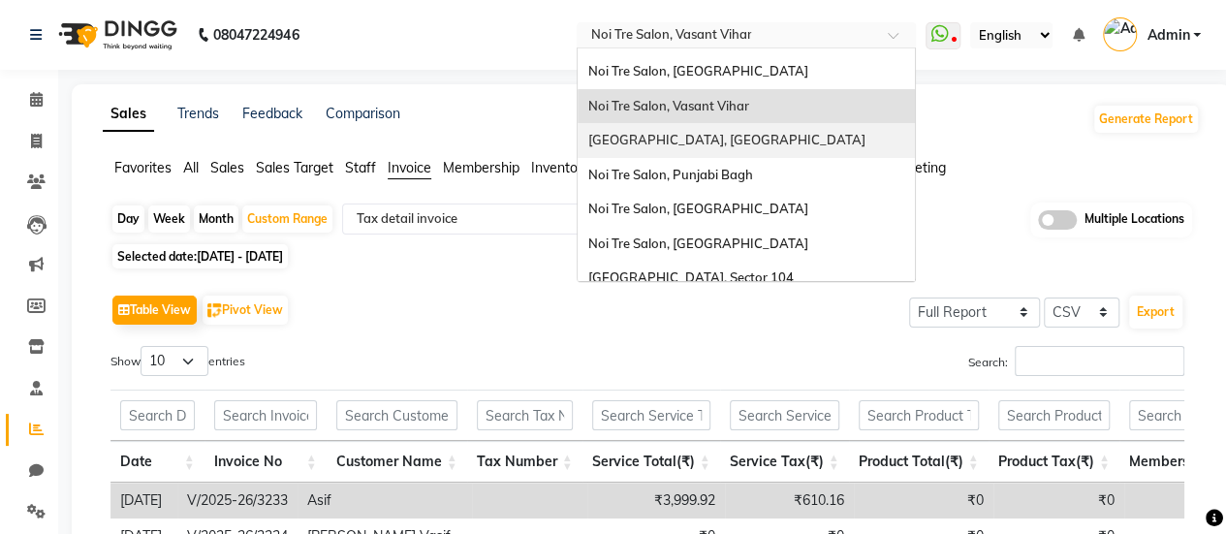
click at [672, 132] on span "[GEOGRAPHIC_DATA], [GEOGRAPHIC_DATA]" at bounding box center [725, 140] width 277 height 16
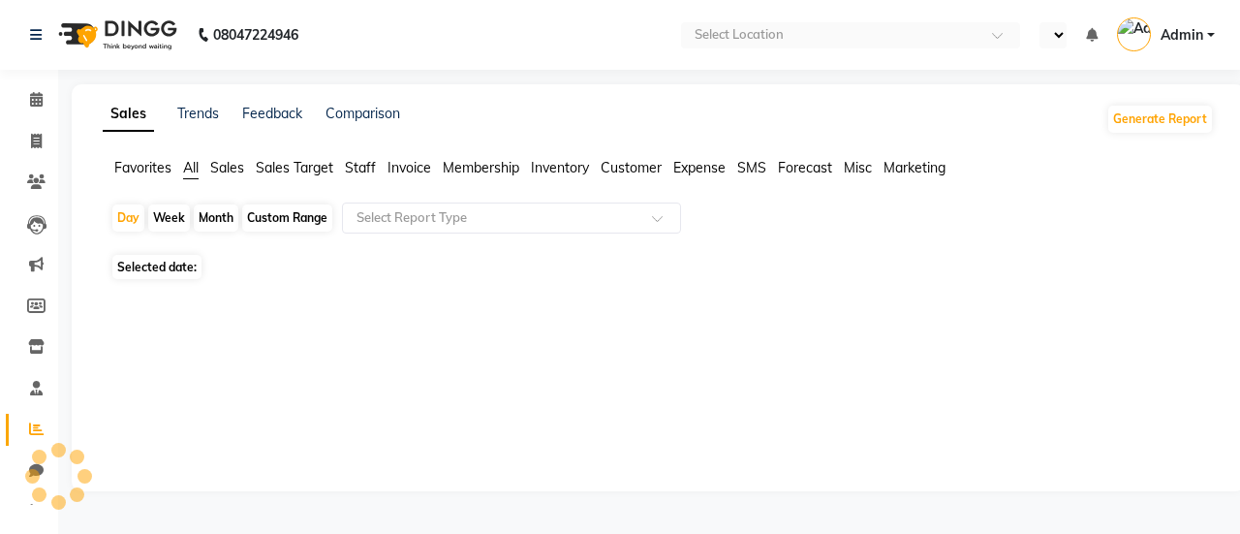
select select "en"
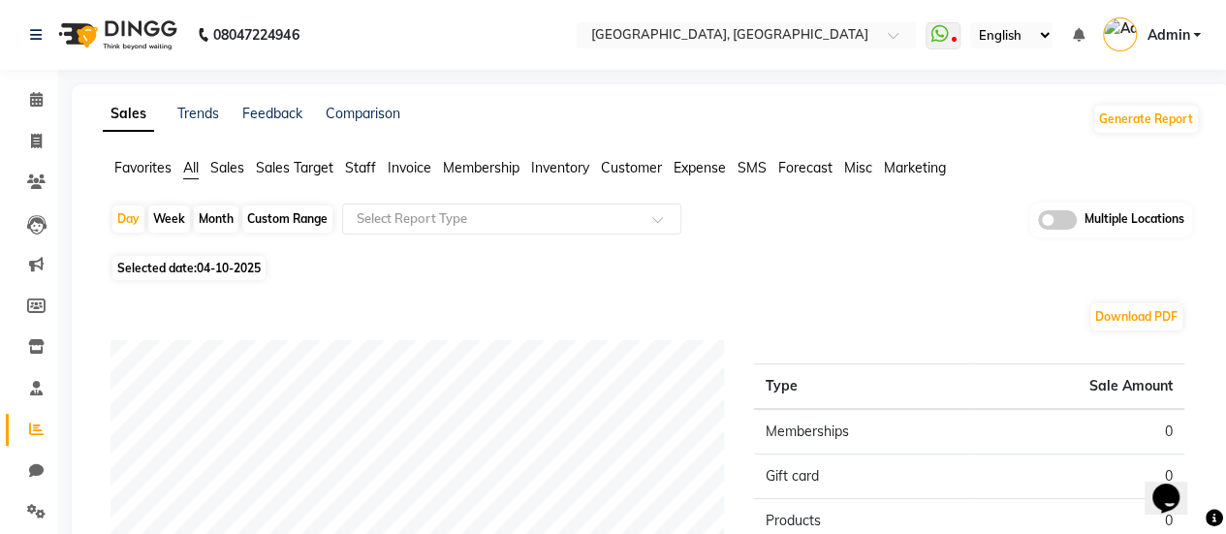
click at [416, 176] on li "Invoice" at bounding box center [410, 168] width 44 height 20
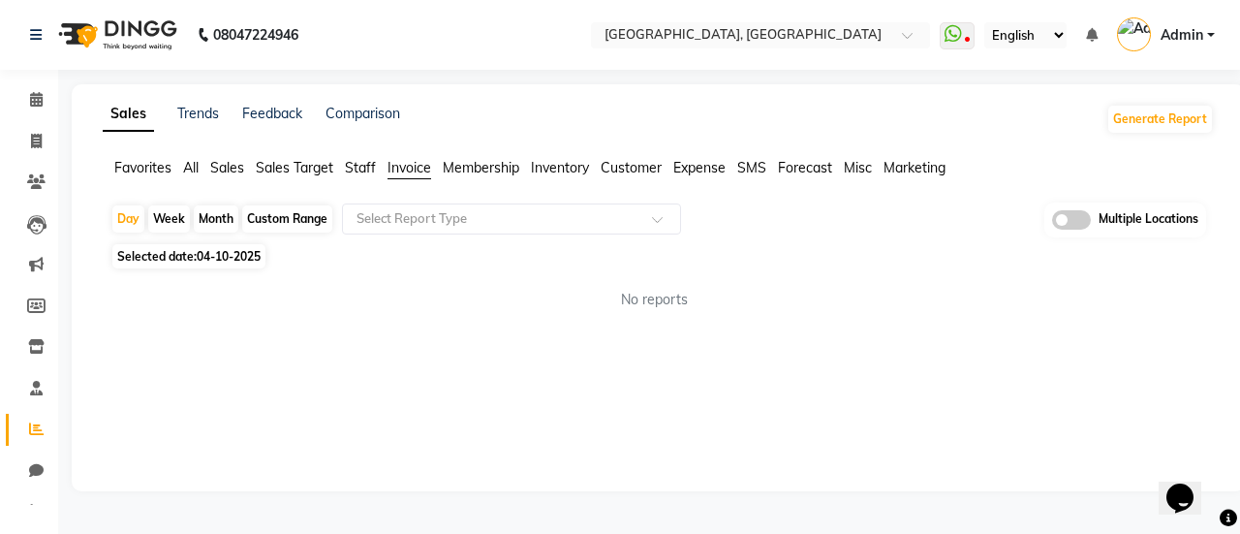
click at [310, 216] on div "Custom Range" at bounding box center [287, 218] width 90 height 27
select select "10"
select select "2025"
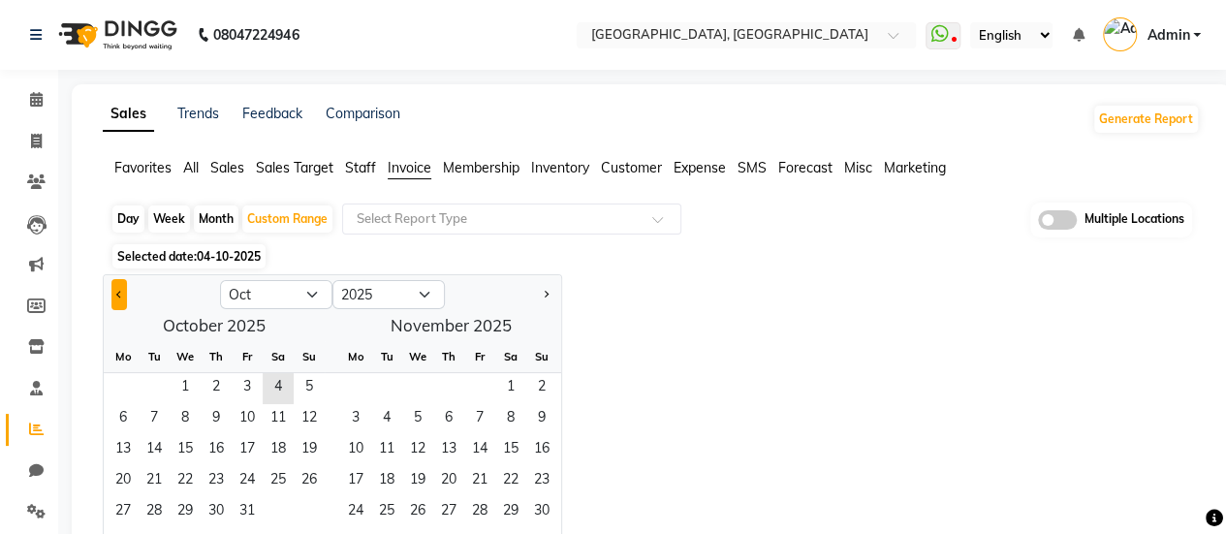
click at [112, 294] on button "Previous month" at bounding box center [119, 294] width 16 height 31
select select "9"
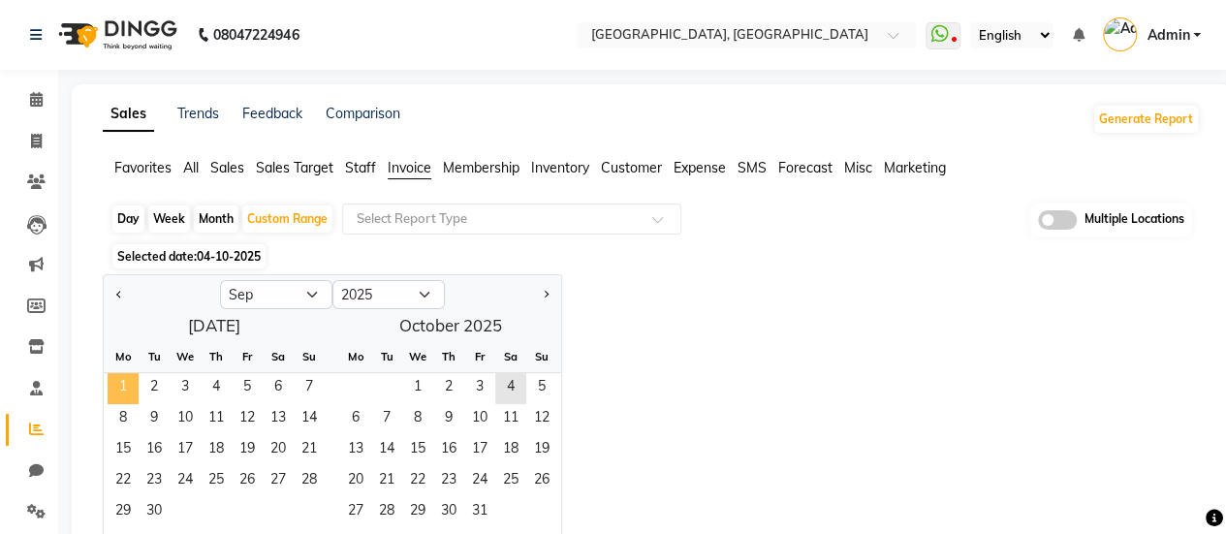
drag, startPoint x: 143, startPoint y: 392, endPoint x: 118, endPoint y: 387, distance: 25.9
click at [118, 387] on div "1 2 3 4 5 6 7" at bounding box center [214, 388] width 221 height 31
click at [119, 387] on span "1" at bounding box center [123, 388] width 31 height 31
click at [159, 512] on span "30" at bounding box center [154, 512] width 31 height 31
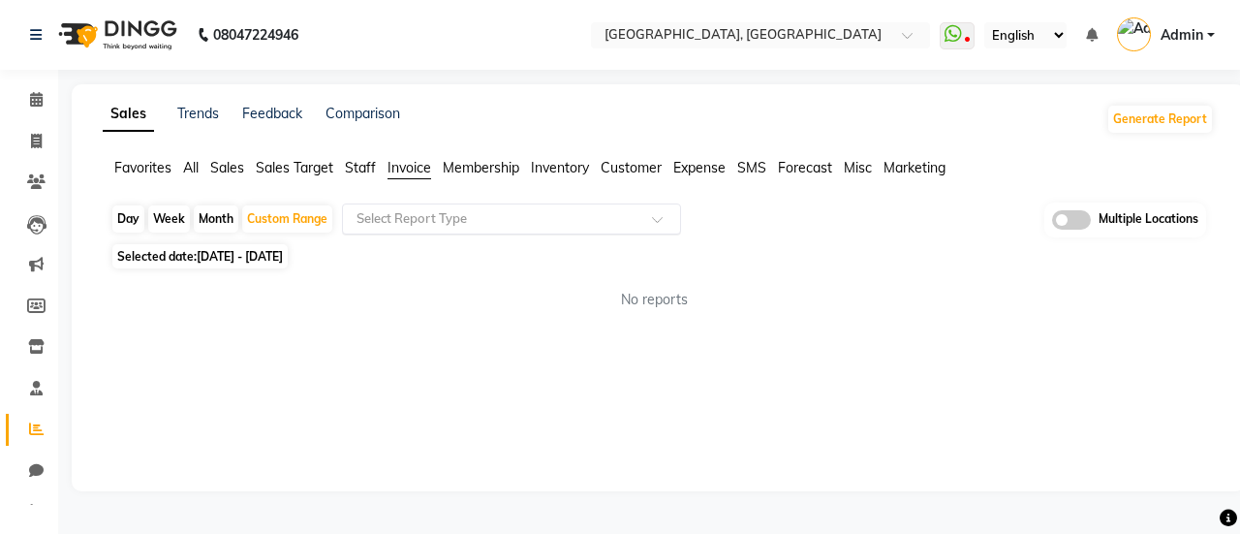
click at [435, 218] on input "text" at bounding box center [492, 218] width 279 height 19
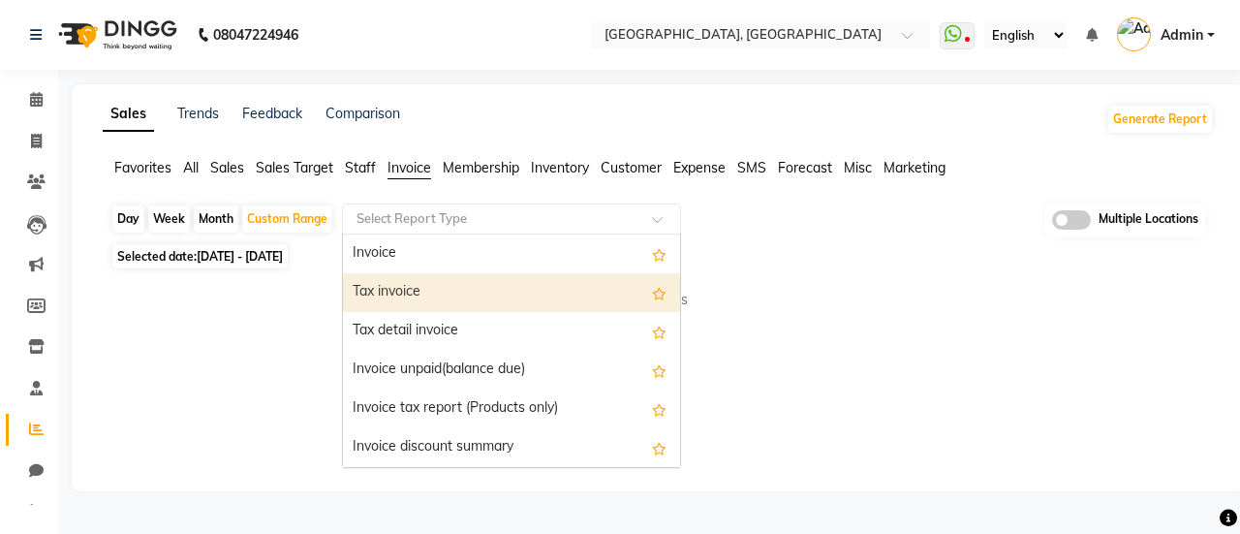
click at [437, 282] on div "Tax invoice" at bounding box center [511, 292] width 337 height 39
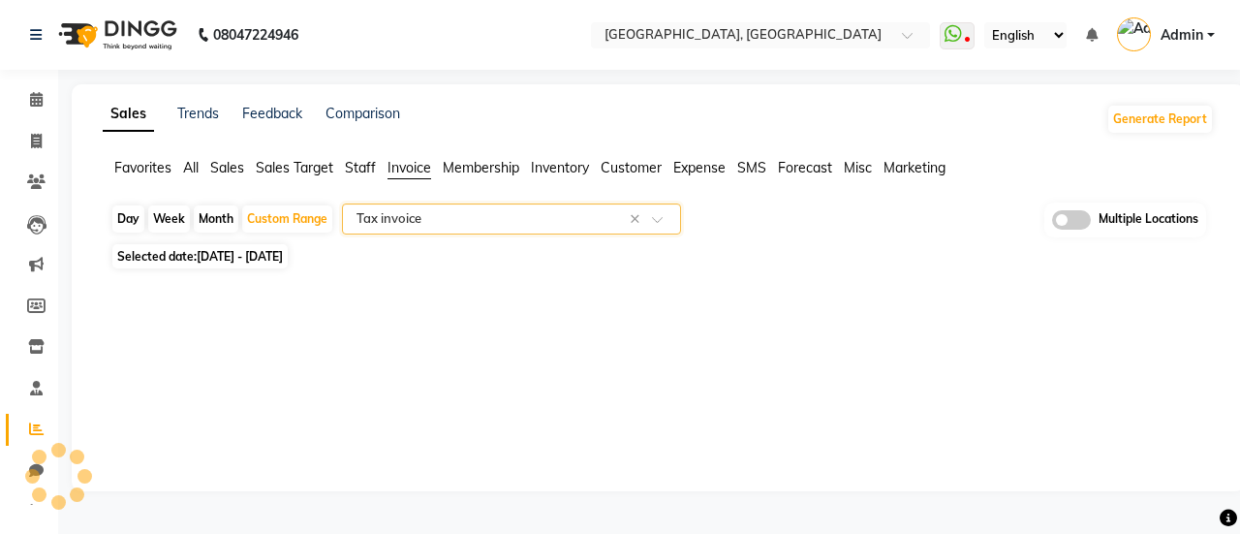
select select "full_report"
select select "csv"
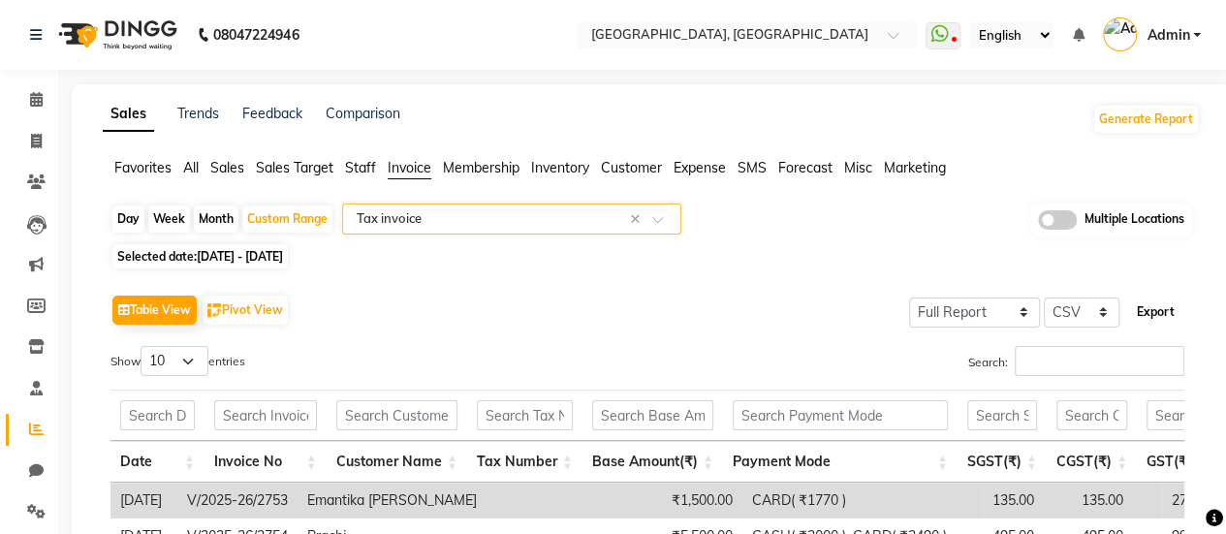
click at [1152, 311] on button "Export" at bounding box center [1155, 312] width 53 height 33
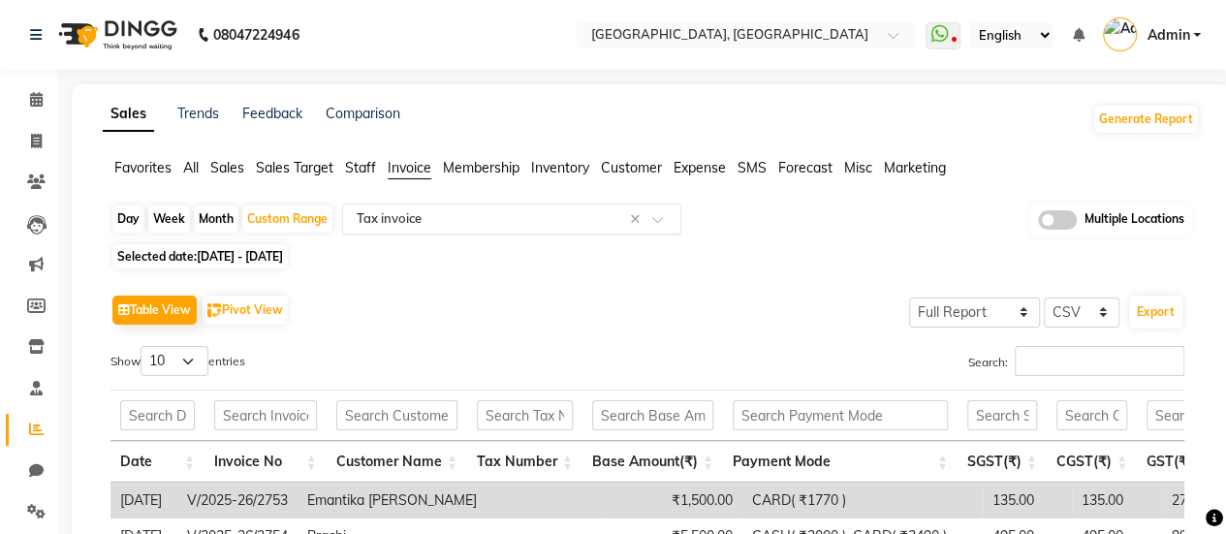
click at [562, 215] on input "text" at bounding box center [492, 218] width 279 height 19
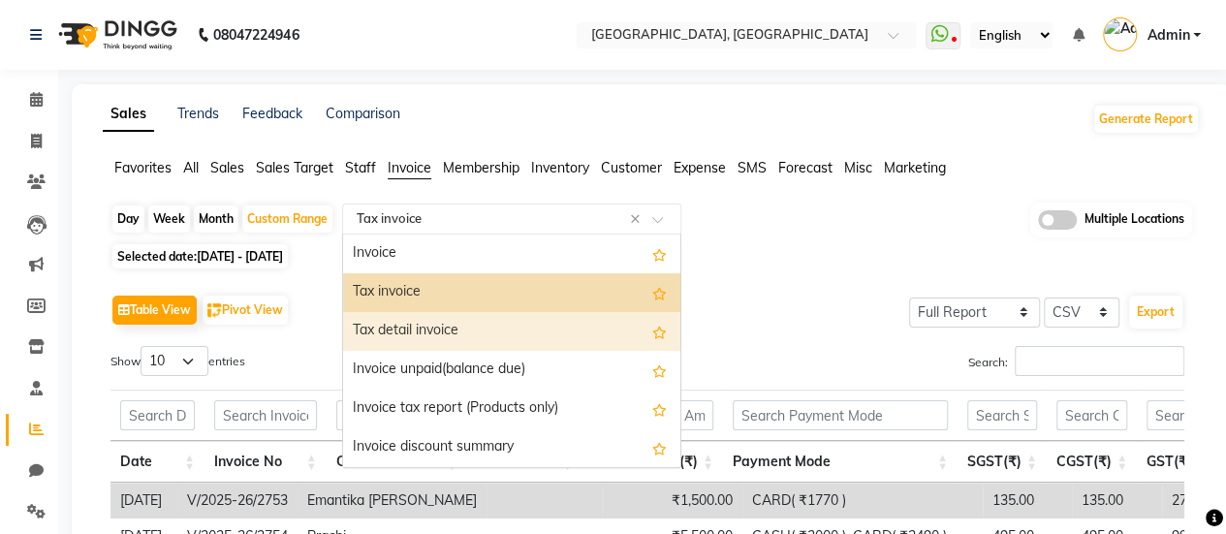
click at [502, 335] on div "Tax detail invoice" at bounding box center [511, 331] width 337 height 39
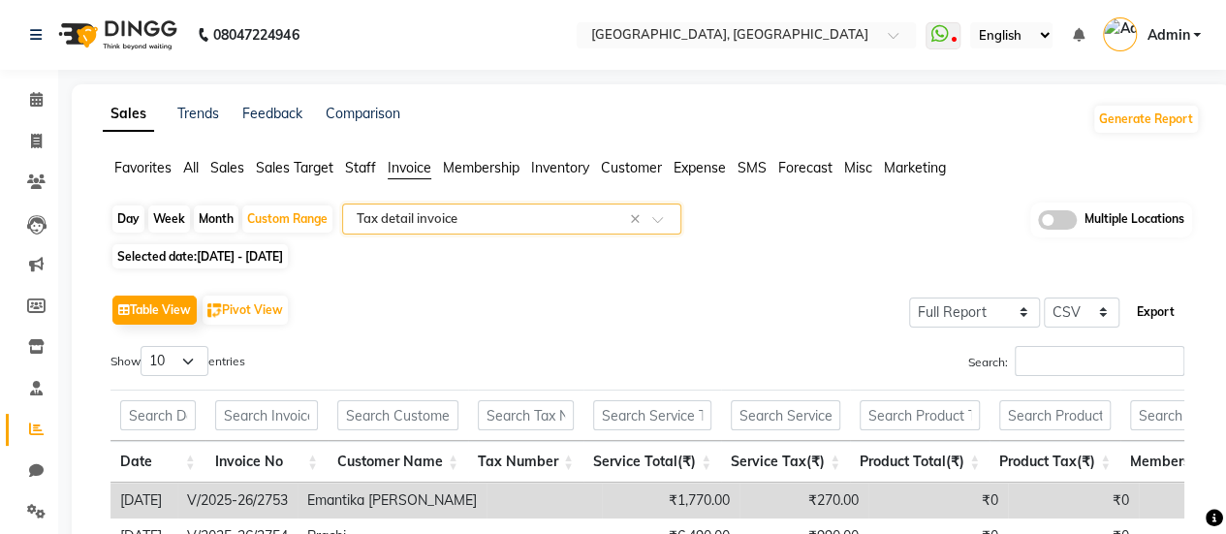
click at [1160, 320] on button "Export" at bounding box center [1155, 312] width 53 height 33
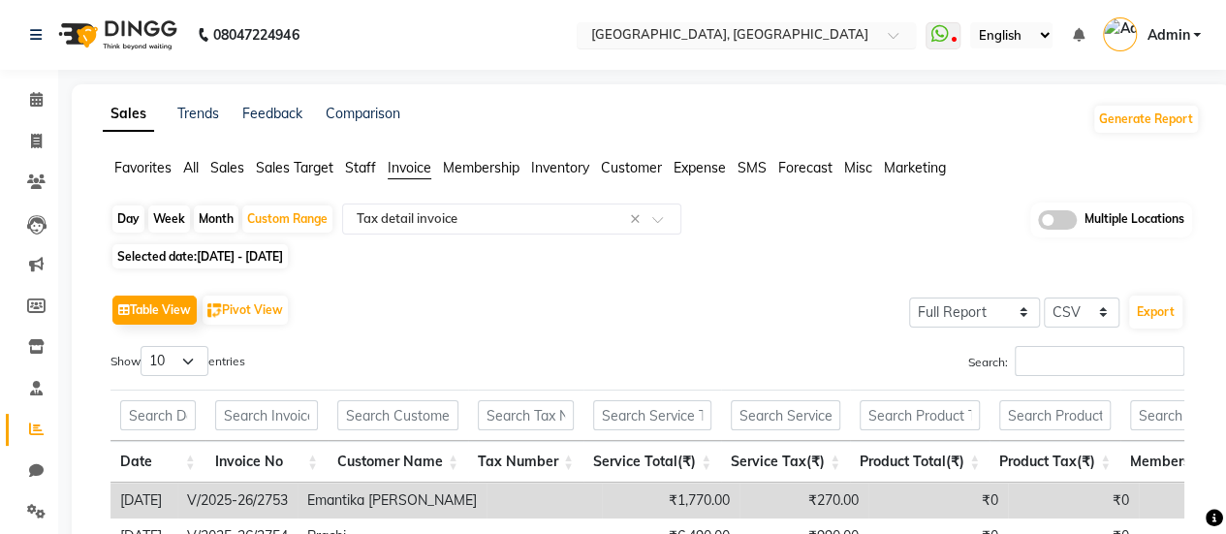
click at [651, 34] on input "text" at bounding box center [726, 36] width 281 height 19
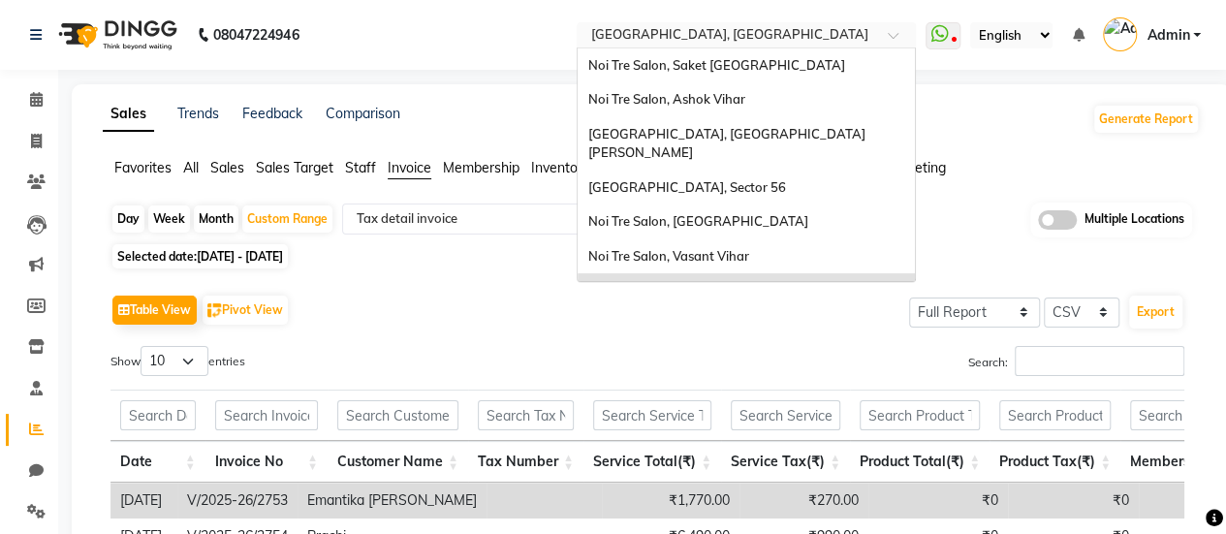
scroll to position [180, 0]
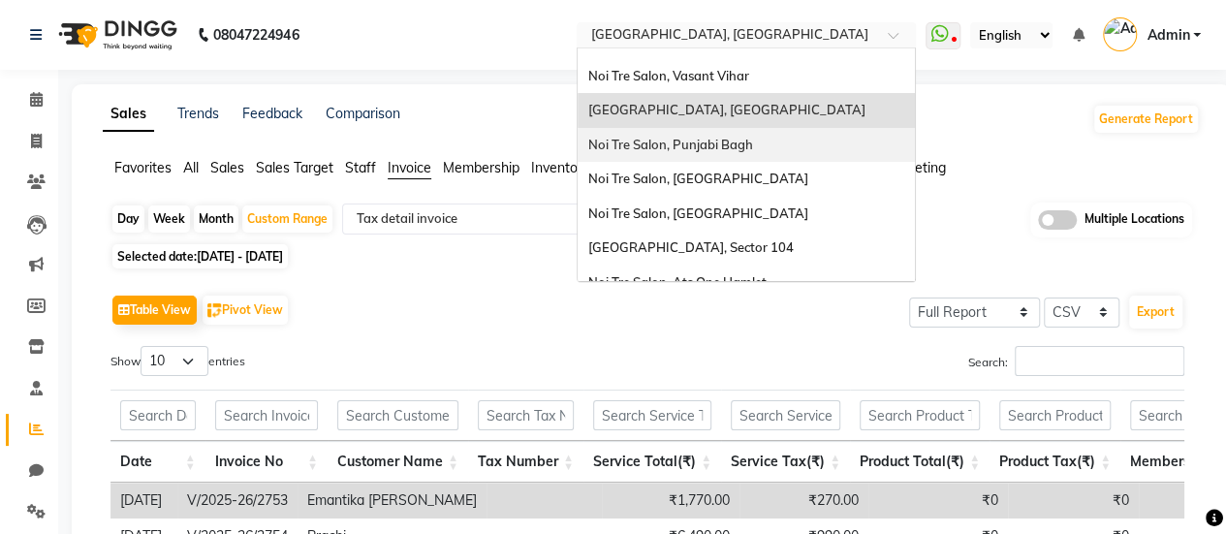
click at [639, 137] on span "Noi Tre Salon, Punjabi Bagh" at bounding box center [669, 145] width 165 height 16
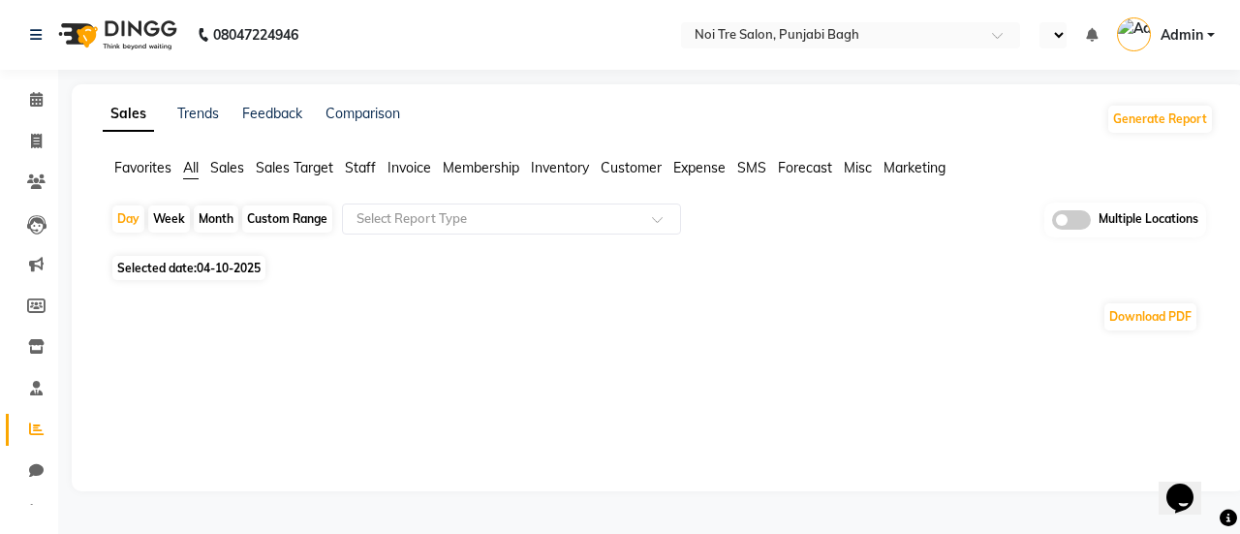
select select "en"
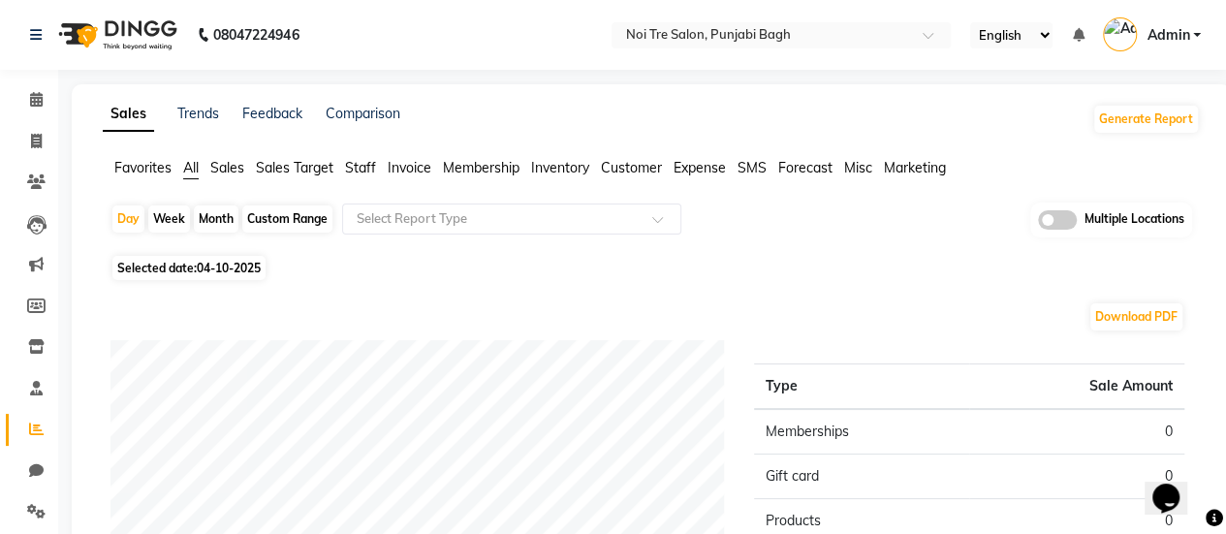
click at [428, 170] on span "Invoice" at bounding box center [410, 167] width 44 height 17
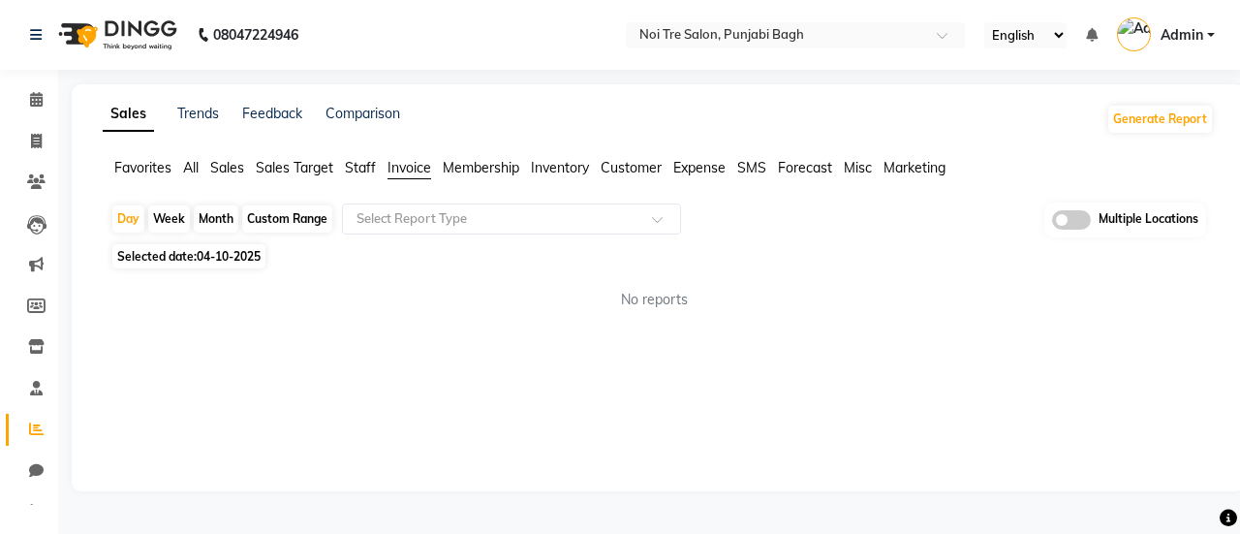
drag, startPoint x: 283, startPoint y: 200, endPoint x: 283, endPoint y: 213, distance: 13.6
click at [283, 213] on app-reports "Favorites All Sales Sales Target Staff Invoice Membership Inventory Customer Ex…" at bounding box center [658, 242] width 1135 height 168
click at [283, 213] on div "Custom Range" at bounding box center [287, 218] width 90 height 27
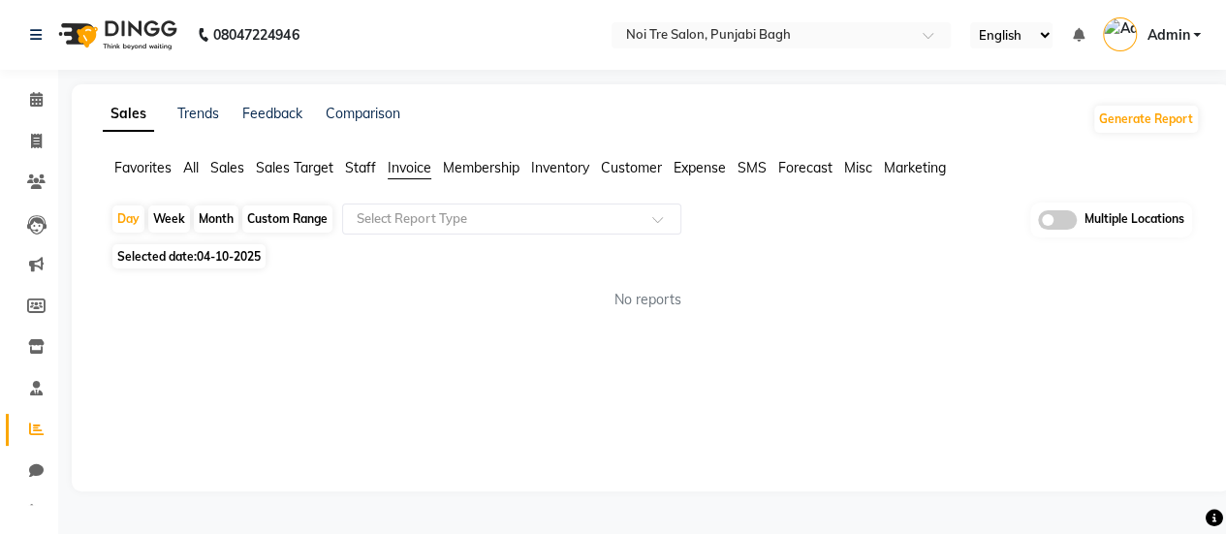
select select "10"
select select "2025"
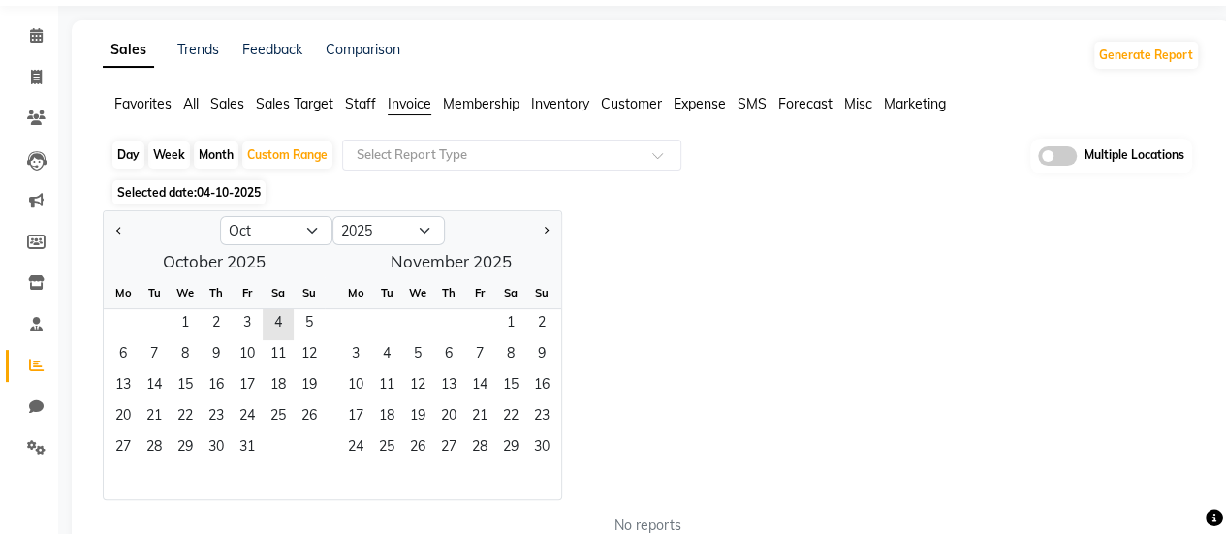
scroll to position [85, 0]
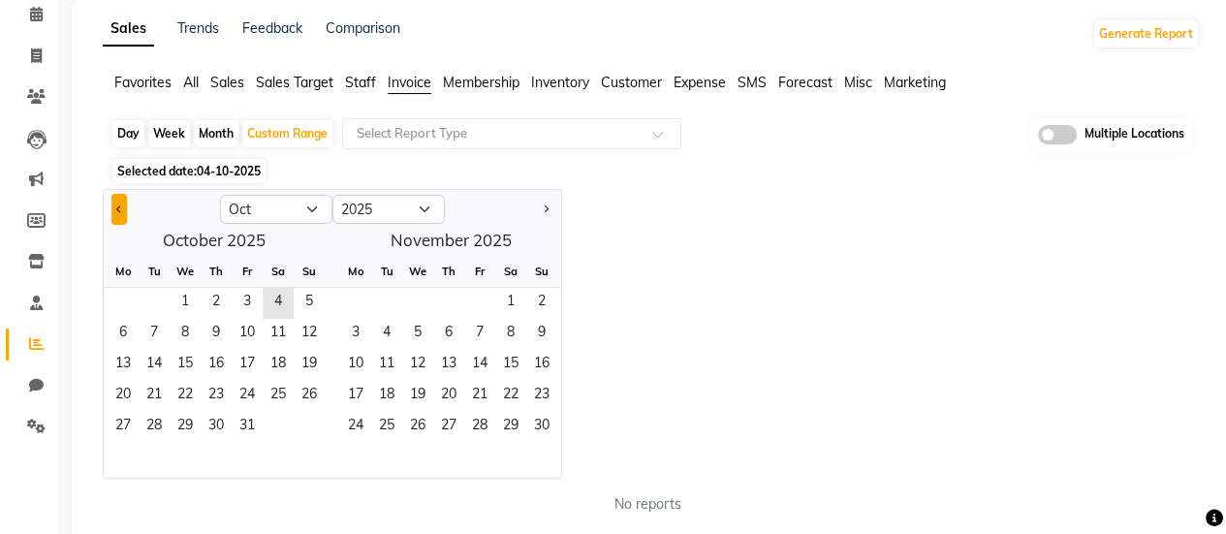
drag, startPoint x: 128, startPoint y: 195, endPoint x: 120, endPoint y: 204, distance: 12.4
click at [120, 204] on div at bounding box center [162, 209] width 116 height 31
click at [120, 204] on span "Previous month" at bounding box center [119, 207] width 7 height 7
select select "9"
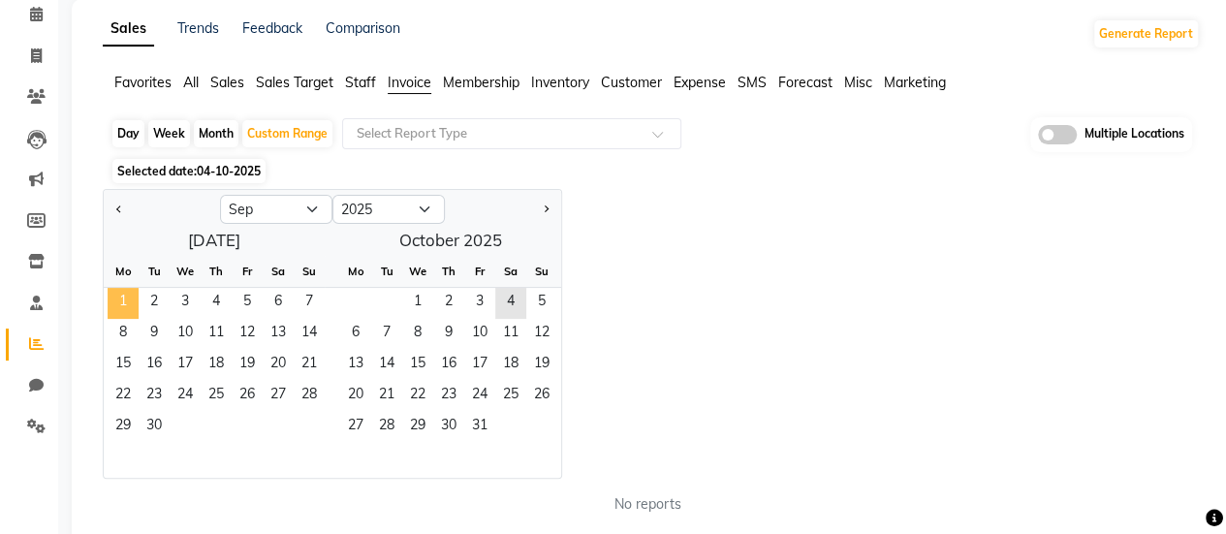
click at [119, 301] on span "1" at bounding box center [123, 303] width 31 height 31
click at [161, 429] on span "30" at bounding box center [154, 427] width 31 height 31
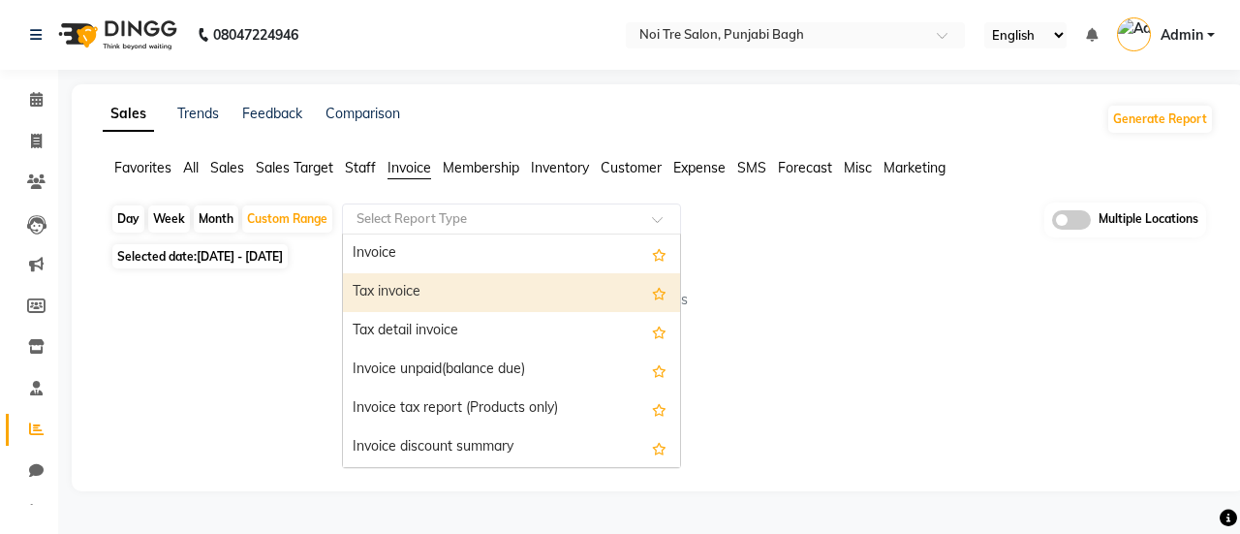
drag, startPoint x: 486, startPoint y: 208, endPoint x: 468, endPoint y: 281, distance: 75.0
click at [468, 234] on ng-select "Select Report Type Invoice Tax invoice Tax detail invoice Invoice unpaid(balanc…" at bounding box center [511, 218] width 339 height 31
click at [468, 281] on div "Tax invoice" at bounding box center [511, 292] width 337 height 39
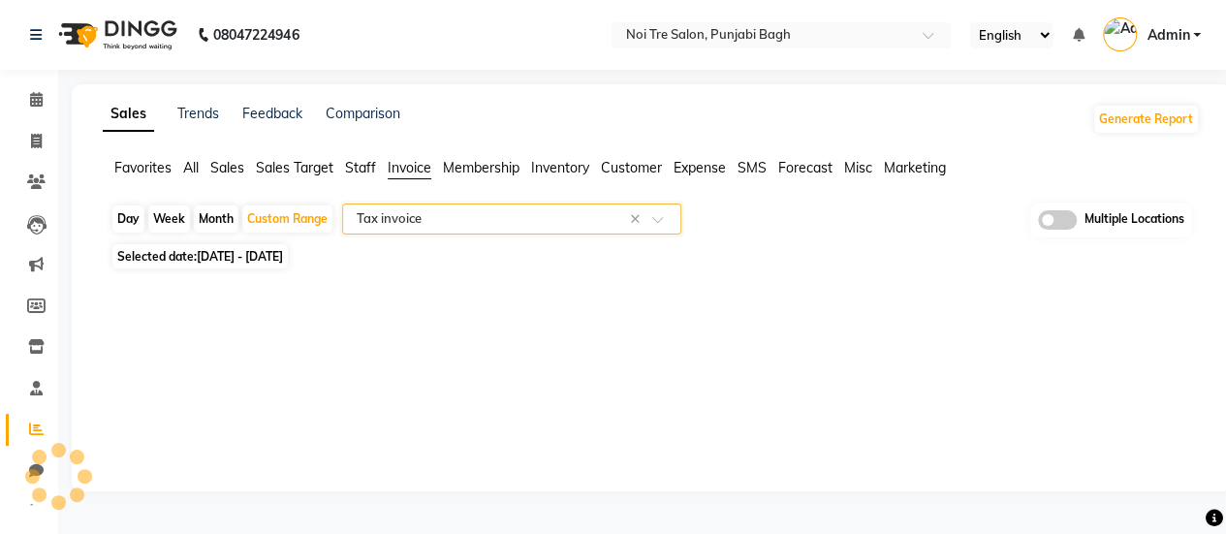
select select "full_report"
select select "csv"
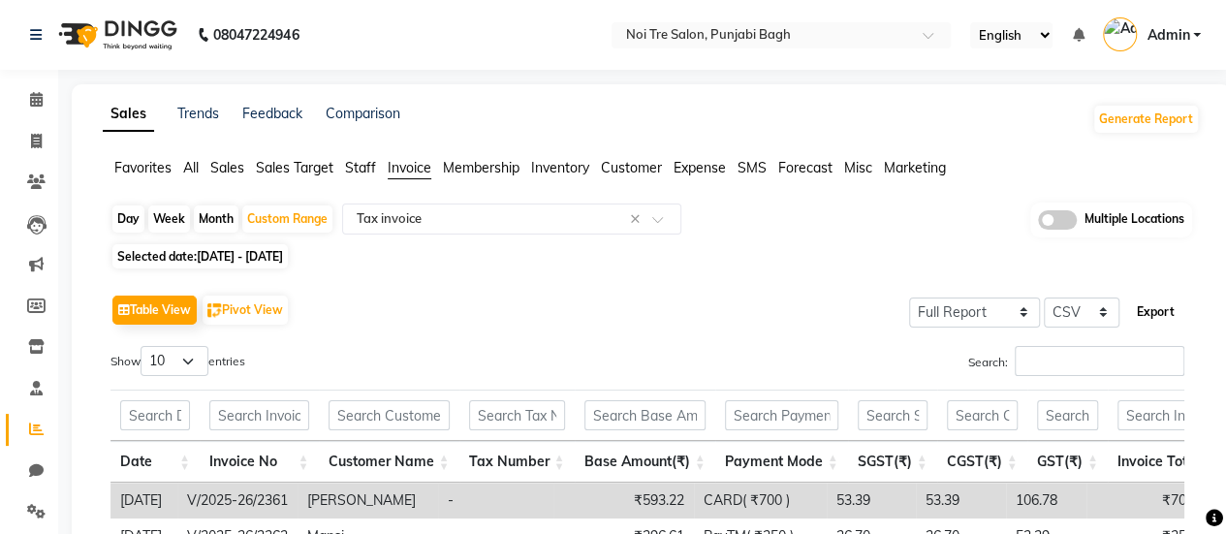
click at [1155, 312] on button "Export" at bounding box center [1155, 312] width 53 height 33
click at [541, 228] on div "Select Report Type × Tax invoice ×" at bounding box center [511, 218] width 339 height 31
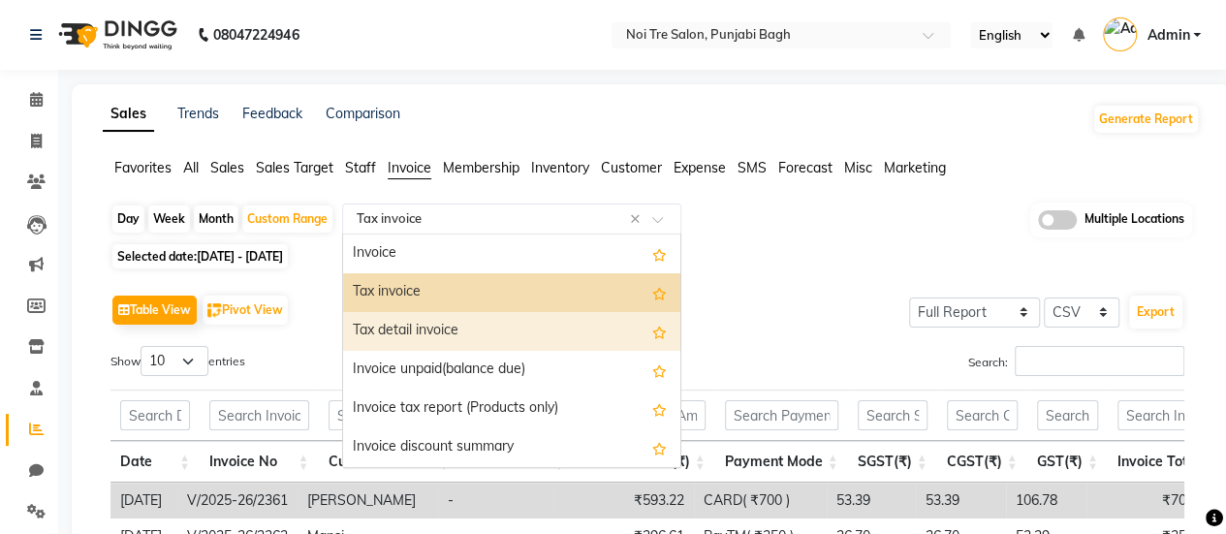
click at [479, 330] on div "Tax detail invoice" at bounding box center [511, 331] width 337 height 39
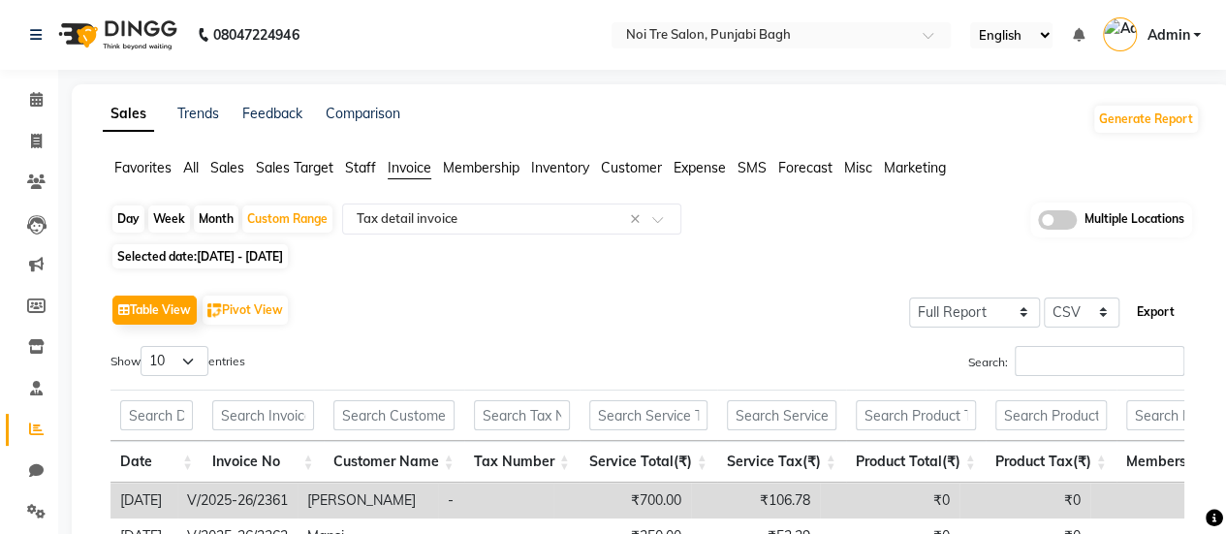
click at [1157, 315] on button "Export" at bounding box center [1155, 312] width 53 height 33
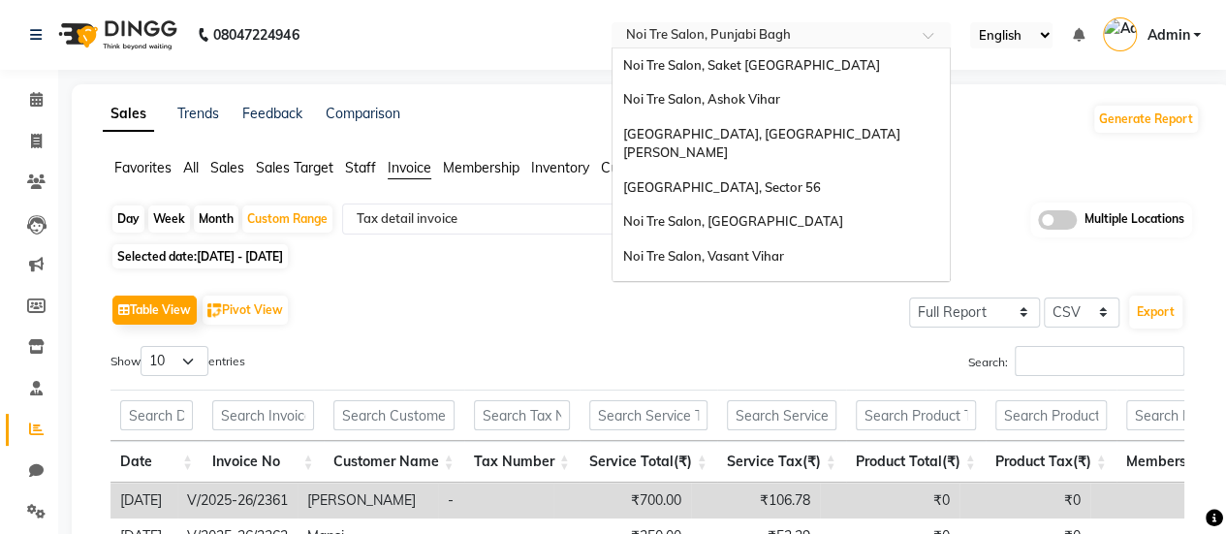
scroll to position [180, 0]
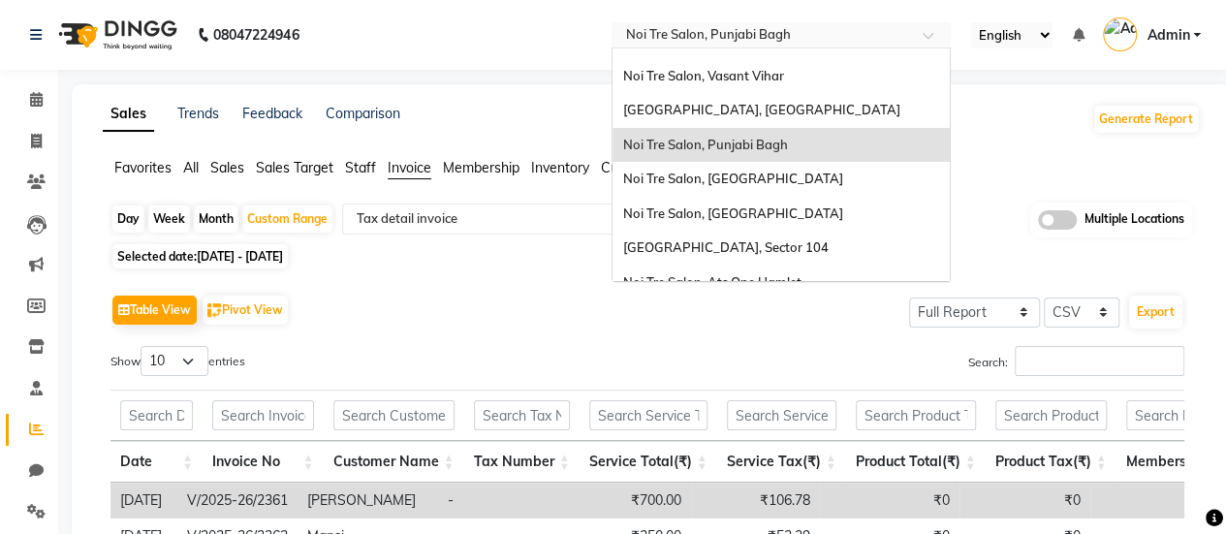
drag, startPoint x: 651, startPoint y: 57, endPoint x: 643, endPoint y: 42, distance: 17.3
click at [643, 42] on input "text" at bounding box center [761, 36] width 281 height 19
click at [692, 171] on span "Noi Tre Salon, [GEOGRAPHIC_DATA]" at bounding box center [732, 179] width 220 height 16
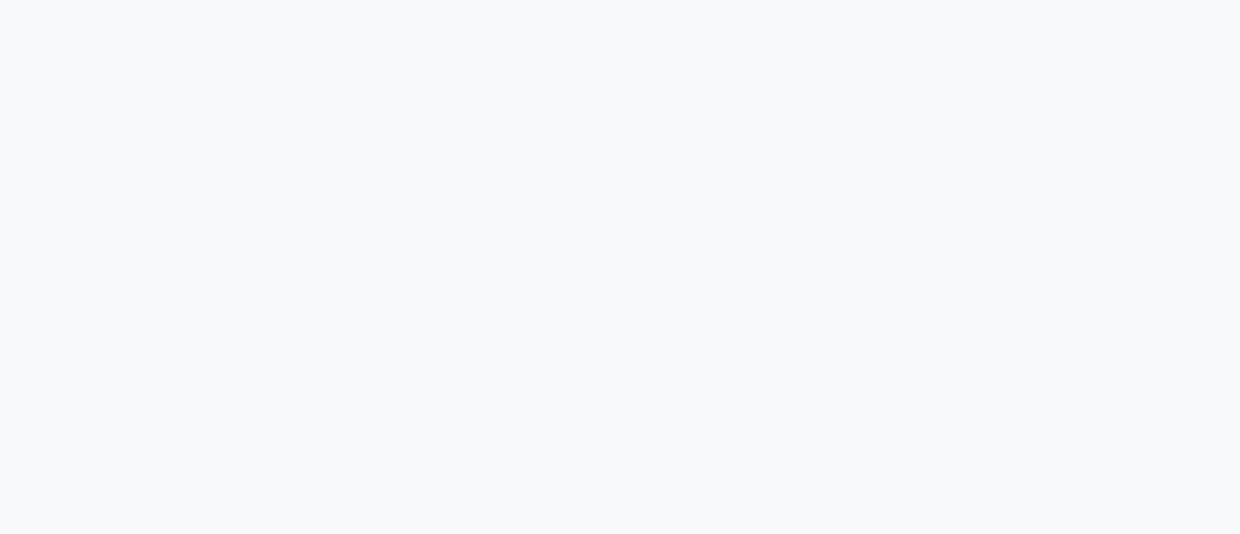
click at [682, 31] on div at bounding box center [620, 267] width 1240 height 534
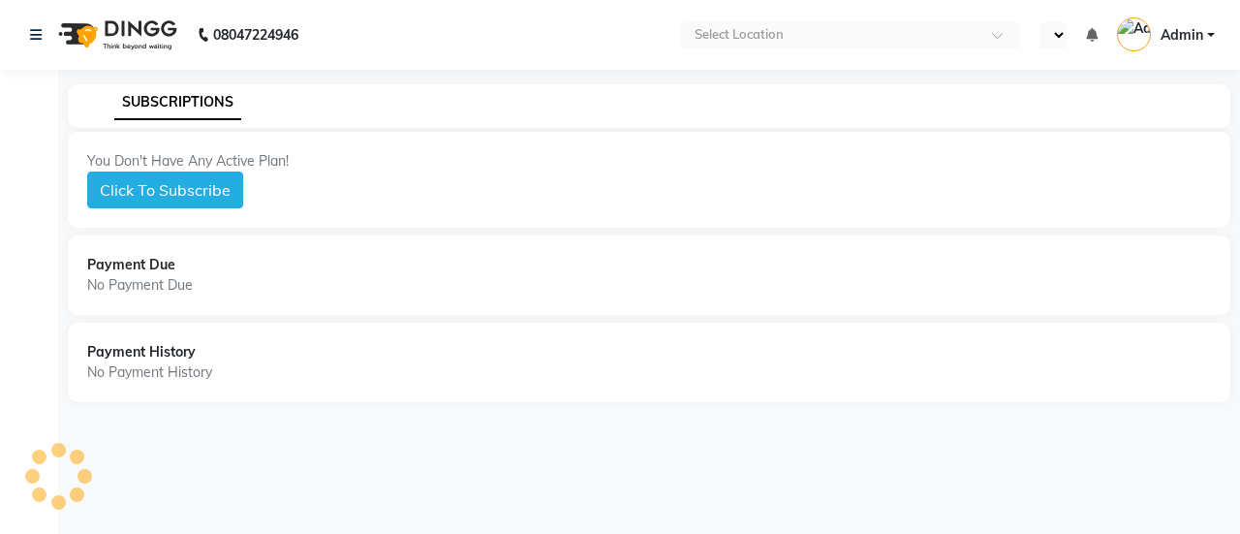
click at [682, 31] on ul "Select Location" at bounding box center [850, 35] width 358 height 26
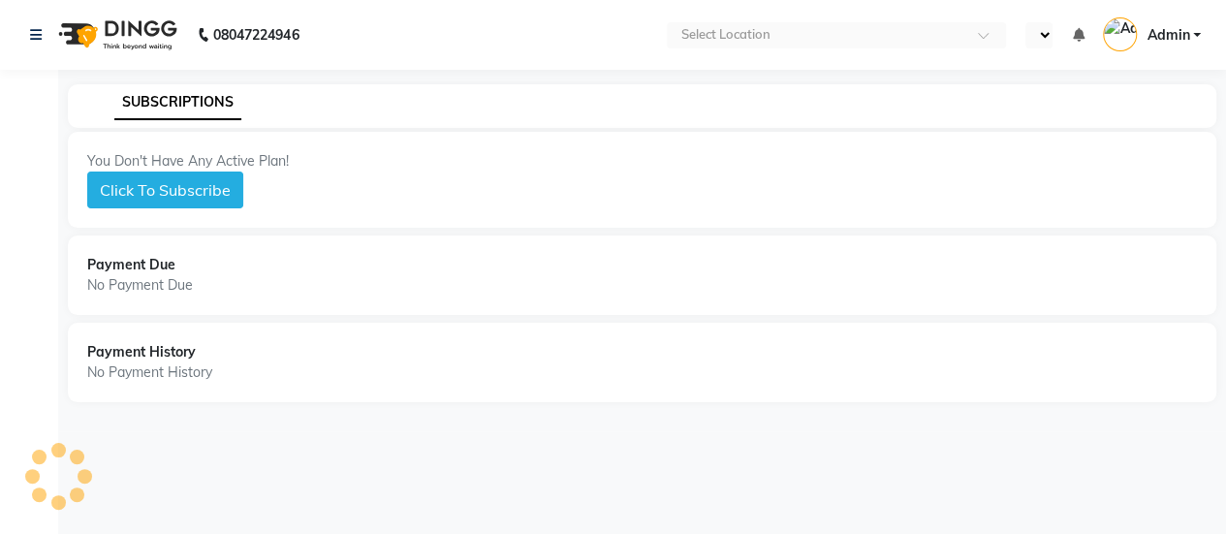
select select "en"
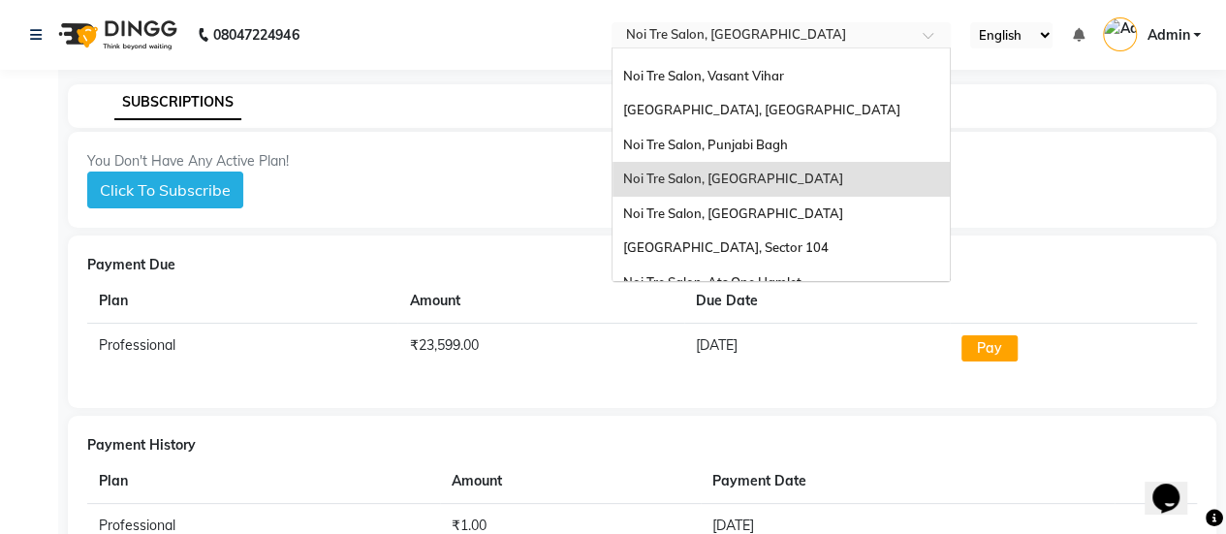
click at [682, 31] on input "text" at bounding box center [761, 36] width 281 height 19
click at [682, 205] on span "Noi Tre Salon, [GEOGRAPHIC_DATA]" at bounding box center [732, 213] width 220 height 16
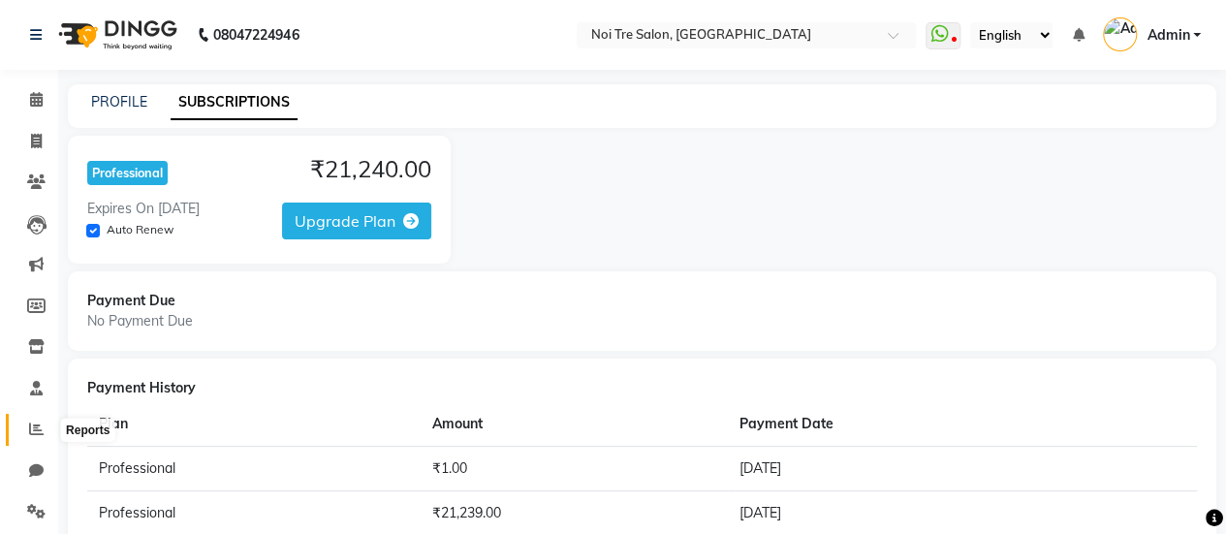
click at [28, 439] on span at bounding box center [36, 430] width 34 height 22
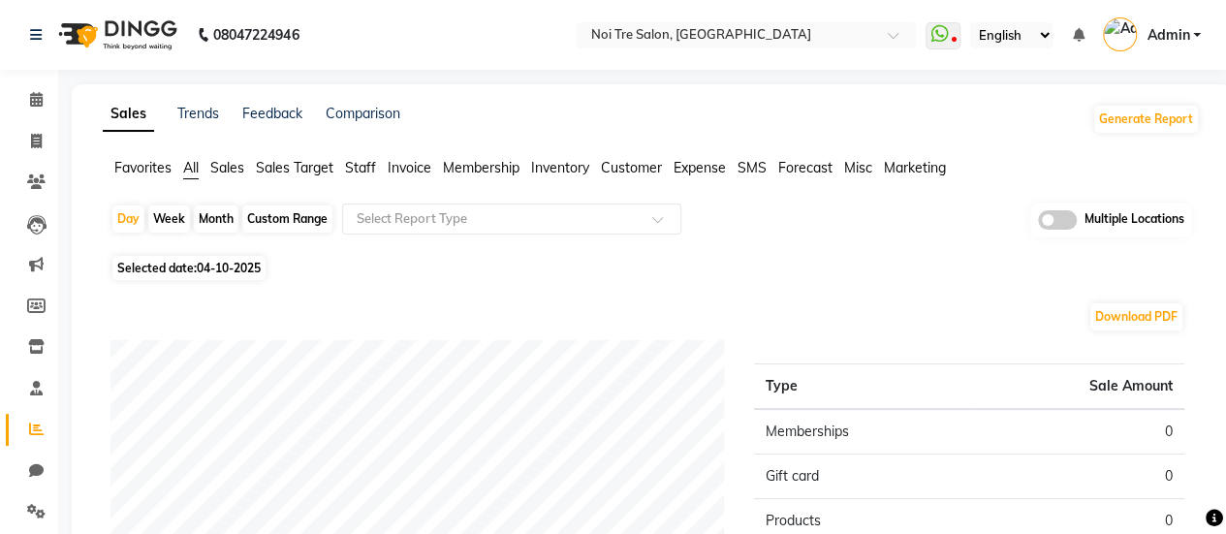
click at [398, 173] on span "Invoice" at bounding box center [410, 167] width 44 height 17
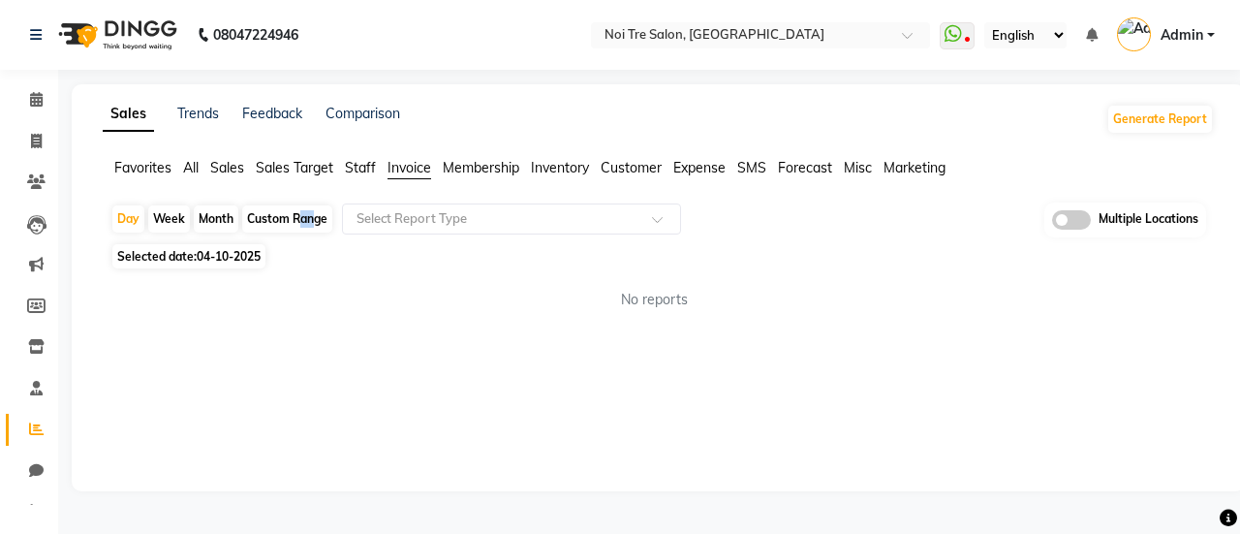
drag, startPoint x: 304, startPoint y: 201, endPoint x: 290, endPoint y: 215, distance: 20.6
click at [290, 215] on app-reports "Favorites All Sales Sales Target Staff Invoice Membership Inventory Customer Ex…" at bounding box center [658, 242] width 1135 height 168
click at [290, 215] on div "Custom Range" at bounding box center [287, 218] width 90 height 27
select select "10"
select select "2025"
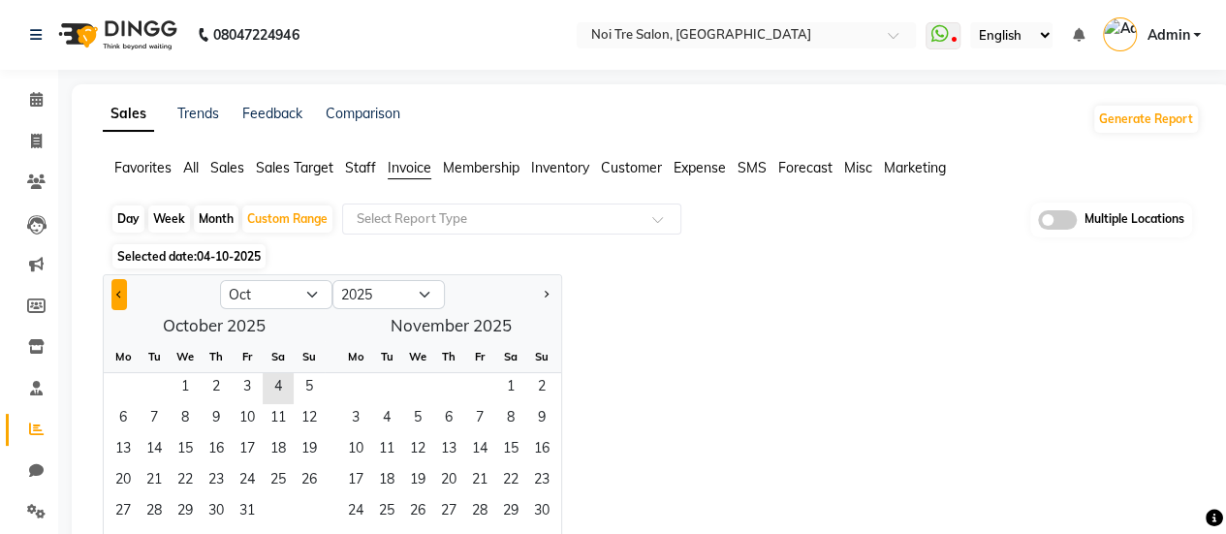
click at [118, 299] on button "Previous month" at bounding box center [119, 294] width 16 height 31
select select "9"
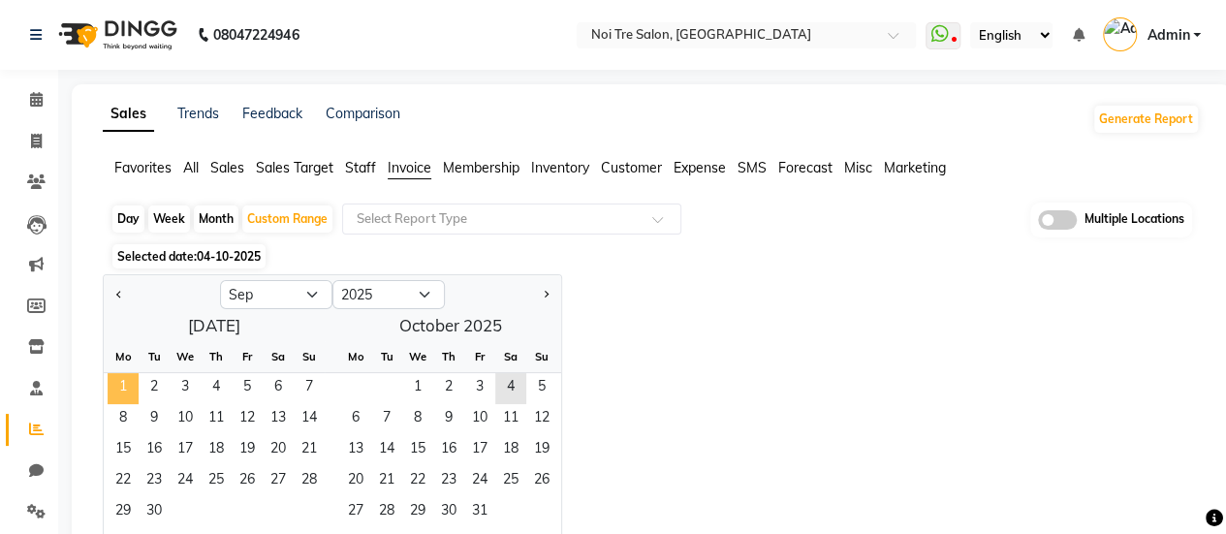
click at [130, 389] on span "1" at bounding box center [123, 388] width 31 height 31
click at [161, 516] on span "30" at bounding box center [154, 512] width 31 height 31
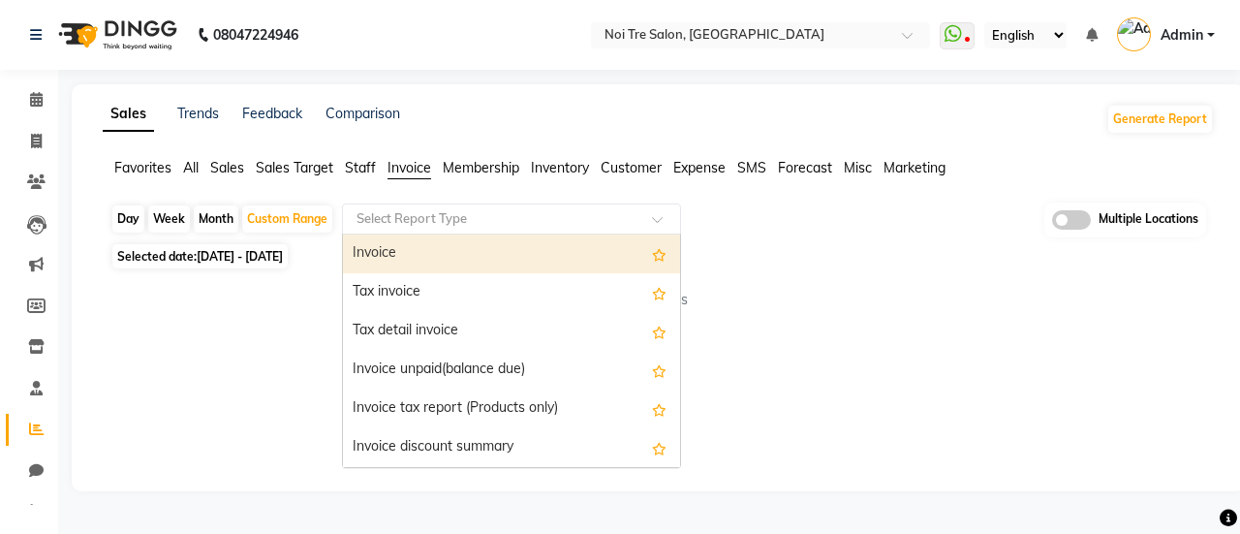
click at [420, 226] on input "text" at bounding box center [492, 218] width 279 height 19
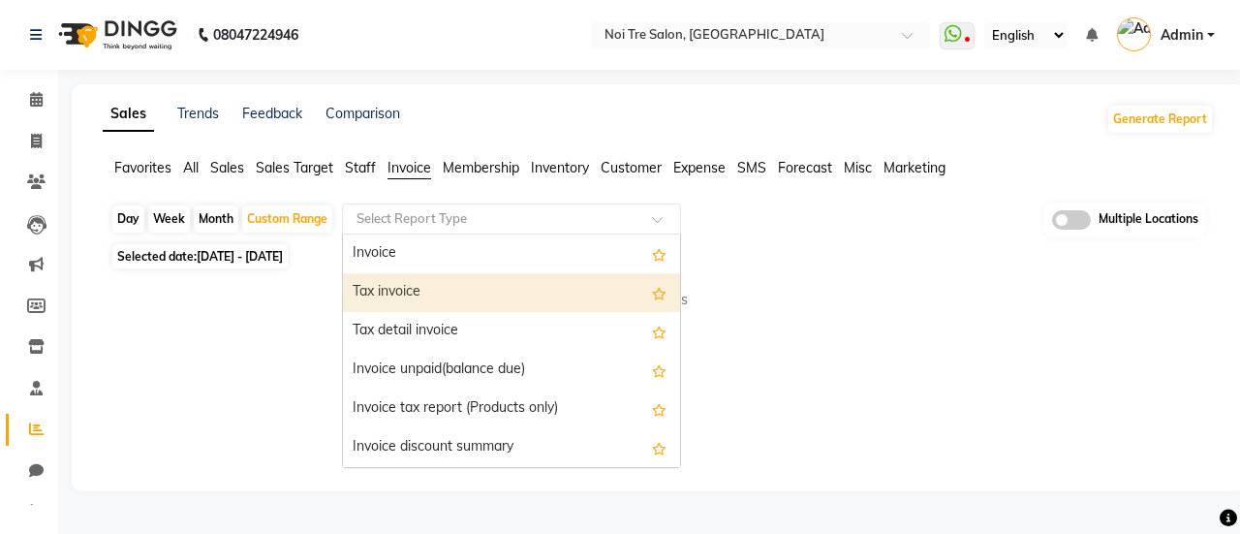
click at [401, 277] on div "Tax invoice" at bounding box center [511, 292] width 337 height 39
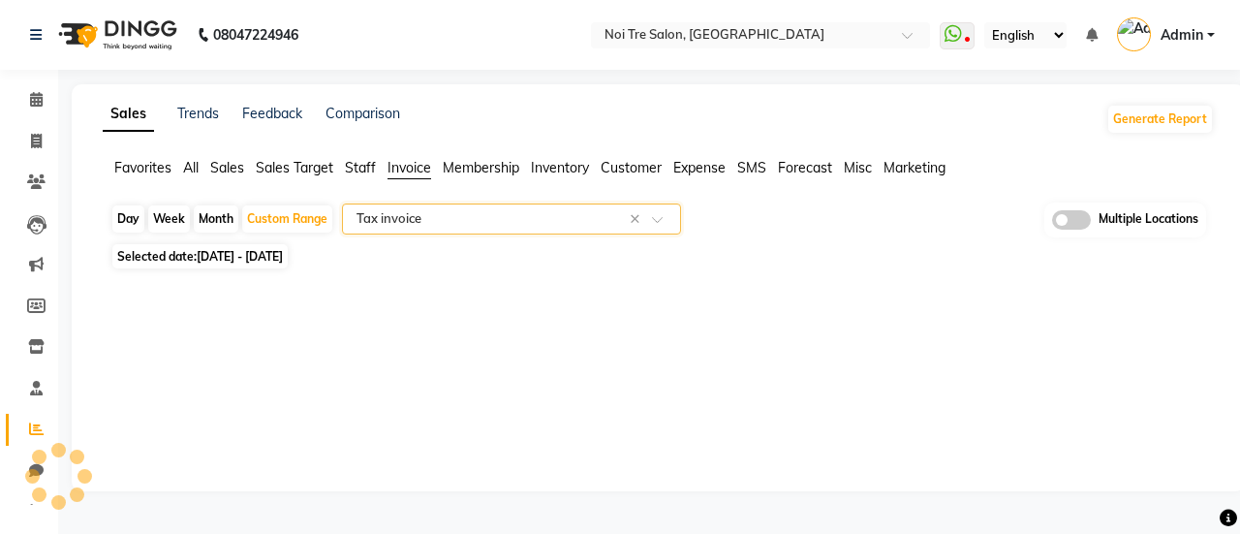
select select "filtered_report"
select select "csv"
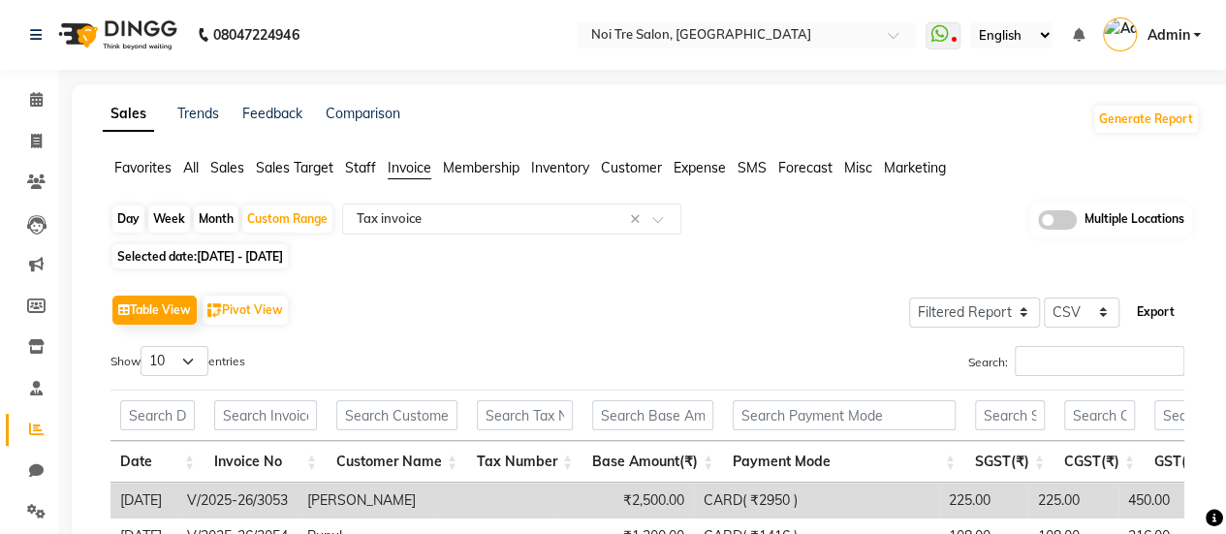
click at [1144, 320] on button "Export" at bounding box center [1155, 312] width 53 height 33
click at [457, 225] on input "text" at bounding box center [492, 218] width 279 height 19
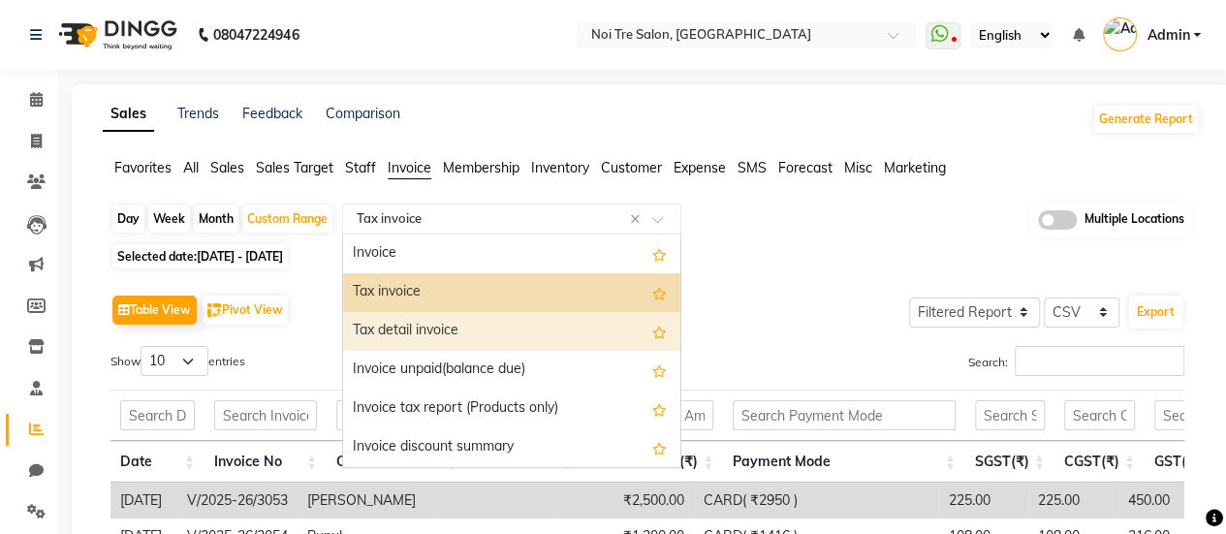
click at [427, 319] on div "Tax detail invoice" at bounding box center [511, 331] width 337 height 39
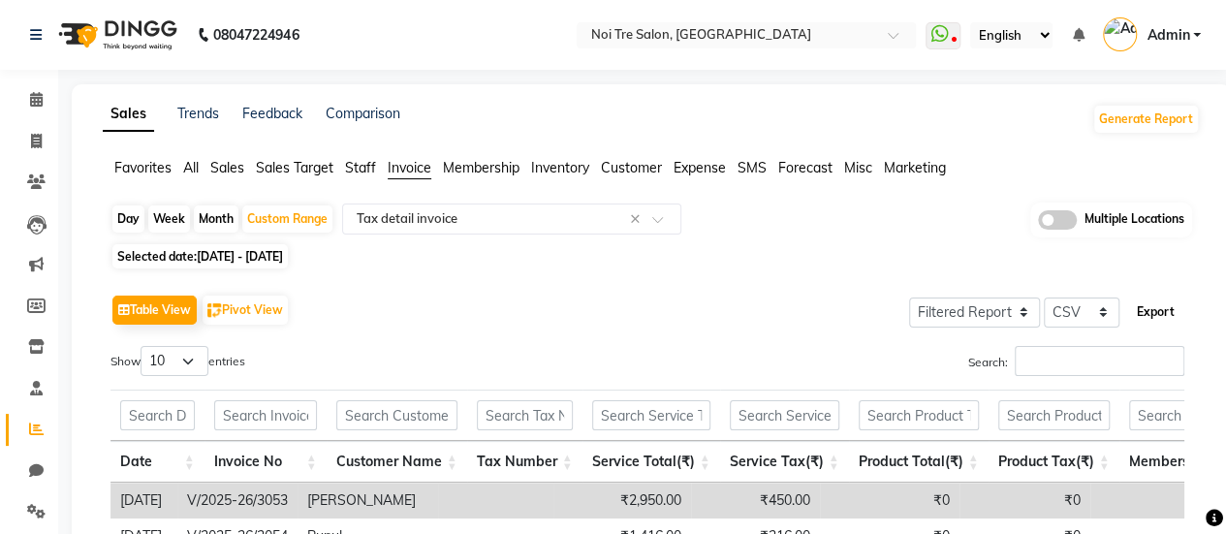
click at [1153, 312] on button "Export" at bounding box center [1155, 312] width 53 height 33
click at [654, 25] on div "× Noi Tre Salon, Dwarka" at bounding box center [700, 34] width 220 height 19
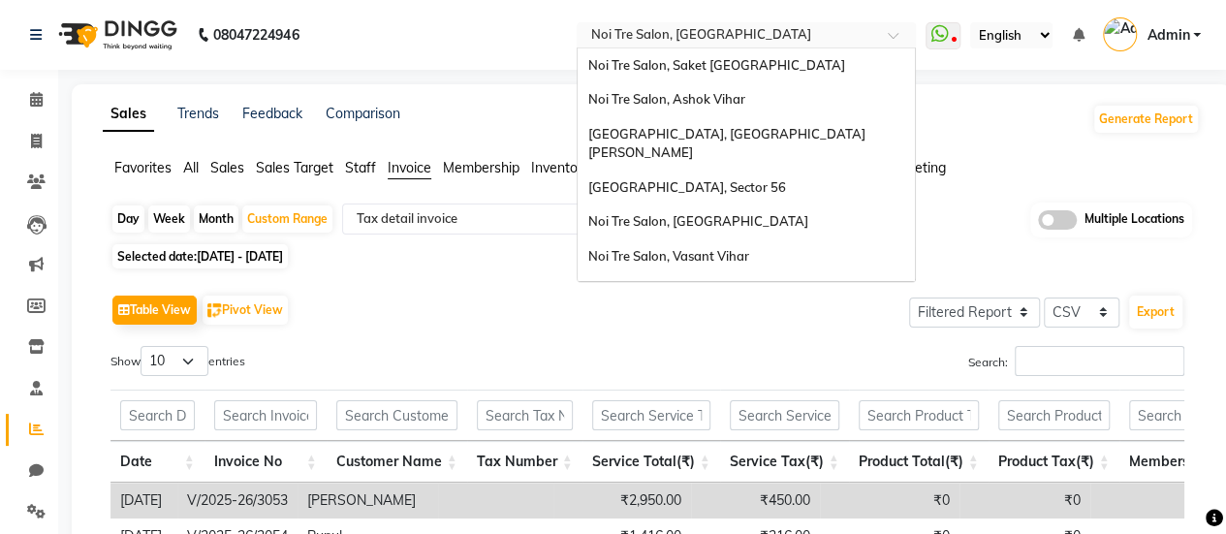
scroll to position [180, 0]
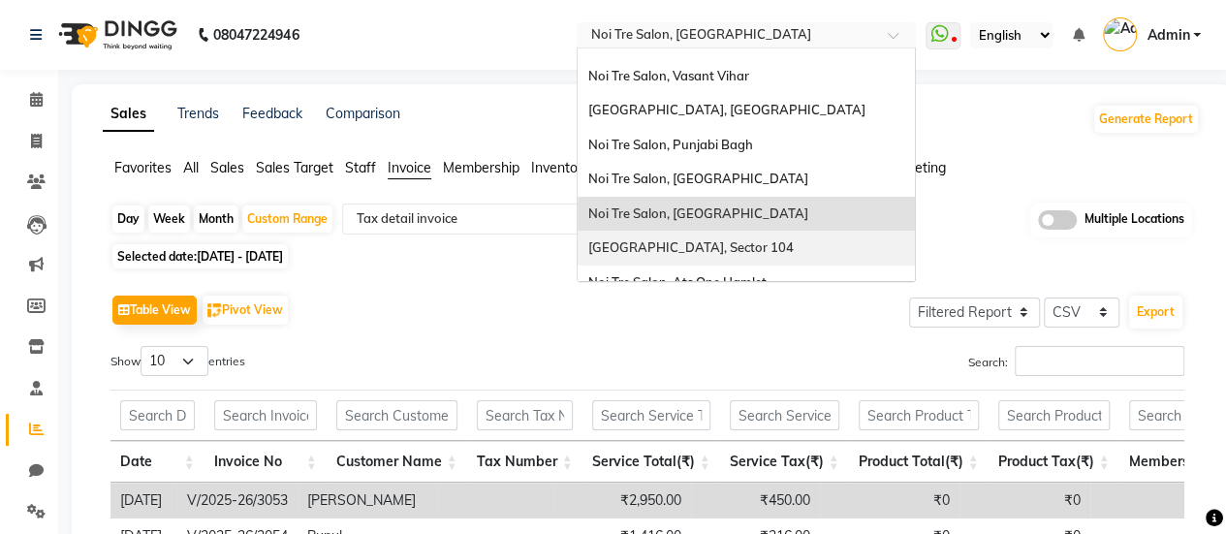
click at [676, 239] on span "[GEOGRAPHIC_DATA], Sector 104" at bounding box center [689, 247] width 205 height 16
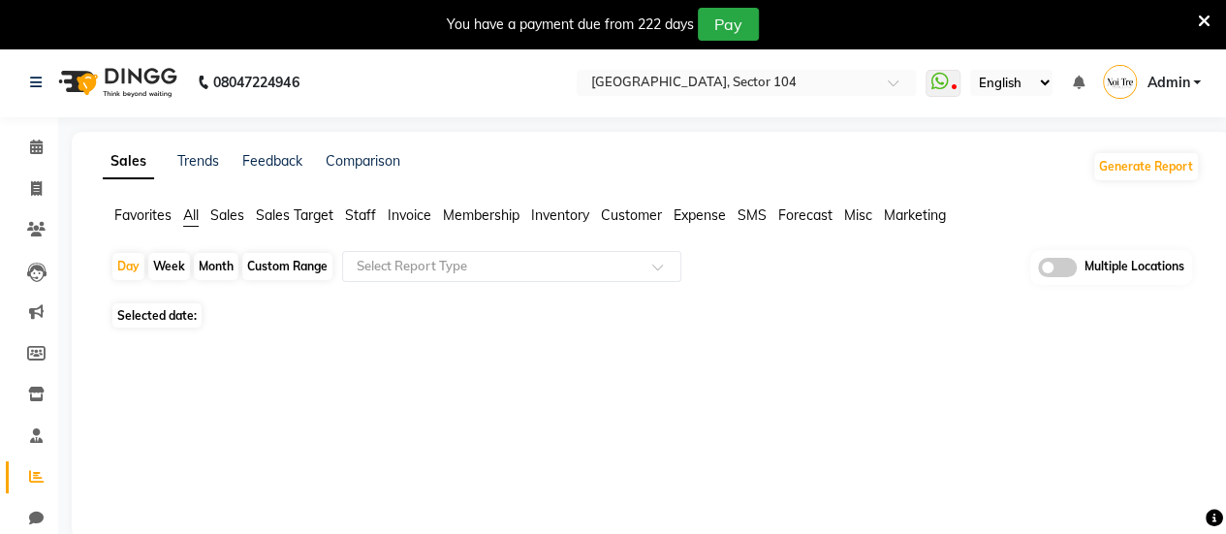
click at [421, 183] on div "08047224946 Select Location × [GEOGRAPHIC_DATA], [GEOGRAPHIC_DATA] 104 WhatsApp…" at bounding box center [613, 314] width 1226 height 534
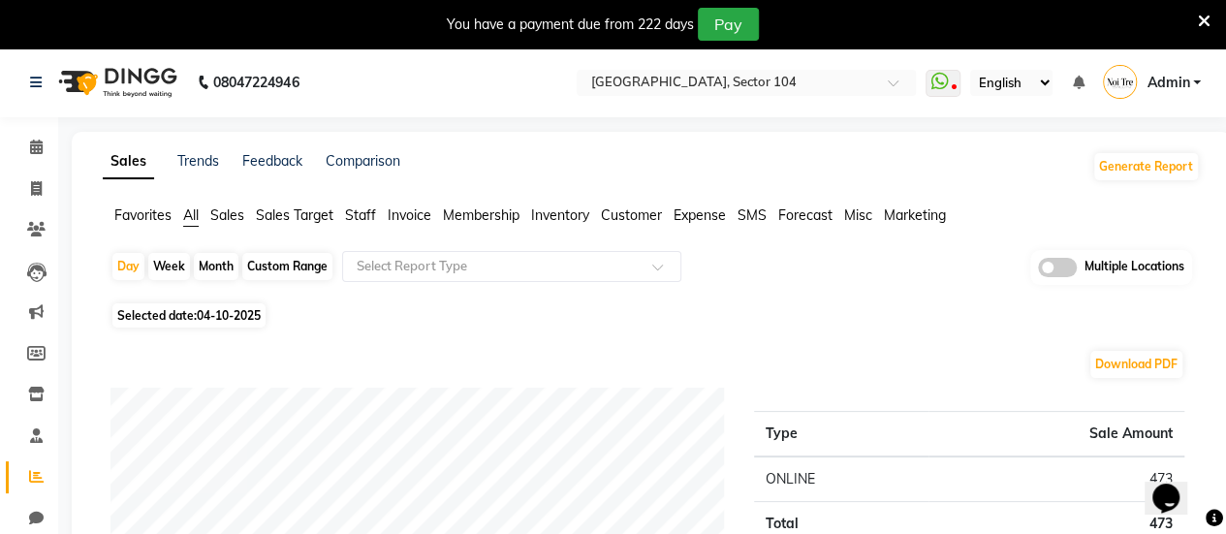
click at [419, 210] on span "Invoice" at bounding box center [410, 214] width 44 height 17
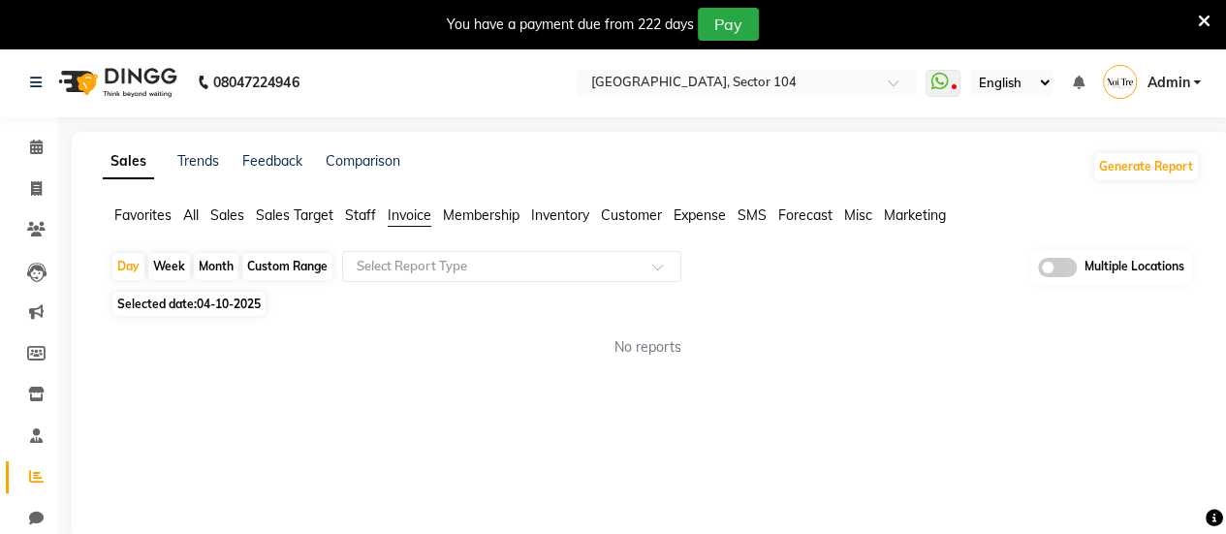
click at [298, 264] on div "Custom Range" at bounding box center [287, 266] width 90 height 27
select select "10"
select select "2025"
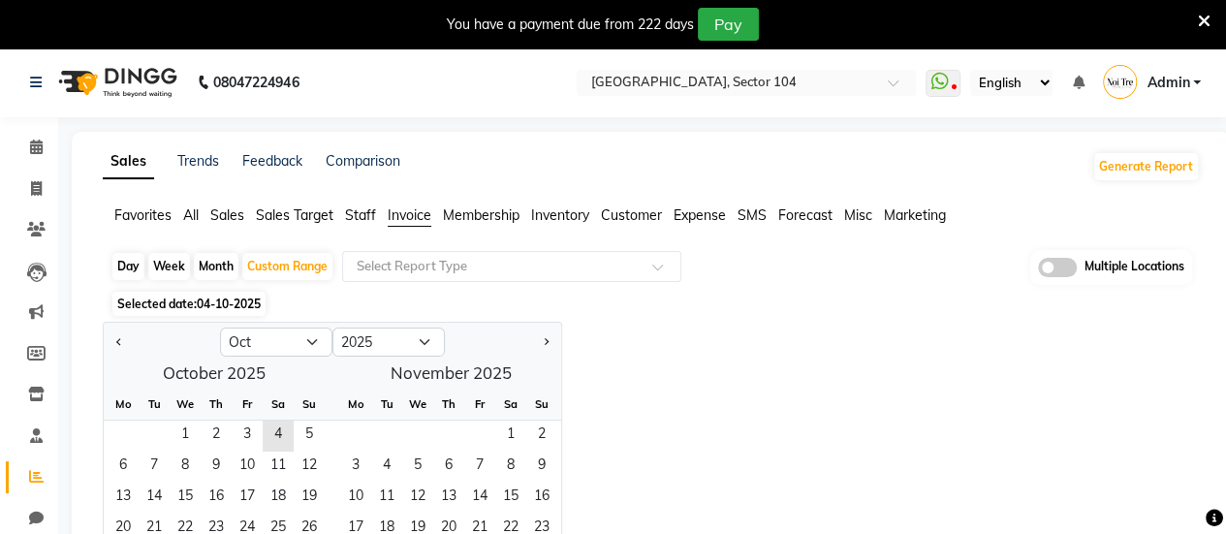
scroll to position [59, 0]
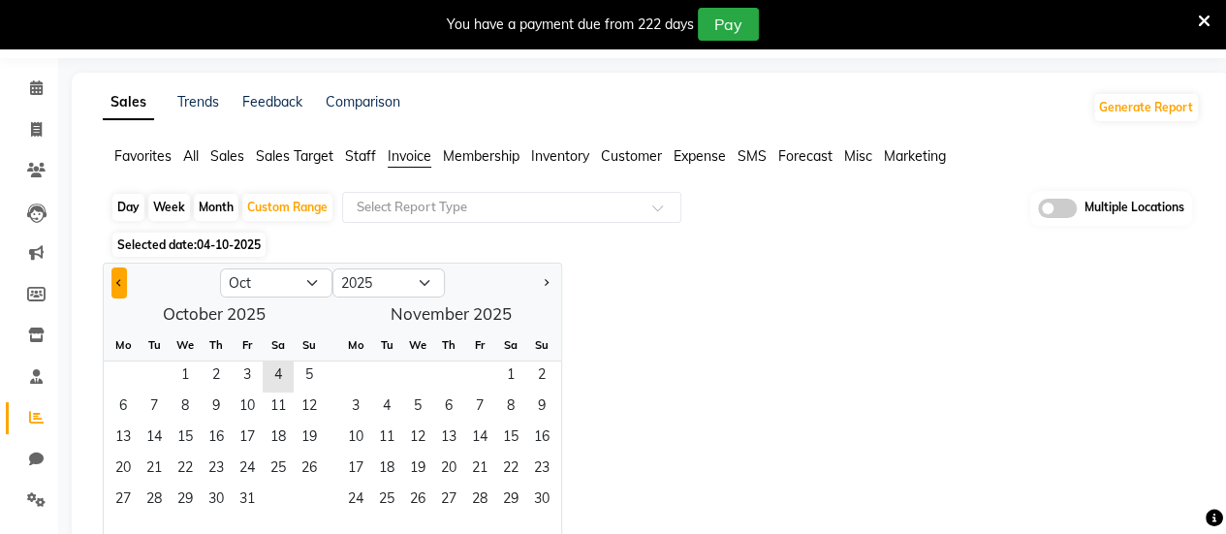
click at [123, 286] on button "Previous month" at bounding box center [119, 282] width 16 height 31
select select "9"
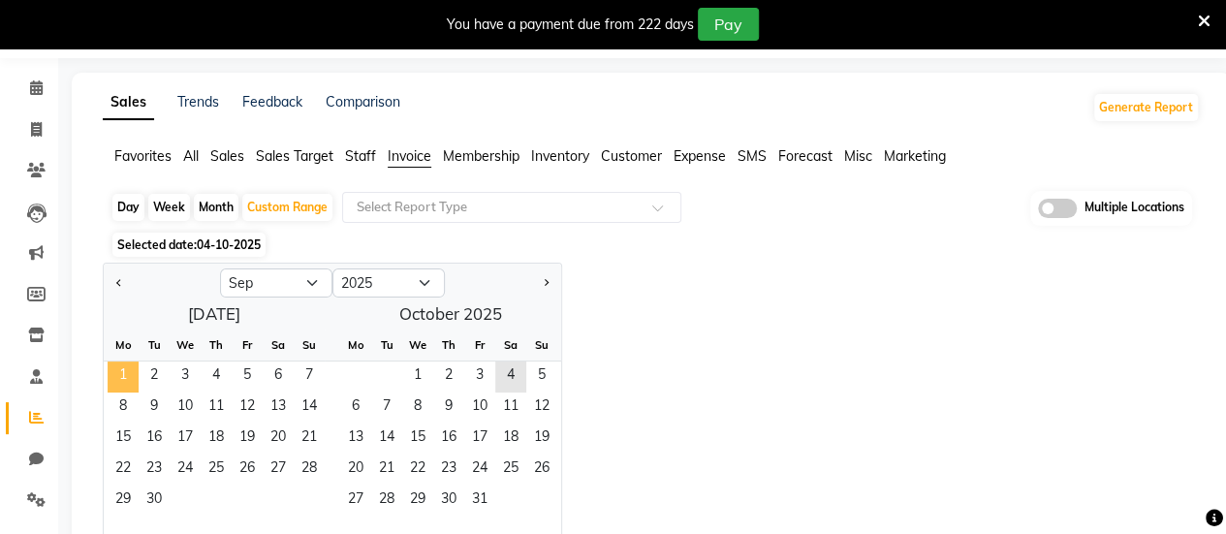
click at [114, 370] on span "1" at bounding box center [123, 376] width 31 height 31
click at [152, 495] on span "30" at bounding box center [154, 500] width 31 height 31
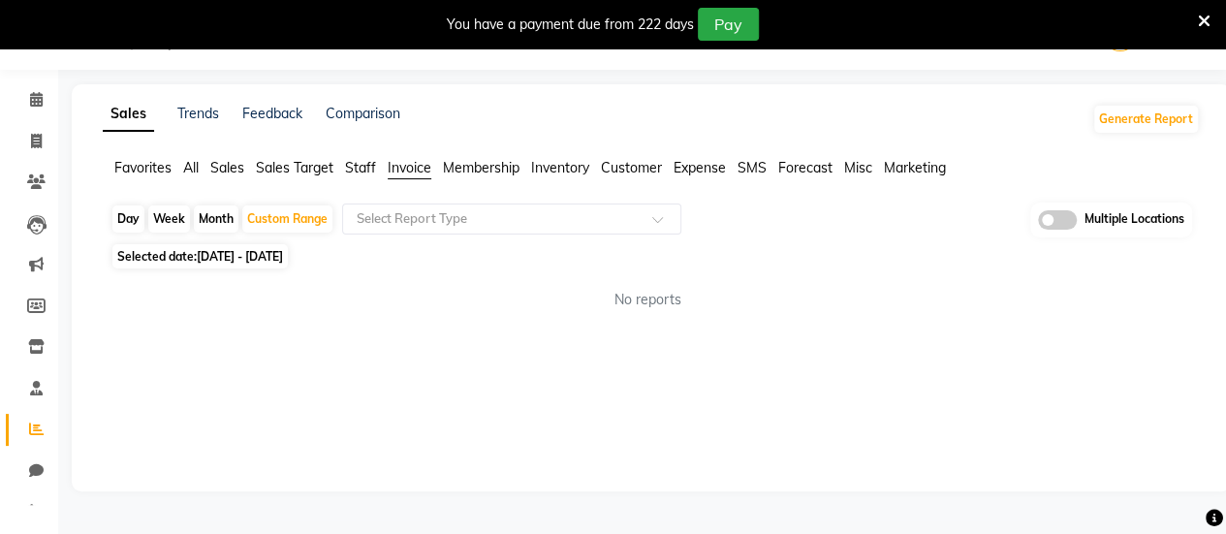
click at [546, 233] on div "Day Week Month Custom Range Select Report Type Multiple Locations" at bounding box center [650, 220] width 1081 height 36
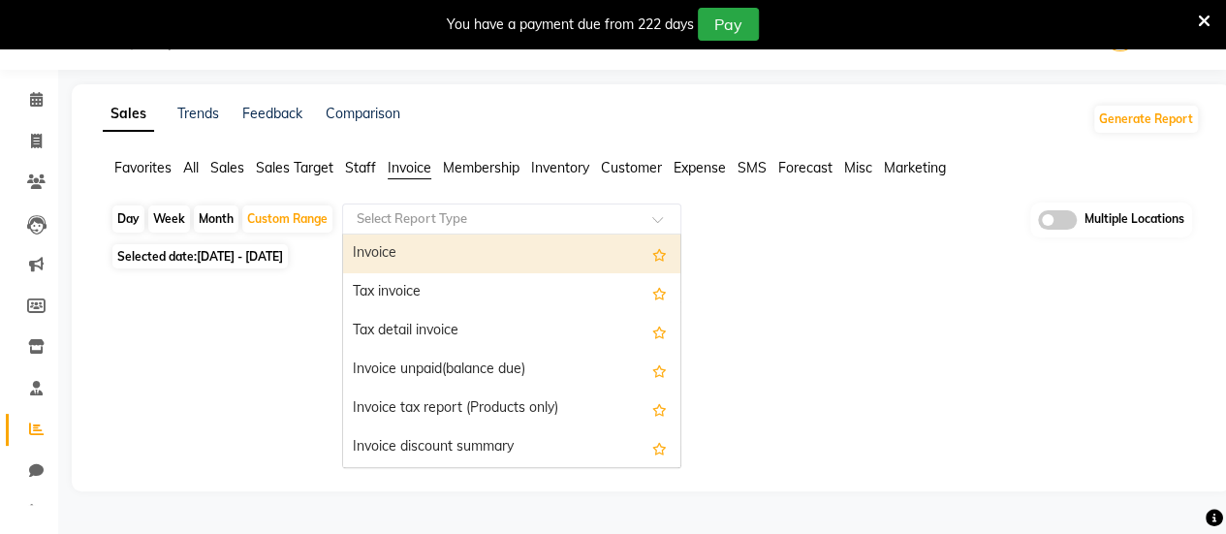
click at [529, 213] on input "text" at bounding box center [492, 218] width 279 height 19
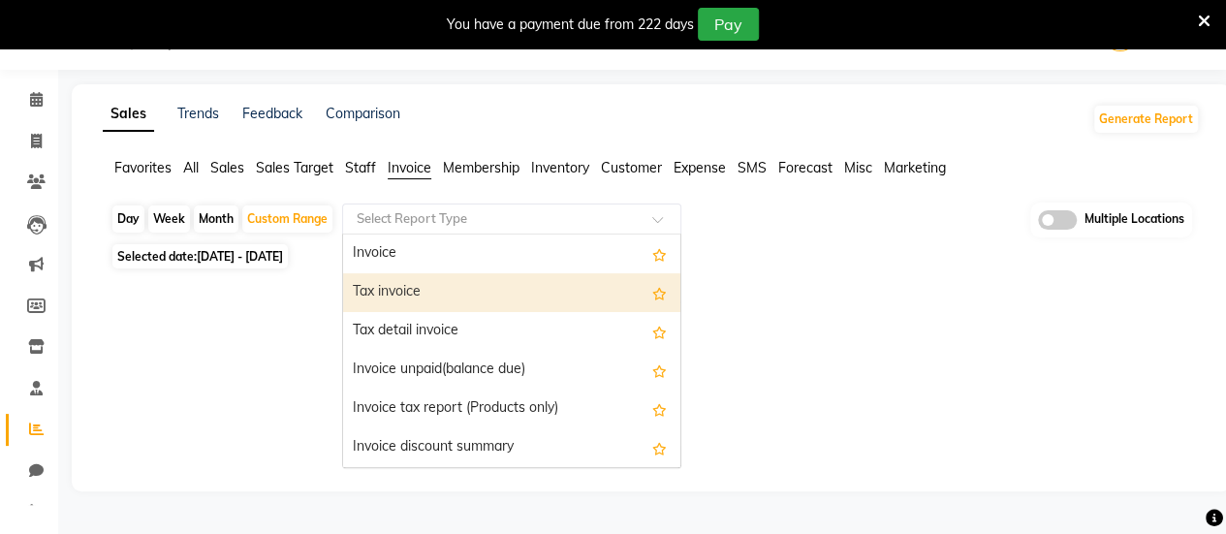
click at [479, 301] on div "Tax invoice" at bounding box center [511, 292] width 337 height 39
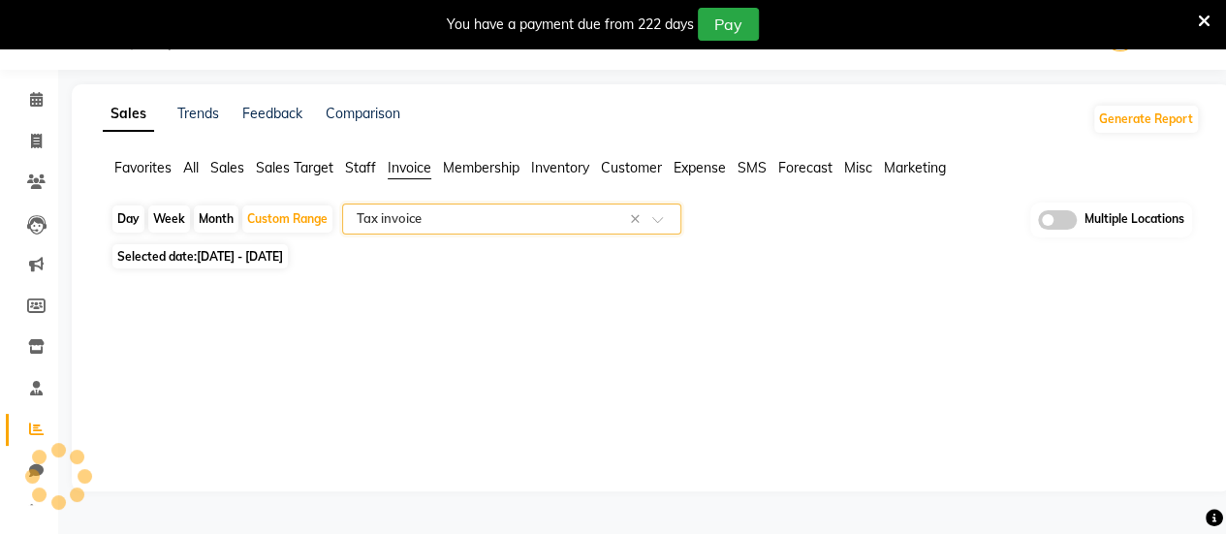
select select "full_report"
select select "csv"
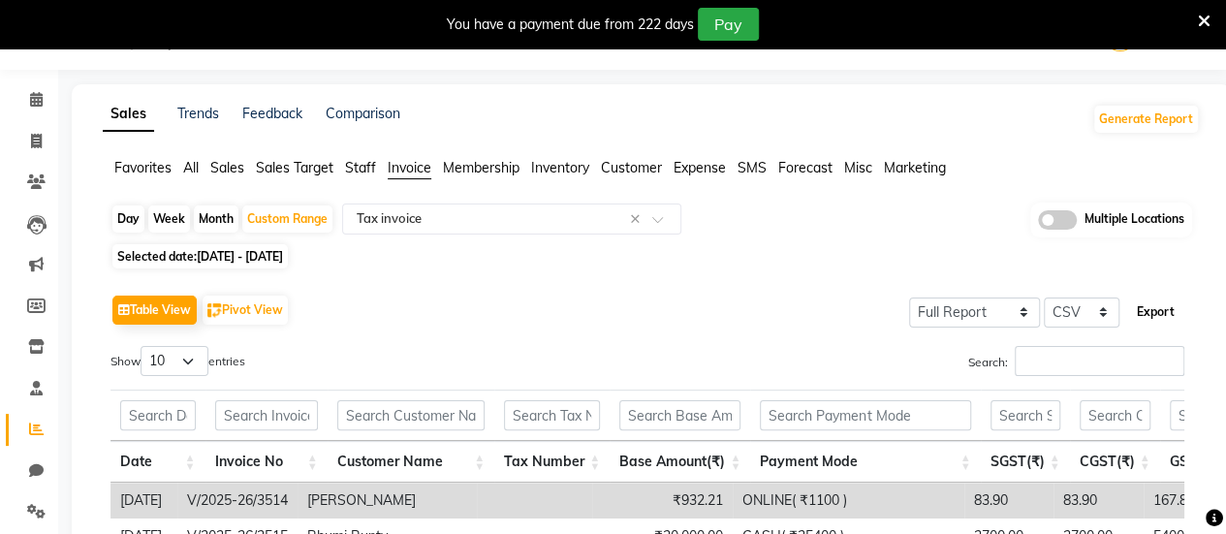
click at [1165, 319] on button "Export" at bounding box center [1155, 312] width 53 height 33
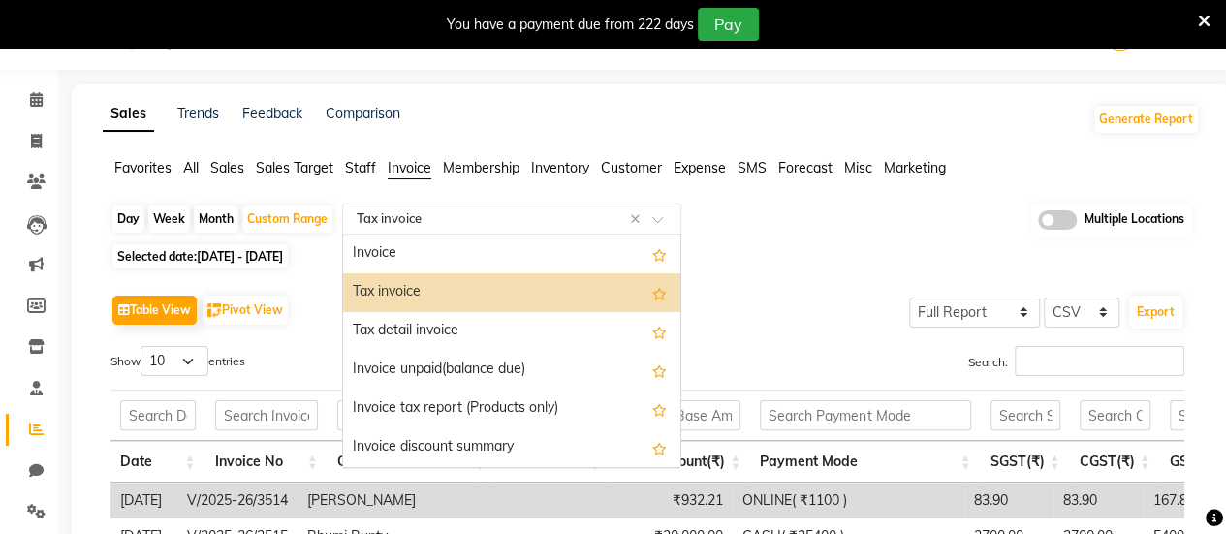
click at [483, 215] on input "text" at bounding box center [492, 218] width 279 height 19
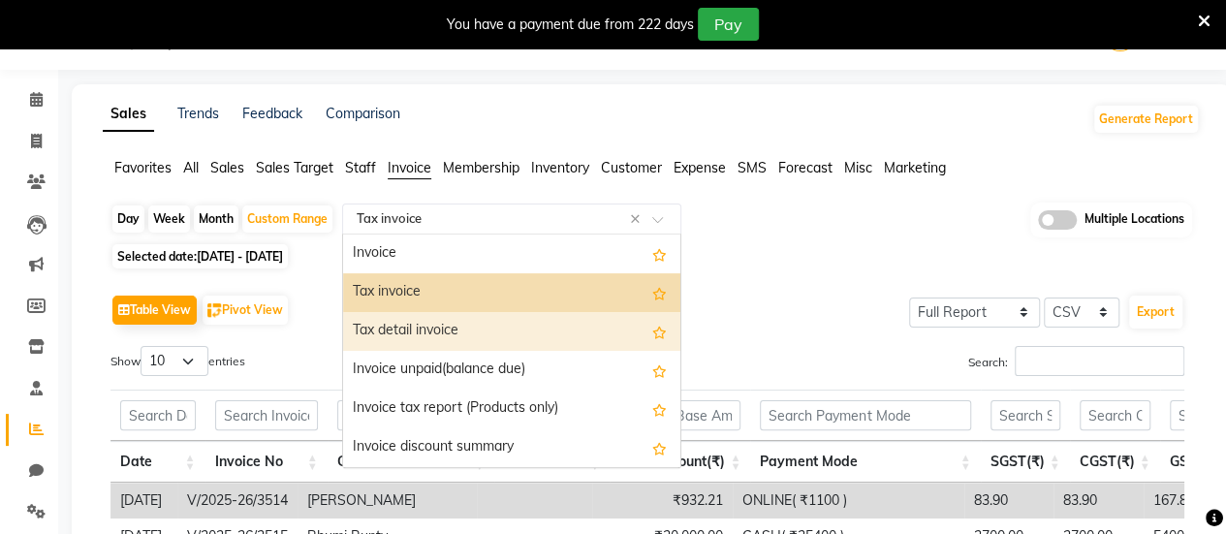
click at [457, 323] on div "Tax detail invoice" at bounding box center [511, 331] width 337 height 39
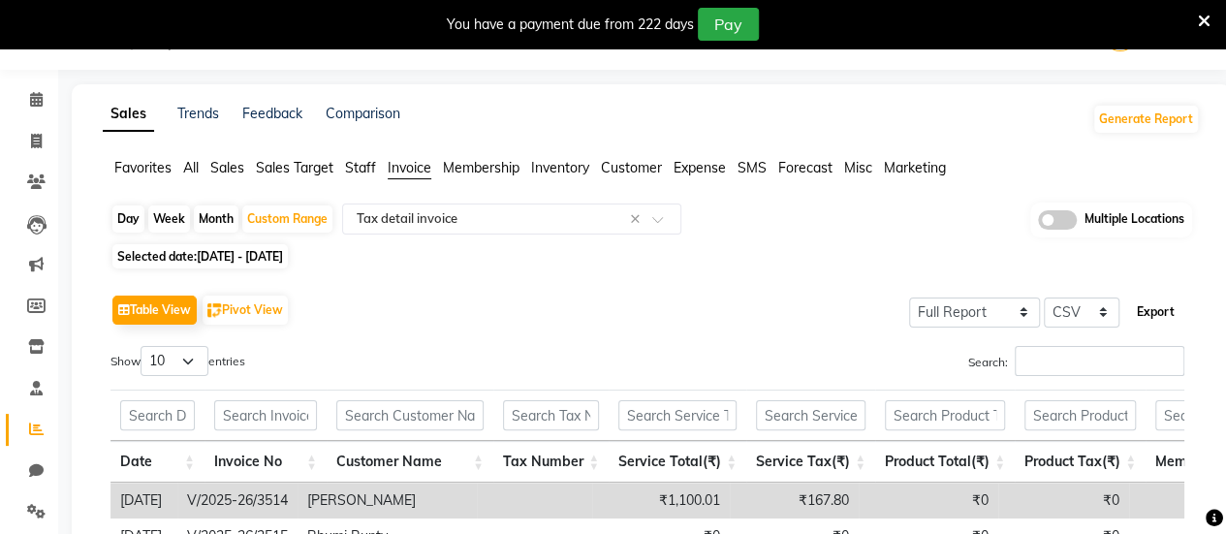
click at [1168, 312] on button "Export" at bounding box center [1155, 312] width 53 height 33
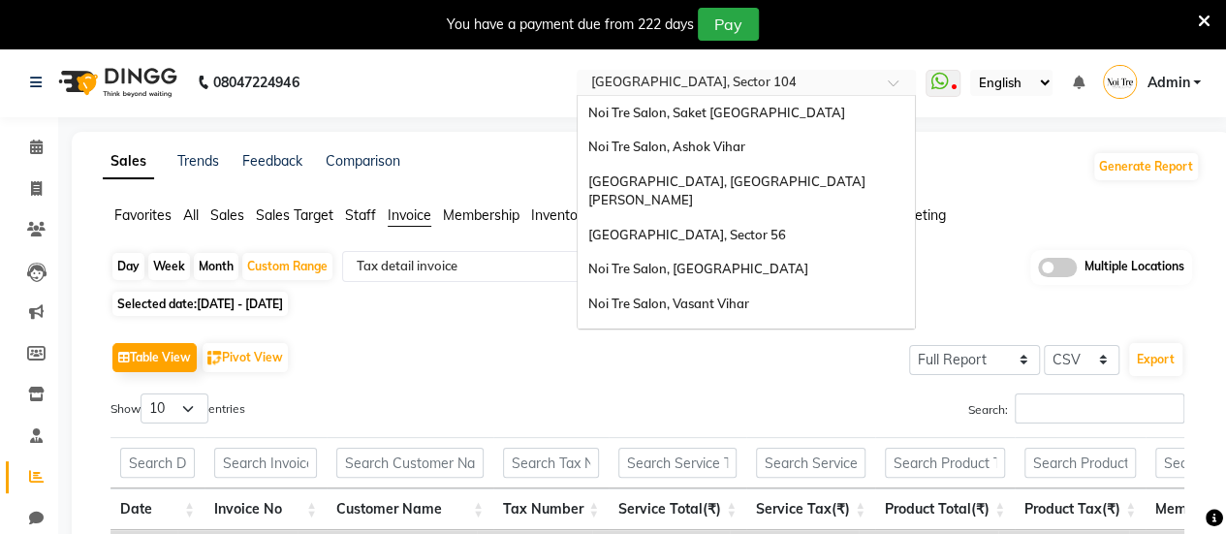
click at [685, 80] on input "text" at bounding box center [726, 84] width 281 height 19
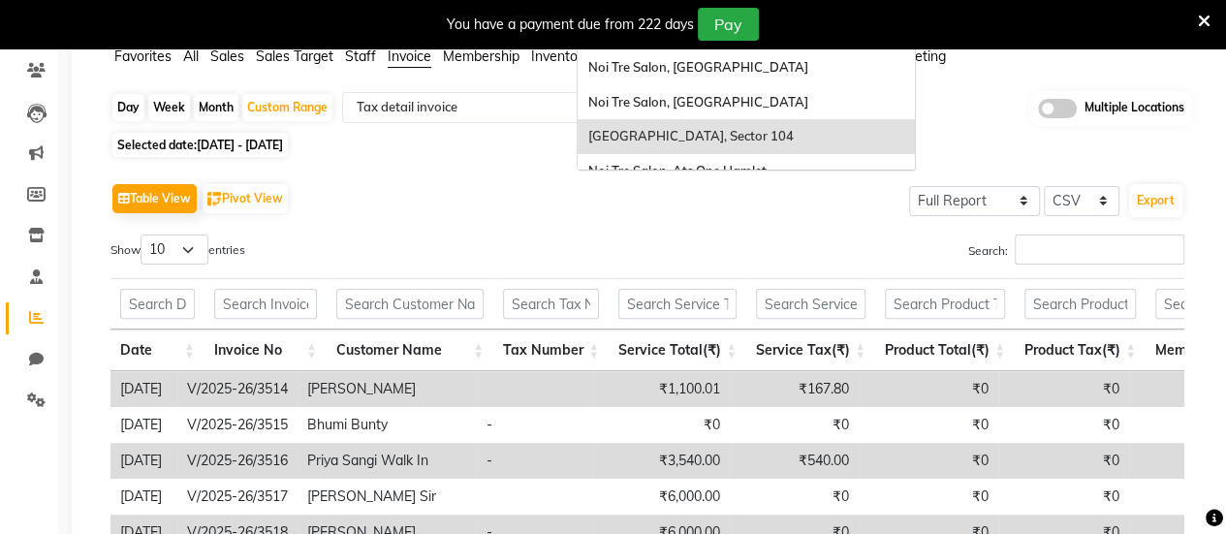
scroll to position [163, 0]
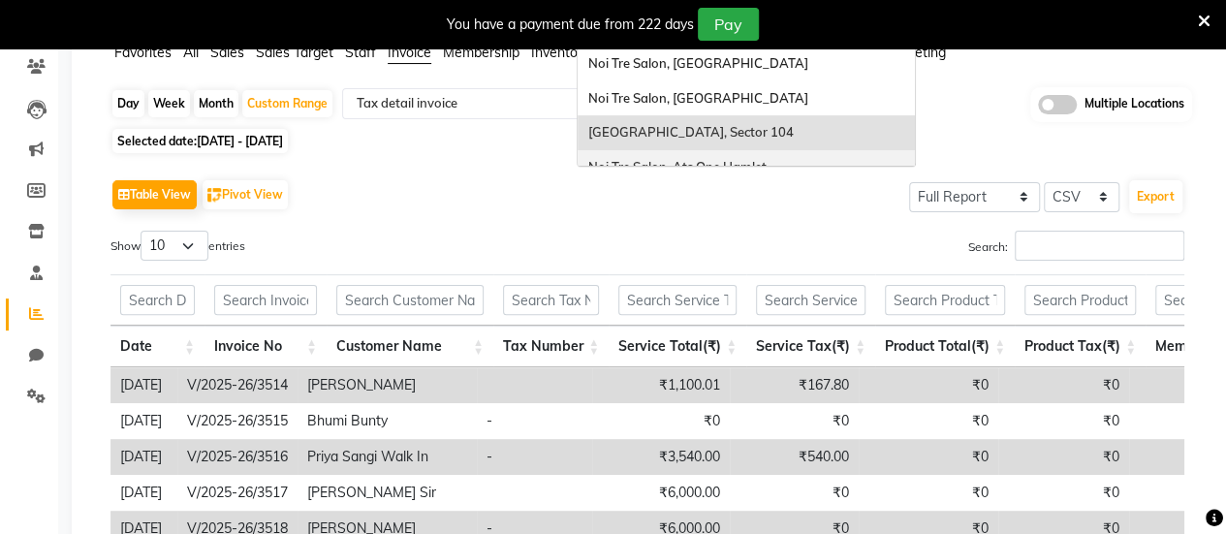
click at [669, 162] on div "Noi Tre Salon, Ats One Hamlet" at bounding box center [745, 167] width 337 height 35
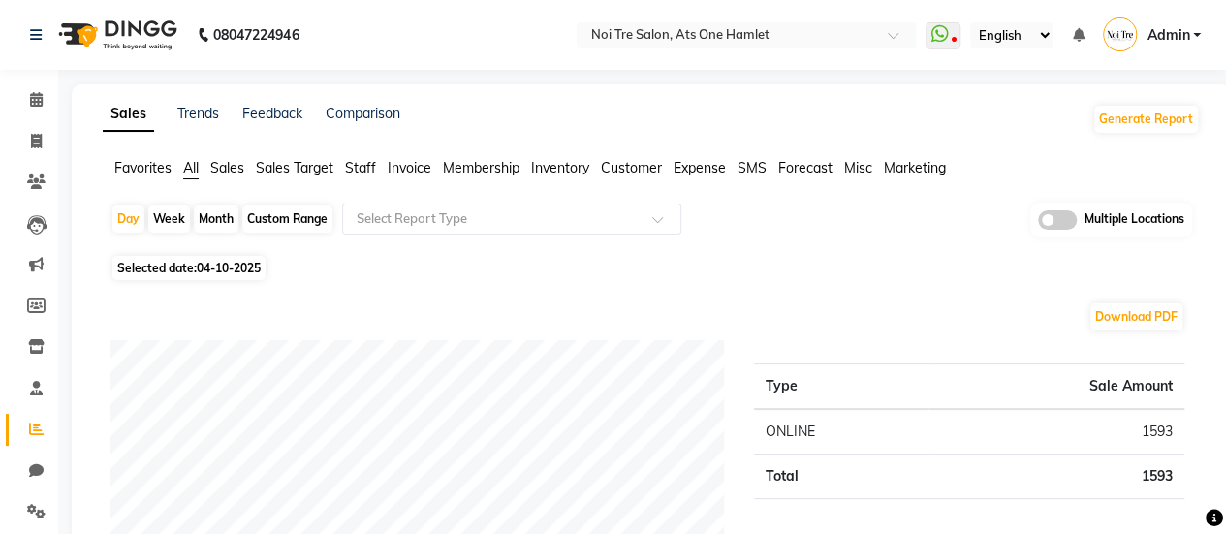
click at [404, 170] on span "Invoice" at bounding box center [410, 167] width 44 height 17
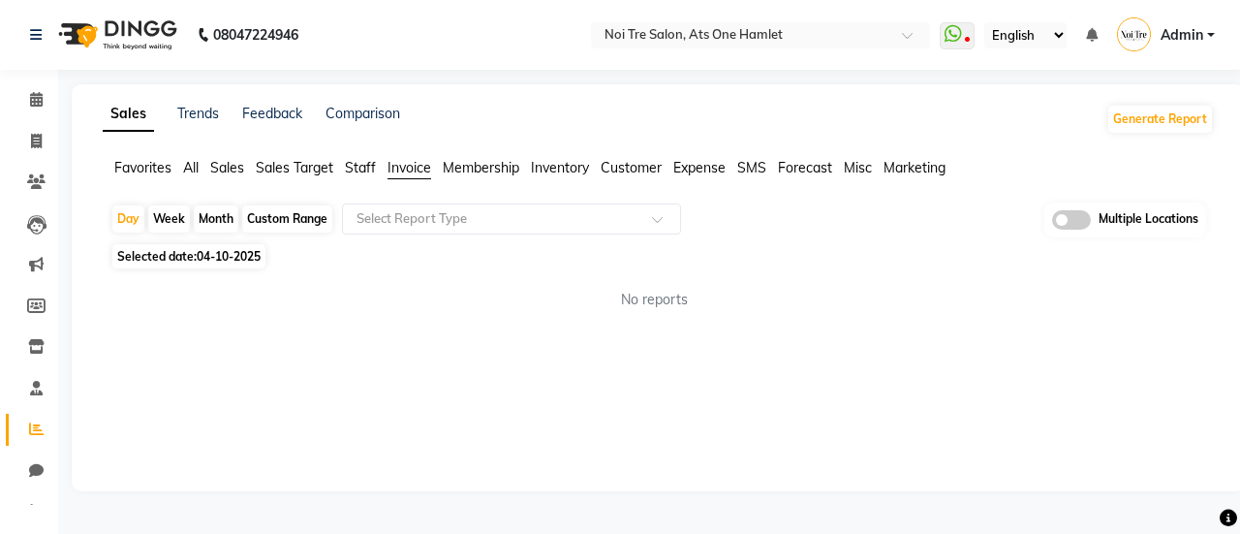
click at [298, 215] on div "Custom Range" at bounding box center [287, 218] width 90 height 27
select select "10"
select select "2025"
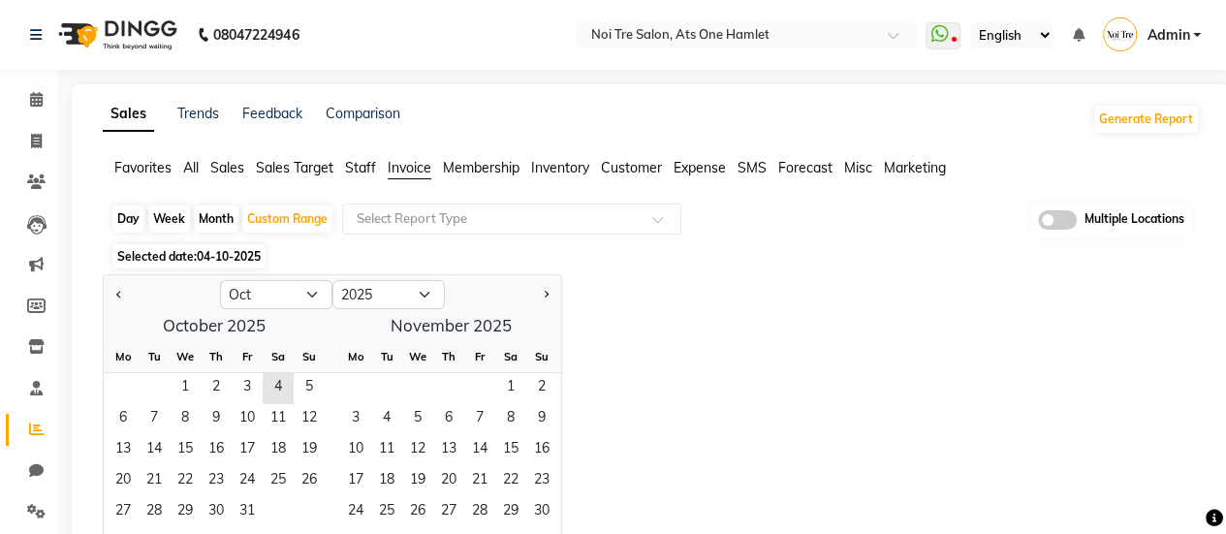
click at [128, 290] on div at bounding box center [162, 294] width 116 height 31
click at [112, 292] on button "Previous month" at bounding box center [119, 294] width 16 height 31
select select "9"
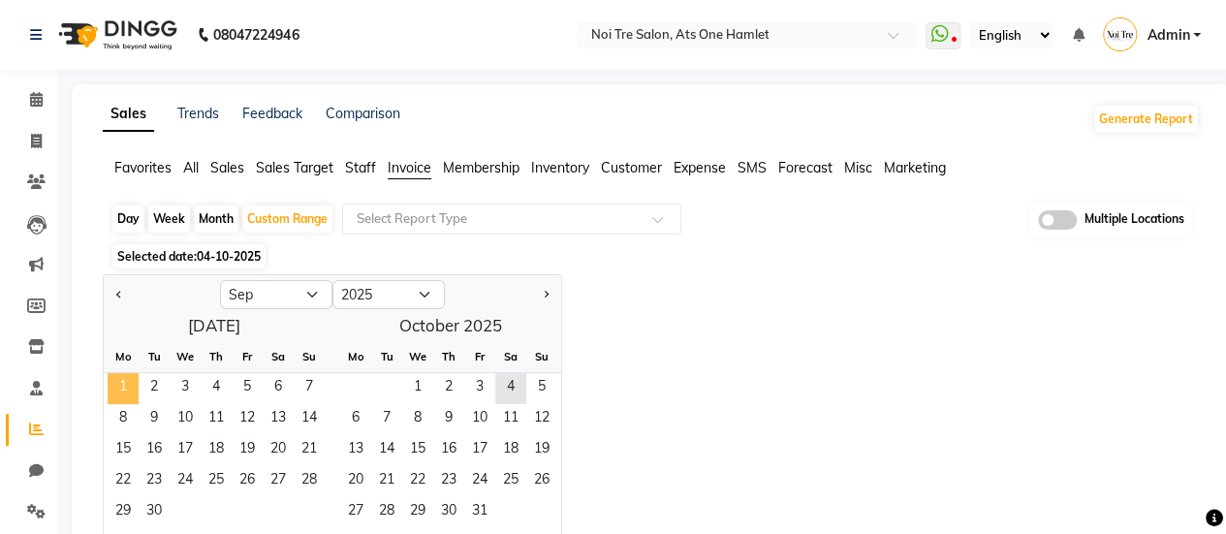
click at [126, 385] on span "1" at bounding box center [123, 388] width 31 height 31
click at [147, 516] on span "30" at bounding box center [154, 512] width 31 height 31
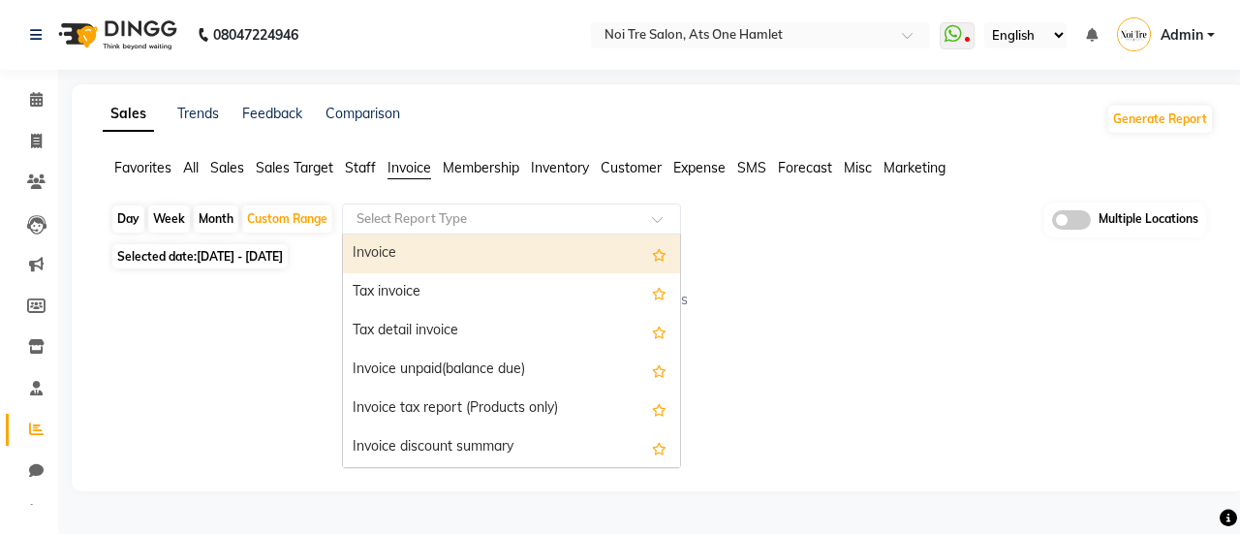
click at [438, 221] on input "text" at bounding box center [492, 218] width 279 height 19
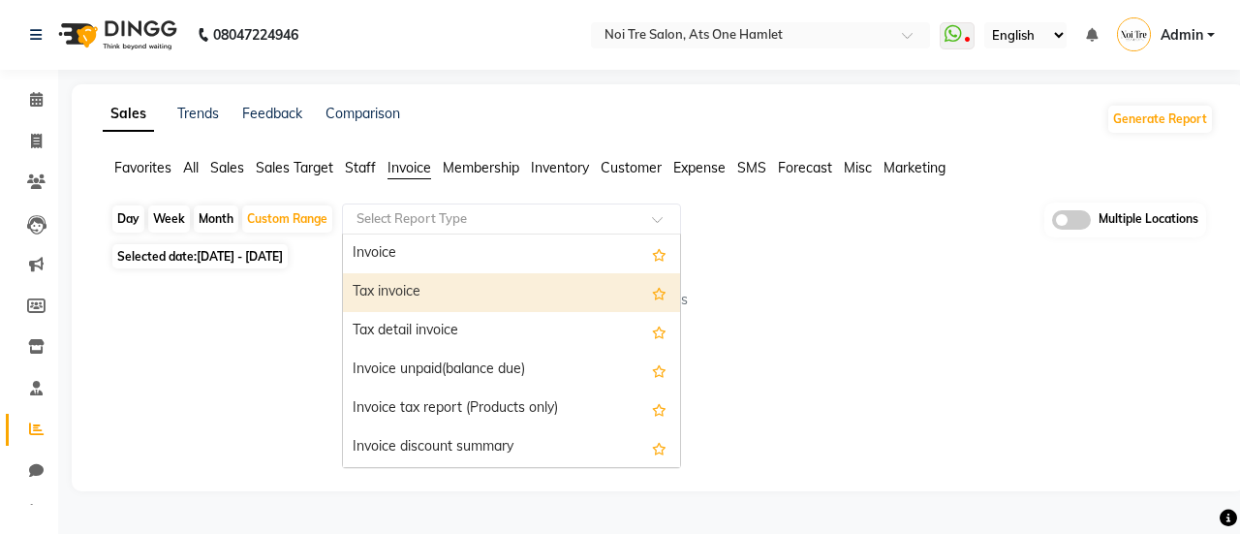
click at [428, 297] on div "Tax invoice" at bounding box center [511, 292] width 337 height 39
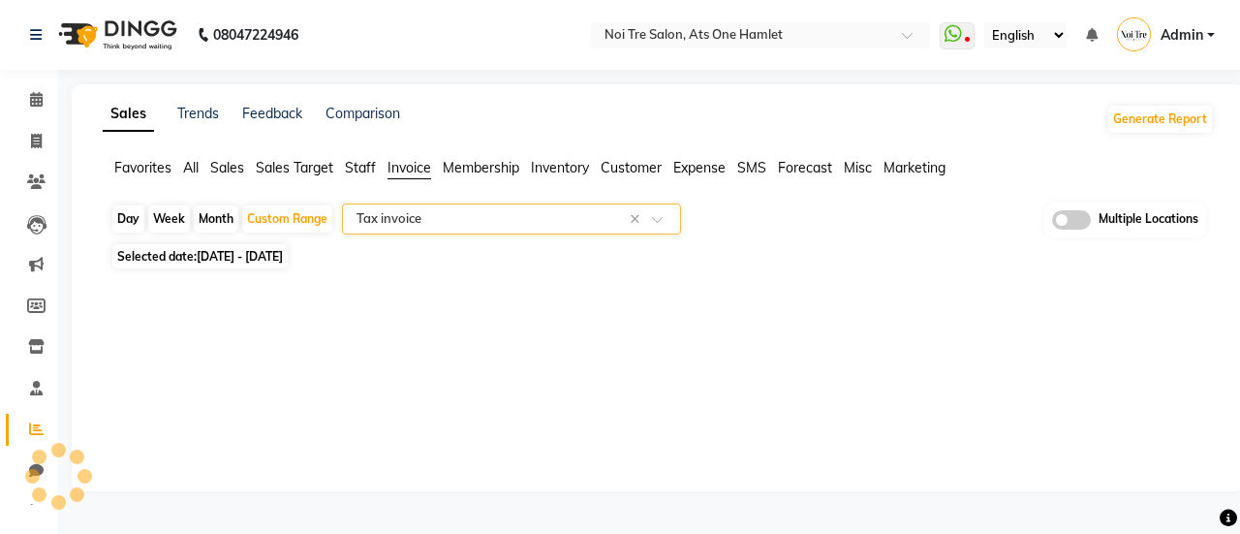
select select "full_report"
select select "csv"
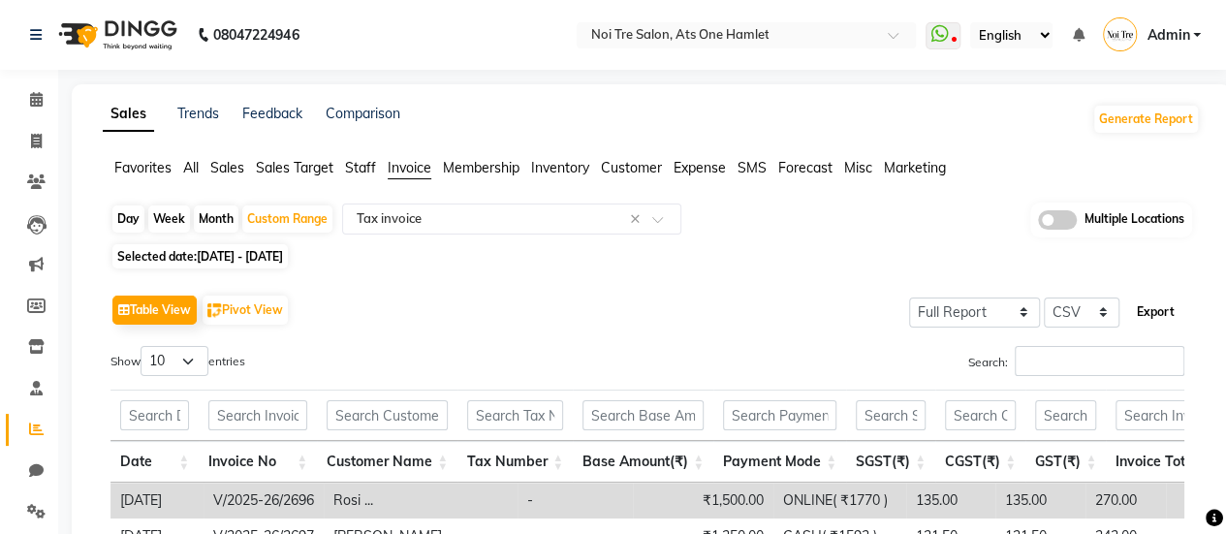
click at [1169, 307] on button "Export" at bounding box center [1155, 312] width 53 height 33
click at [503, 204] on div "Select Report Type × Tax invoice ×" at bounding box center [511, 218] width 339 height 31
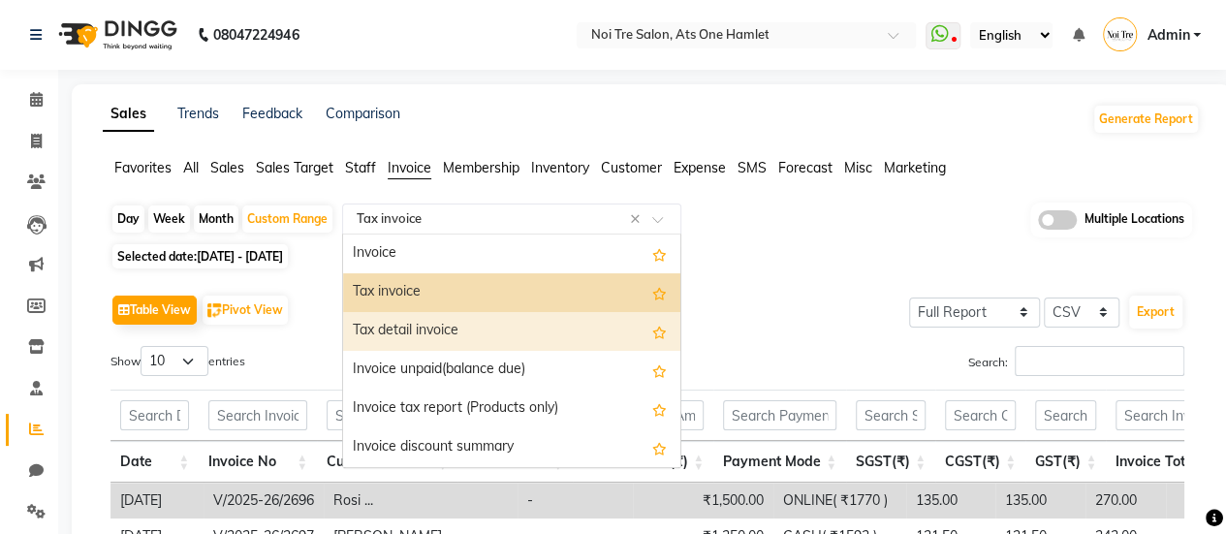
click at [527, 334] on div "Tax detail invoice" at bounding box center [511, 331] width 337 height 39
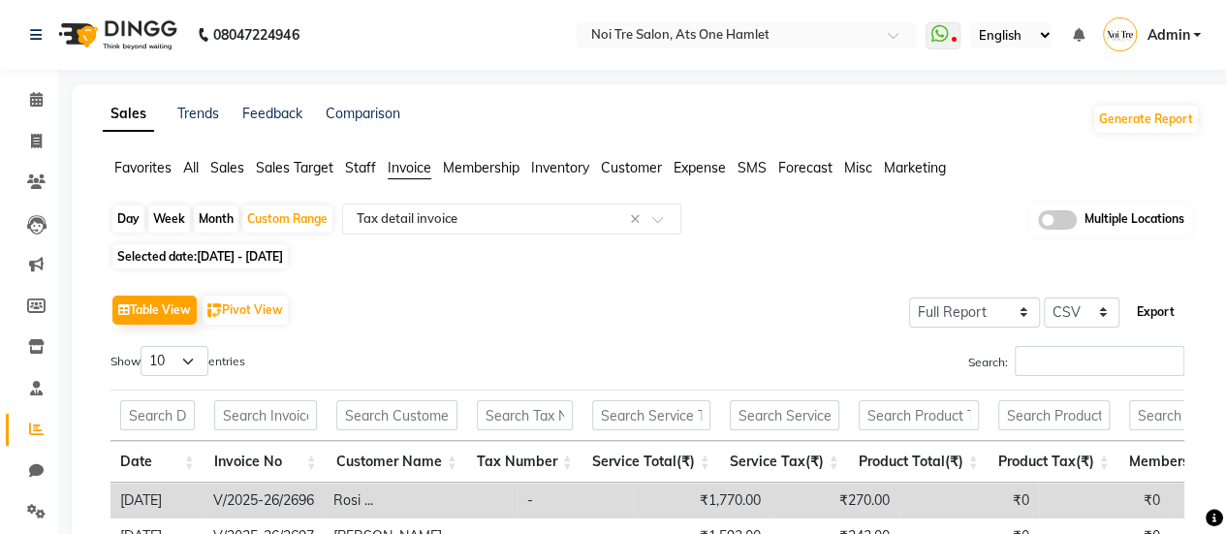
click at [1151, 319] on button "Export" at bounding box center [1155, 312] width 53 height 33
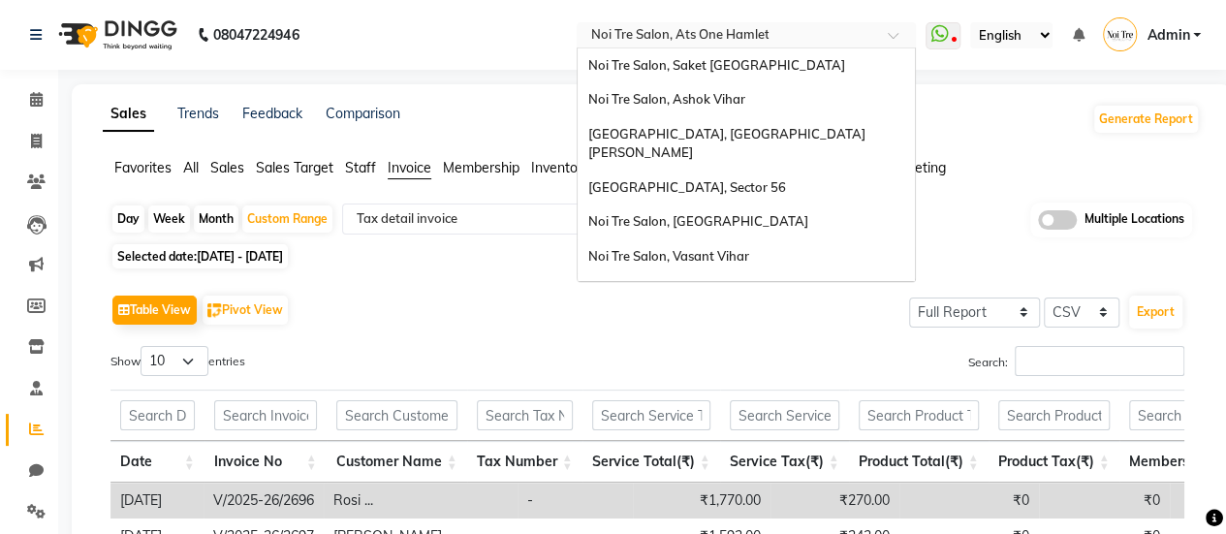
click at [666, 36] on input "text" at bounding box center [726, 36] width 281 height 19
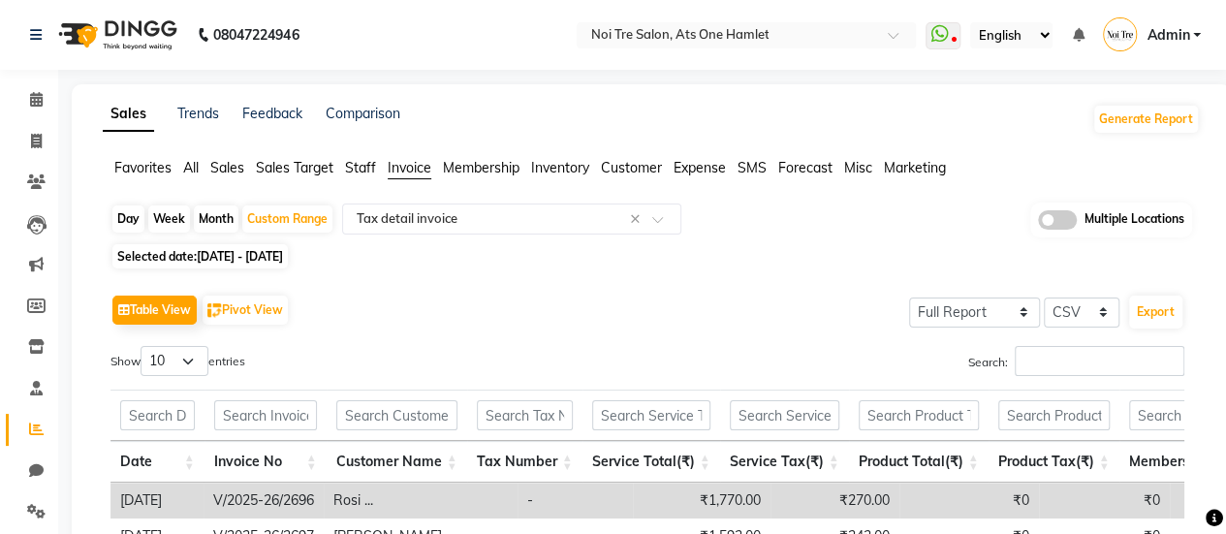
click at [971, 134] on div "Sales Trends Feedback Comparison Generate Report" at bounding box center [651, 119] width 1120 height 31
